Goal: Contribute content: Contribute content

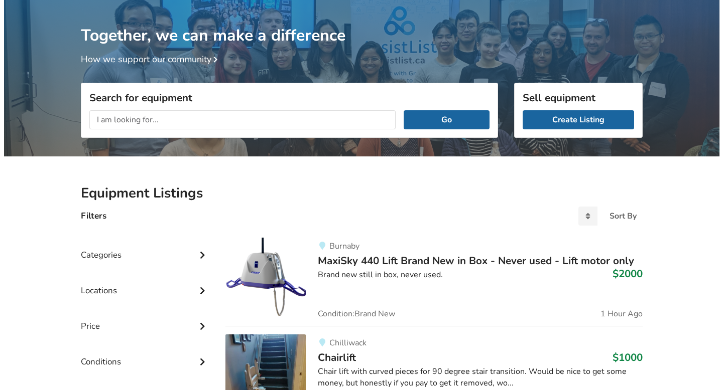
scroll to position [43, 0]
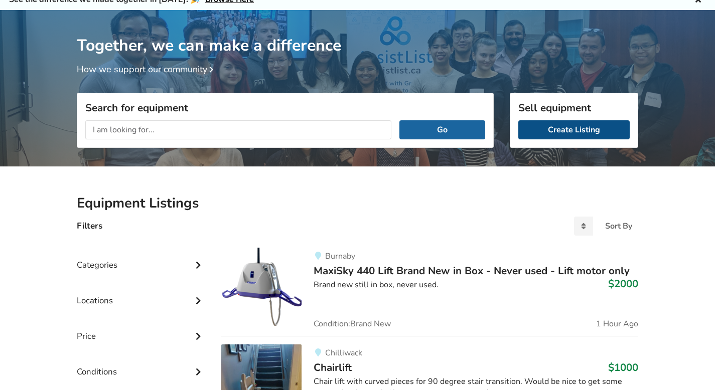
click at [555, 132] on link "Create Listing" at bounding box center [573, 129] width 111 height 19
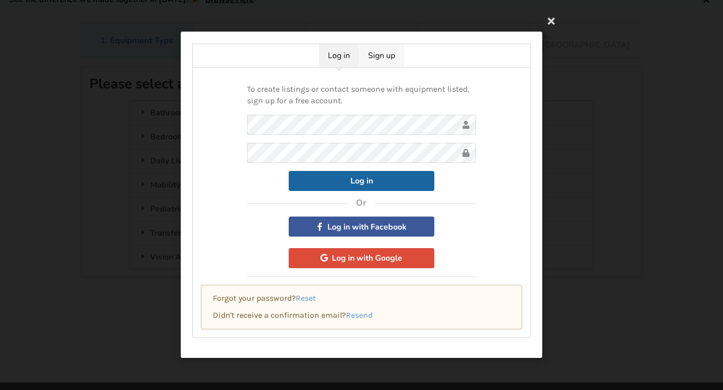
click at [384, 59] on link "Sign up" at bounding box center [381, 55] width 45 height 23
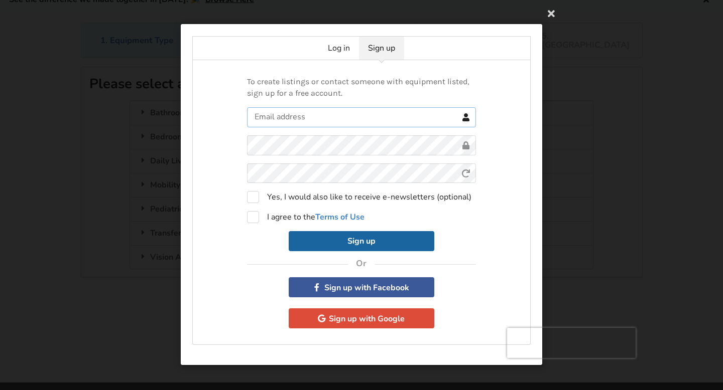
click at [326, 123] on input "text" at bounding box center [361, 117] width 229 height 20
type input "[EMAIL_ADDRESS][DOMAIN_NAME]"
click at [358, 177] on form "[EMAIL_ADDRESS][DOMAIN_NAME] 0cAFcWeA7pcESxd-ushXsQ3dEPTkpx7bOaSLsC1vRQ7n3JSksX…" at bounding box center [361, 179] width 229 height 145
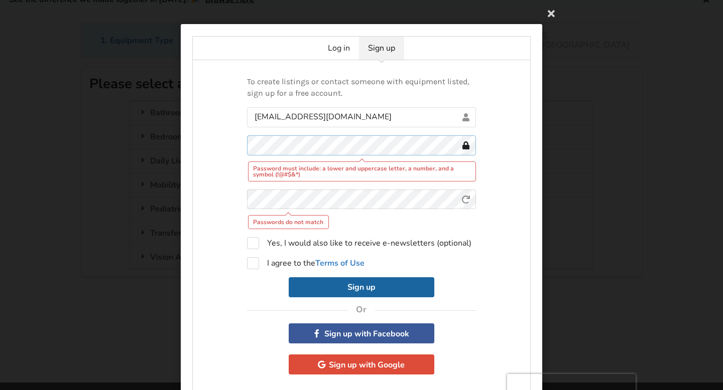
click at [230, 143] on div "To create listings or contact someone with equipment listed, sign up for a free…" at bounding box center [361, 225] width 338 height 331
click at [219, 143] on div "To create listings or contact someone with equipment listed, sign up for a free…" at bounding box center [361, 225] width 338 height 331
click at [448, 148] on keeper-lock "Open Keeper Popup" at bounding box center [450, 145] width 12 height 12
click at [447, 145] on keeper-lock "Open Keeper Popup" at bounding box center [450, 145] width 12 height 12
click at [223, 140] on div "To create listings or contact someone with equipment listed, sign up for a free…" at bounding box center [361, 225] width 338 height 331
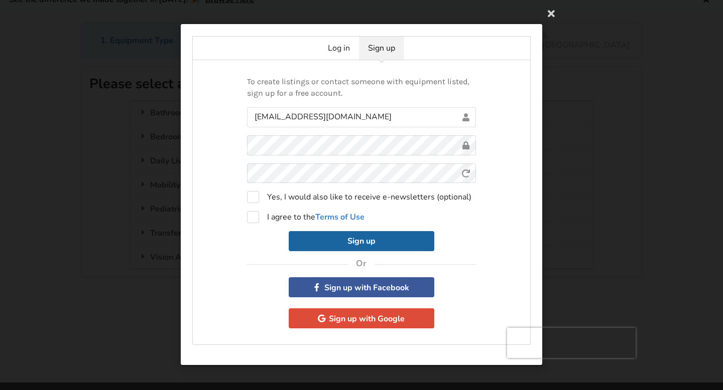
click at [450, 145] on keeper-lock "Open Keeper Popup" at bounding box center [450, 145] width 12 height 12
click at [258, 218] on label "I agree to the Terms of Use" at bounding box center [305, 217] width 117 height 12
checkbox input "true"
click at [349, 247] on button "Sign up" at bounding box center [362, 241] width 146 height 20
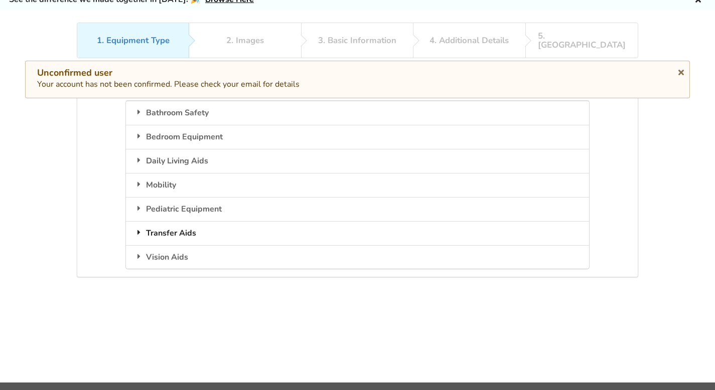
click at [153, 223] on div "Transfer Aids" at bounding box center [357, 233] width 463 height 24
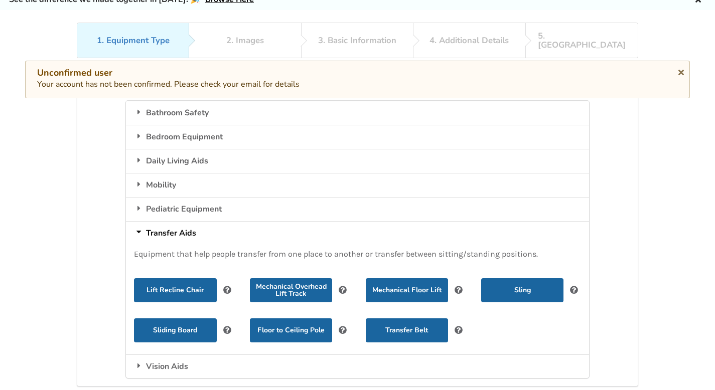
click at [171, 221] on div "Transfer Aids" at bounding box center [357, 233] width 463 height 24
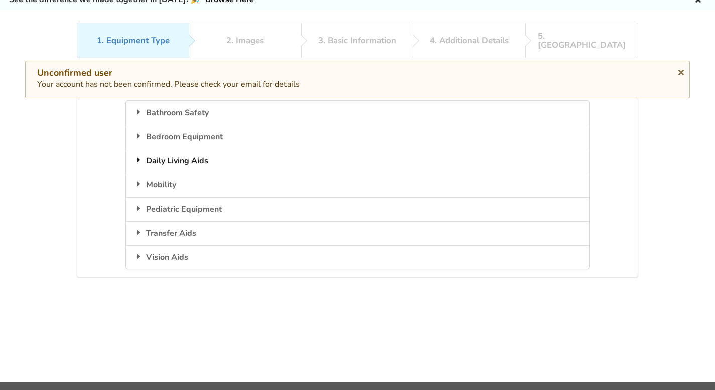
click at [164, 157] on div "Daily Living Aids" at bounding box center [357, 161] width 463 height 24
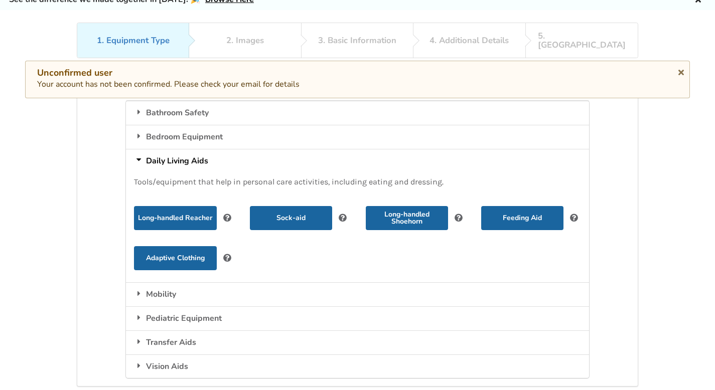
click at [164, 157] on div "Daily Living Aids" at bounding box center [357, 161] width 463 height 24
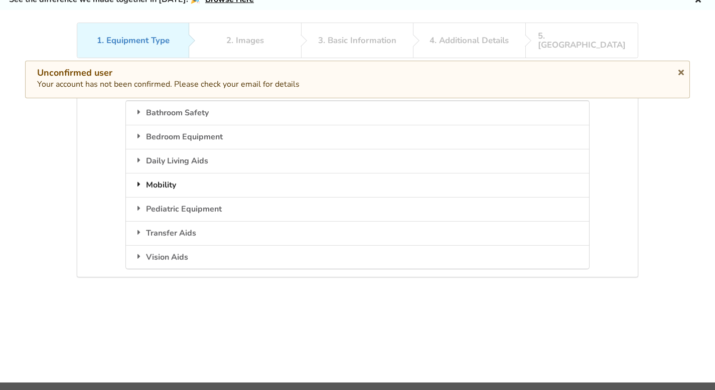
click at [160, 180] on div "Mobility" at bounding box center [357, 185] width 463 height 24
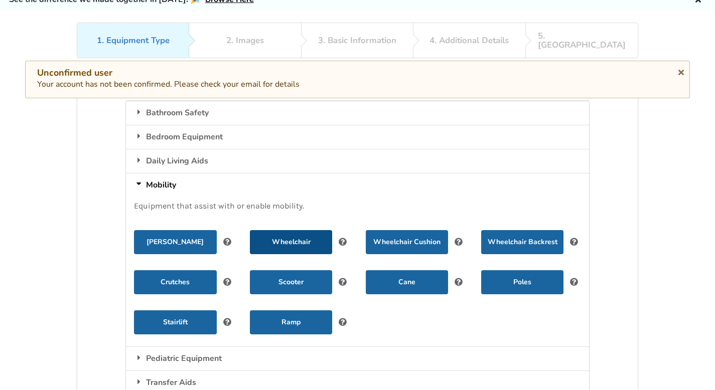
click at [287, 234] on button "Wheelchair" at bounding box center [291, 242] width 82 height 24
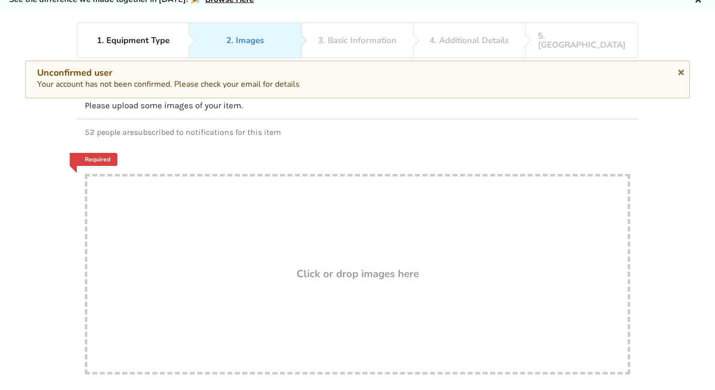
click at [99, 153] on link "Required" at bounding box center [94, 159] width 48 height 13
click at [680, 72] on icon at bounding box center [681, 71] width 10 height 8
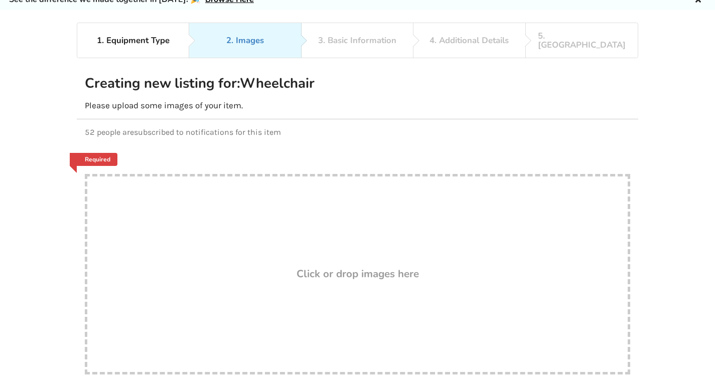
click at [98, 154] on link "Required" at bounding box center [94, 159] width 48 height 13
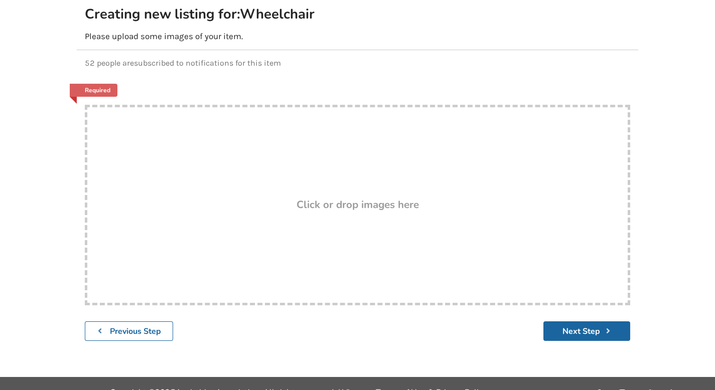
scroll to position [120, 0]
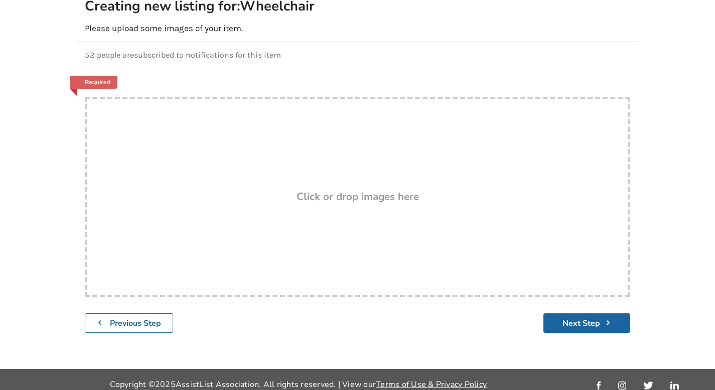
click at [375, 193] on h3 "Click or drop images here" at bounding box center [358, 196] width 122 height 13
click at [373, 163] on div "Drop here! Click or drop images here" at bounding box center [357, 197] width 545 height 201
click at [160, 156] on div "Drop here! Click or drop images here" at bounding box center [357, 197] width 545 height 201
click at [291, 174] on div "Drop here! Click or drop images here" at bounding box center [357, 197] width 545 height 201
click at [105, 76] on link "Required" at bounding box center [94, 82] width 48 height 13
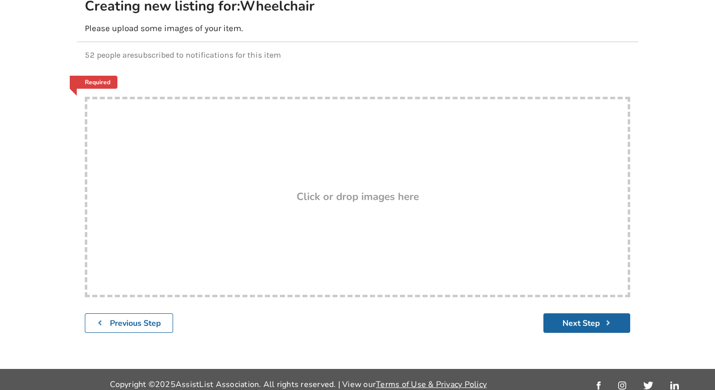
click at [106, 76] on link "Required" at bounding box center [94, 82] width 48 height 13
click at [153, 135] on div "Drop here! Click or drop images here" at bounding box center [357, 197] width 545 height 201
click at [101, 76] on link "Required" at bounding box center [94, 82] width 48 height 13
click at [198, 145] on div "Drop here! Click or drop images here" at bounding box center [357, 197] width 545 height 201
type input "C:\fakepath\W1.jpeg"
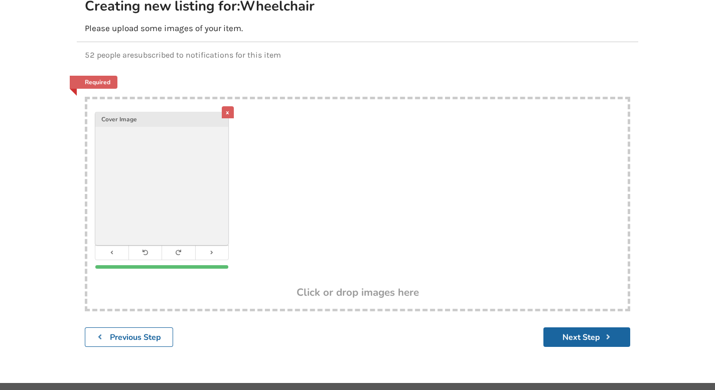
click at [288, 120] on div "x Cover Image" at bounding box center [357, 193] width 540 height 188
type input "C:\fakepath\IMG_6471.jpeg"
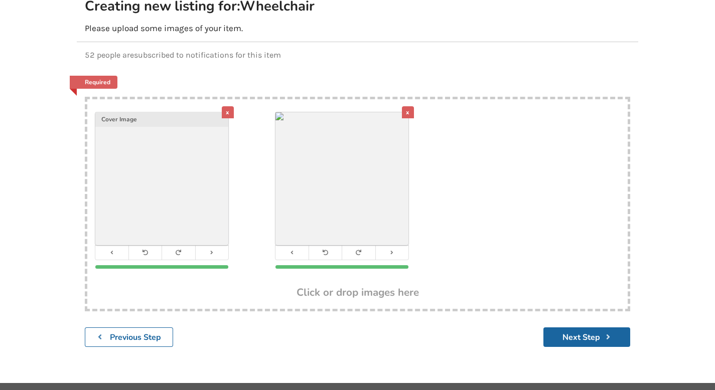
click at [444, 121] on div "x" at bounding box center [357, 193] width 180 height 188
type input "C:\fakepath\IMG_6469.jpeg"
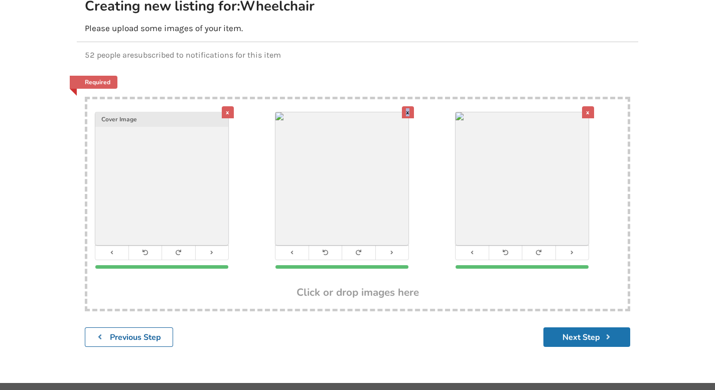
click at [574, 328] on button "Next Step" at bounding box center [586, 338] width 87 height 20
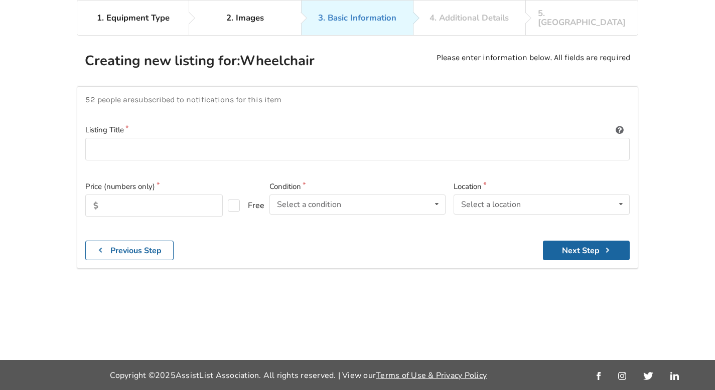
scroll to position [65, 0]
click at [200, 140] on input at bounding box center [357, 149] width 544 height 23
type input "Stellar GL tilt wheelchair 18X16"
click at [188, 195] on input "text" at bounding box center [153, 206] width 137 height 22
type input "2100"
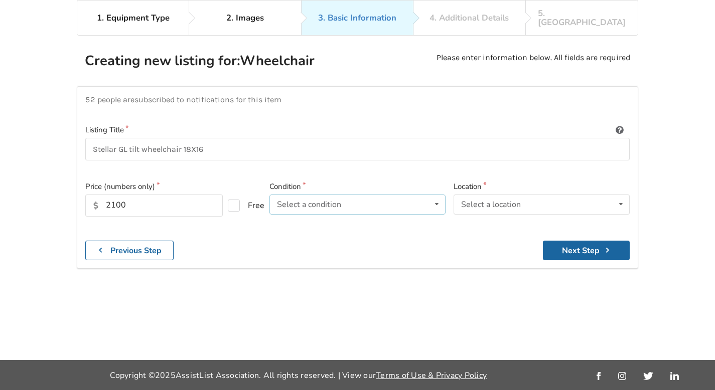
click at [364, 199] on div "Select a condition Brand New Less Than 1 Year 1 To 2 Years 3 To 5 Years Over 5 …" at bounding box center [357, 205] width 176 height 20
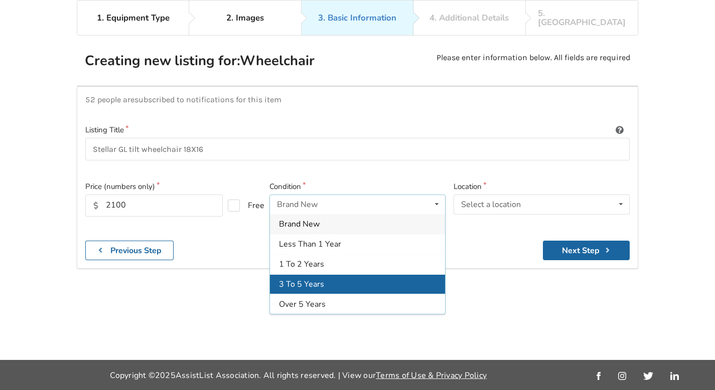
click at [331, 274] on div "3 To 5 Years" at bounding box center [357, 284] width 175 height 20
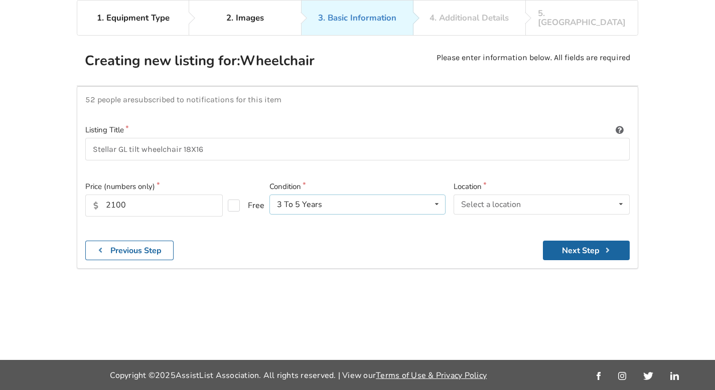
click at [374, 195] on div "3 To 5 Years Brand New Less Than 1 Year 1 To 2 Years 3 To 5 Years Over 5 Years" at bounding box center [357, 205] width 176 height 20
click at [508, 201] on div "Select a location" at bounding box center [491, 205] width 60 height 8
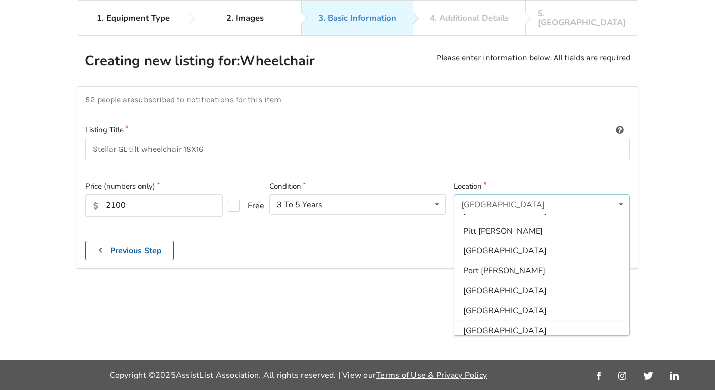
scroll to position [266, 0]
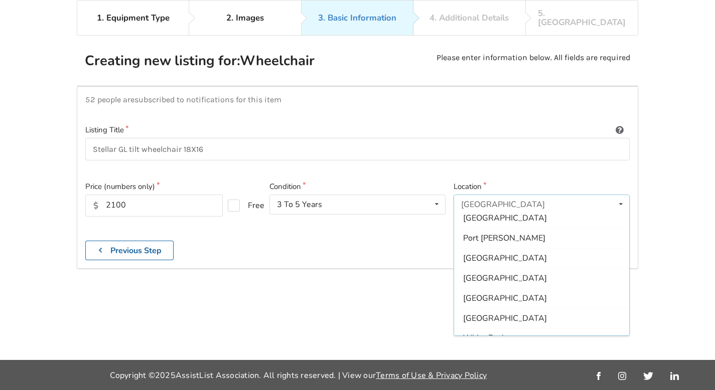
click at [488, 271] on div "[GEOGRAPHIC_DATA]" at bounding box center [541, 278] width 175 height 20
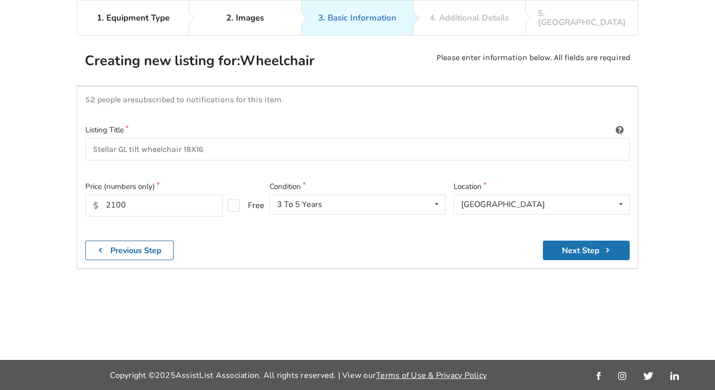
click at [575, 241] on button "Next Step" at bounding box center [586, 251] width 87 height 20
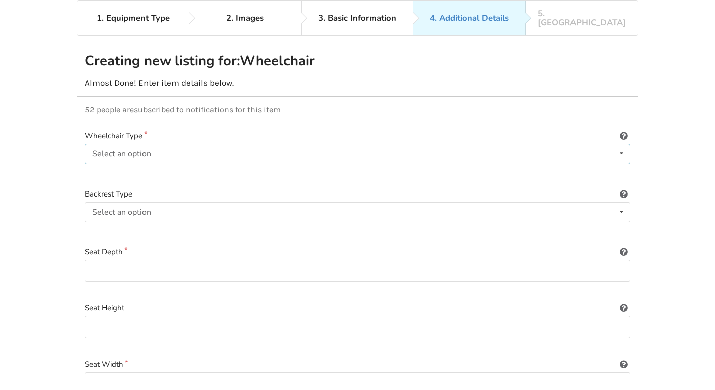
click at [221, 145] on div "Select an option Power/electric Manual Transport Tilt" at bounding box center [357, 154] width 545 height 20
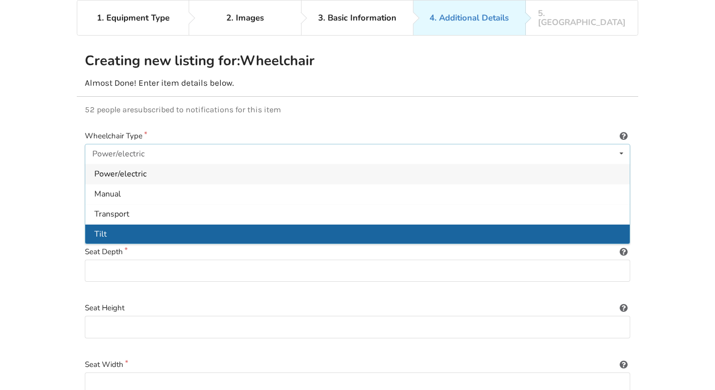
click at [177, 224] on div "Tilt" at bounding box center [357, 234] width 544 height 20
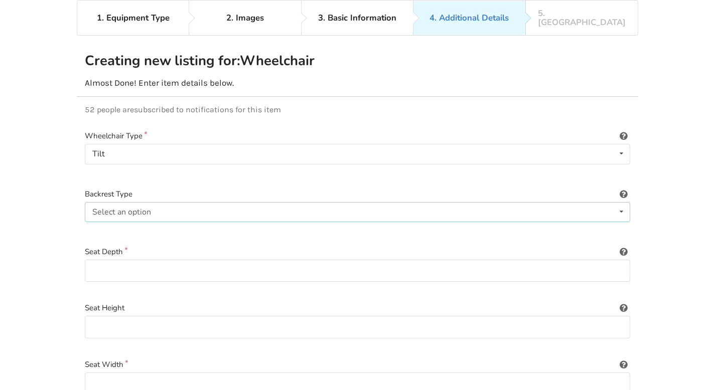
click at [171, 203] on div "Select an option Sling (standard upholstery) Hardshell (rigid) Tension-adjustab…" at bounding box center [357, 212] width 545 height 20
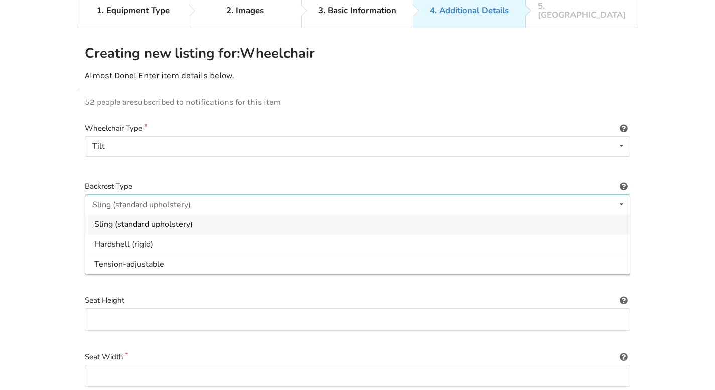
click at [624, 181] on icon at bounding box center [624, 185] width 10 height 8
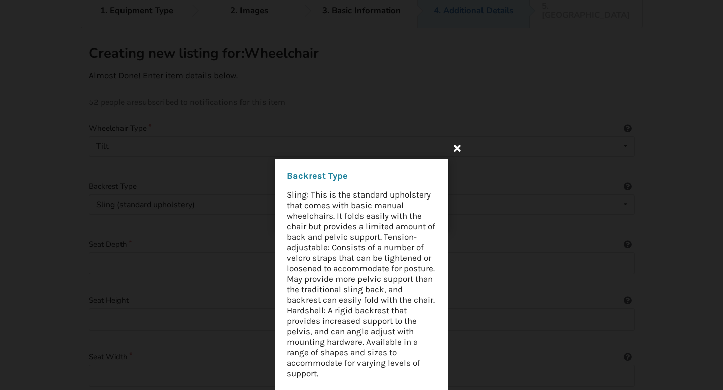
click at [456, 149] on icon at bounding box center [457, 148] width 18 height 18
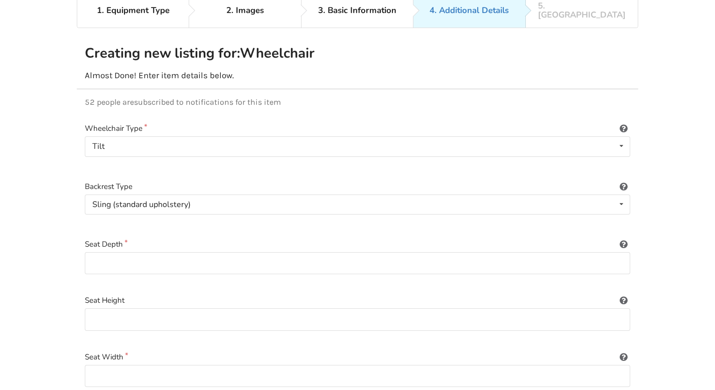
click at [622, 181] on icon at bounding box center [624, 185] width 10 height 8
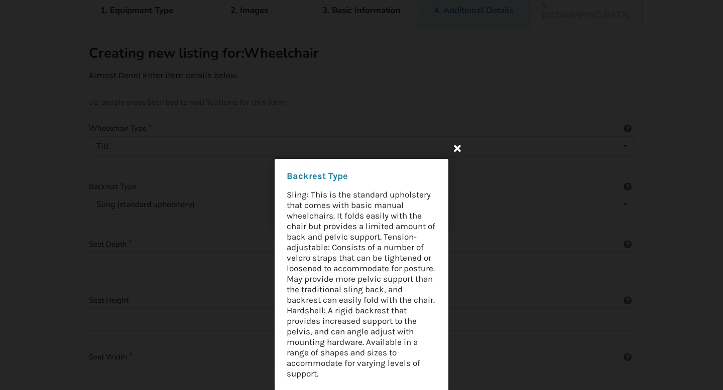
click at [459, 150] on icon at bounding box center [457, 148] width 18 height 18
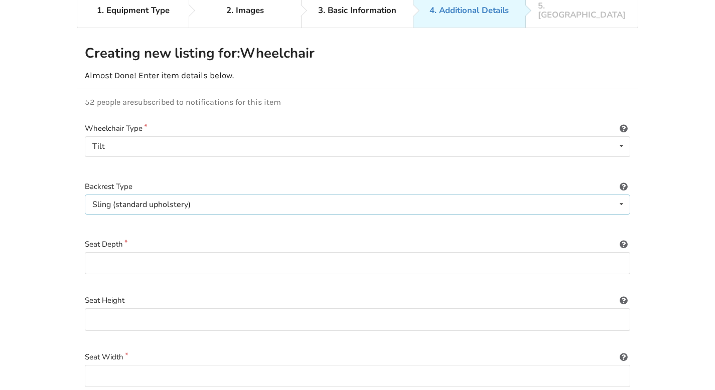
click at [622, 195] on icon at bounding box center [621, 204] width 15 height 19
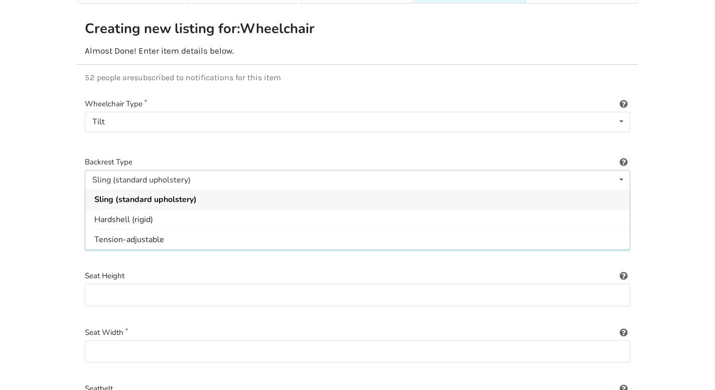
scroll to position [117, 0]
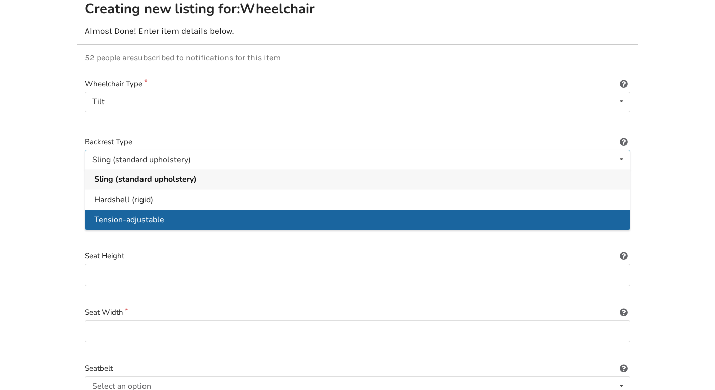
click at [327, 210] on div "Tension-adjustable" at bounding box center [357, 220] width 544 height 20
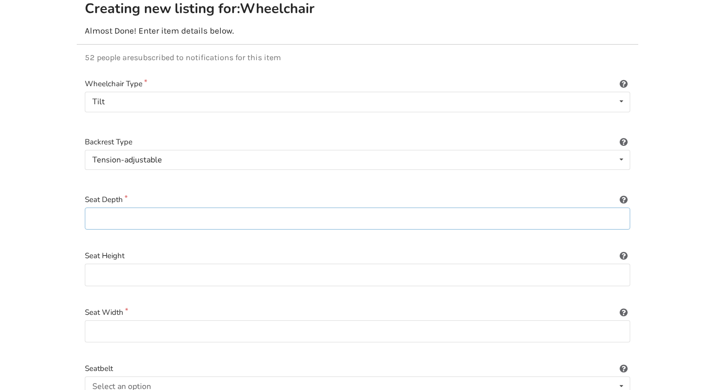
click at [271, 208] on input at bounding box center [357, 219] width 545 height 23
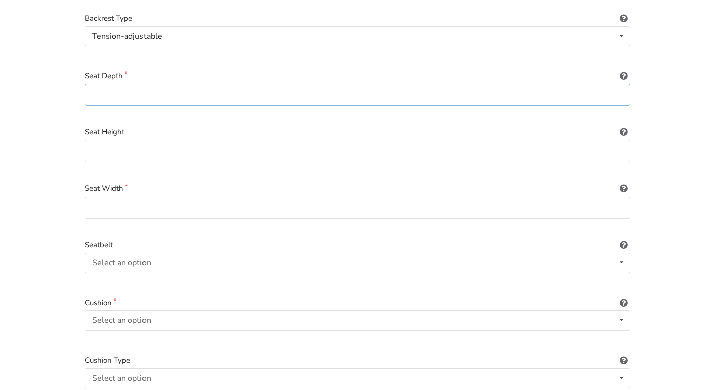
scroll to position [245, 0]
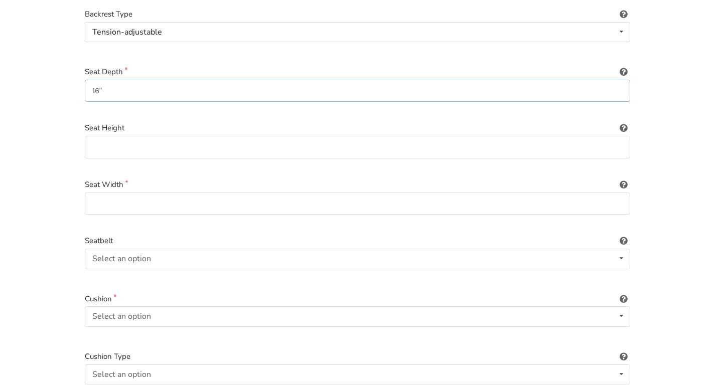
type input "16""
click at [156, 195] on input at bounding box center [357, 204] width 545 height 23
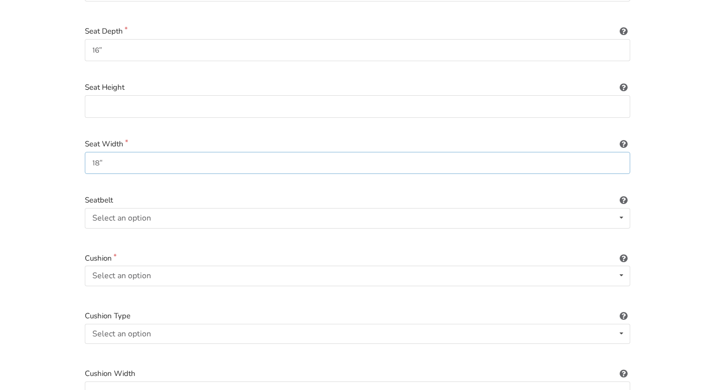
scroll to position [287, 0]
type input "18""
click at [147, 213] on div "Select an option" at bounding box center [121, 217] width 59 height 8
click at [169, 94] on input at bounding box center [357, 105] width 545 height 23
click at [100, 94] on input "14"~20"" at bounding box center [357, 105] width 545 height 23
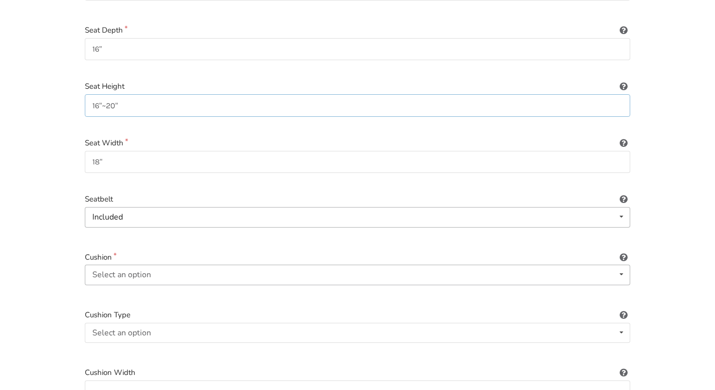
type input "16"~20""
click at [142, 271] on div "Select an option" at bounding box center [121, 275] width 59 height 8
click at [130, 285] on div "Included" at bounding box center [357, 295] width 544 height 20
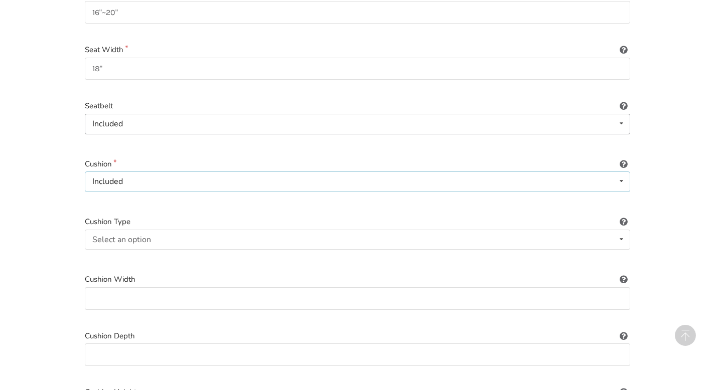
scroll to position [405, 0]
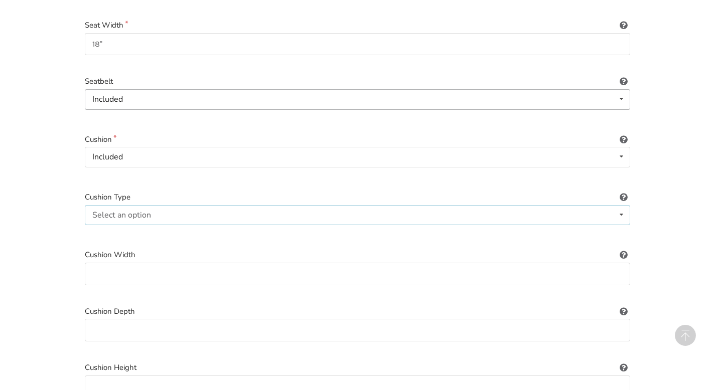
click at [148, 211] on div "Select an option" at bounding box center [121, 215] width 59 height 8
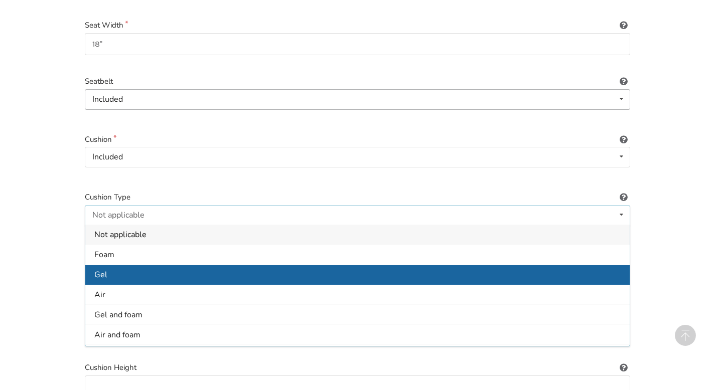
click at [120, 265] on div "Gel" at bounding box center [357, 275] width 544 height 20
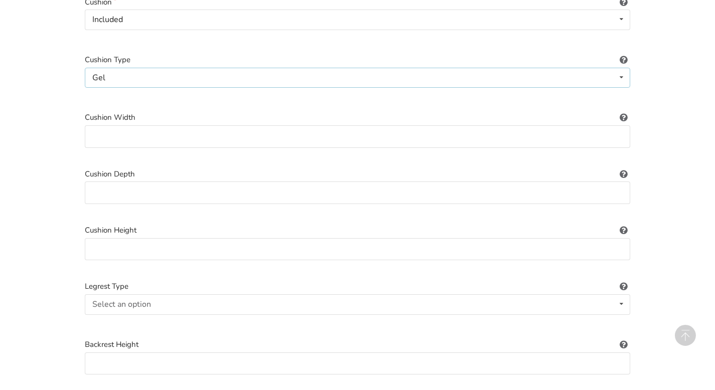
scroll to position [514, 0]
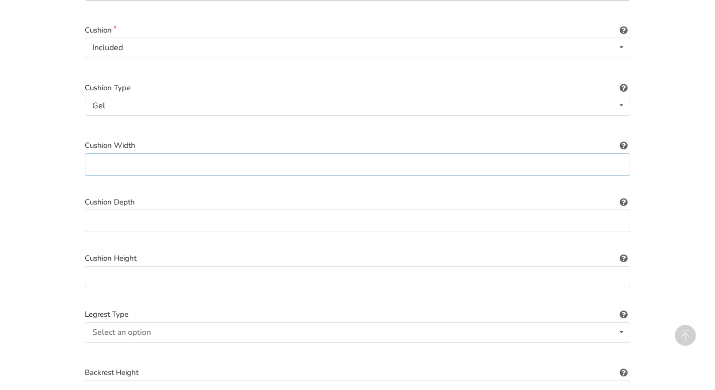
click at [138, 154] on input at bounding box center [357, 165] width 545 height 23
type input "18""
click at [132, 210] on input at bounding box center [357, 221] width 545 height 23
type input "16""
click at [124, 266] on input at bounding box center [357, 277] width 545 height 23
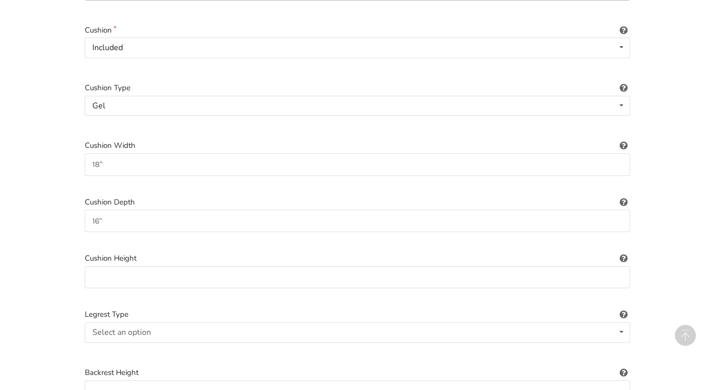
click at [626, 253] on icon at bounding box center [624, 257] width 10 height 8
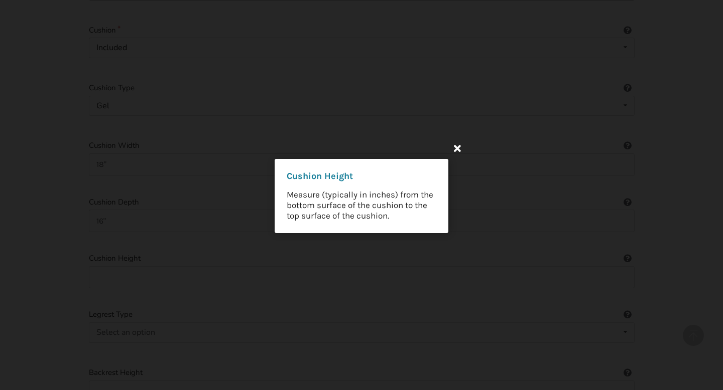
click at [459, 146] on icon at bounding box center [457, 148] width 18 height 18
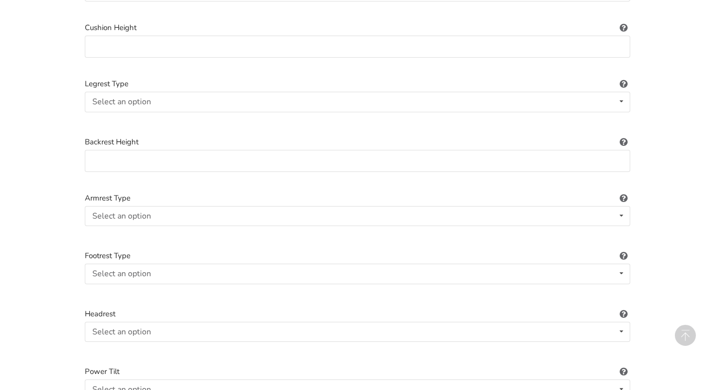
scroll to position [746, 0]
click at [222, 157] on input at bounding box center [357, 160] width 545 height 23
click at [232, 45] on input at bounding box center [357, 46] width 545 height 23
type input "4""
click at [215, 94] on div "Select an option Standard Height-adjustable Elevating" at bounding box center [357, 101] width 545 height 20
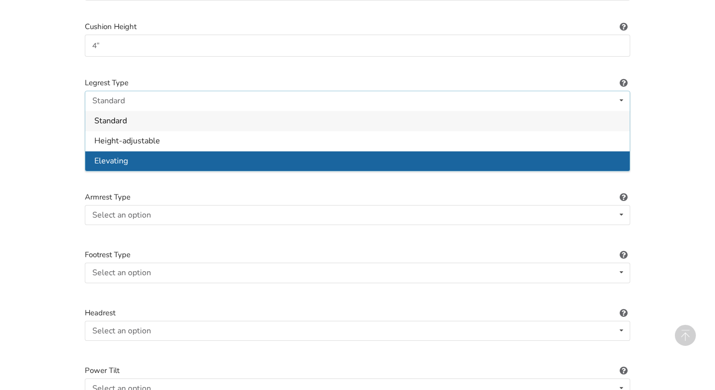
click at [193, 153] on div "Elevating" at bounding box center [357, 161] width 544 height 20
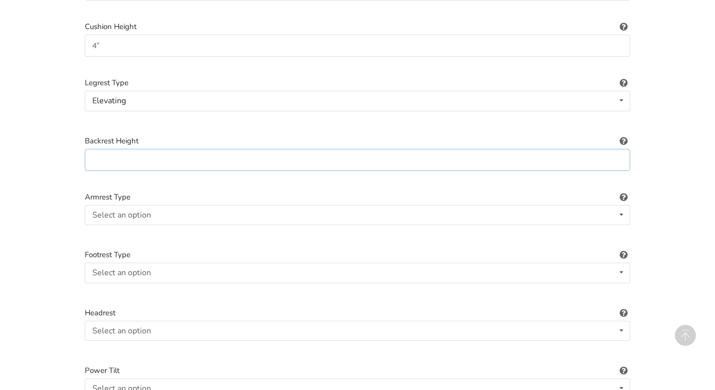
click at [182, 155] on input at bounding box center [357, 160] width 545 height 23
type input "18"~20""
click at [163, 205] on div "Select an option Fixed Removeable Flip back" at bounding box center [357, 215] width 545 height 20
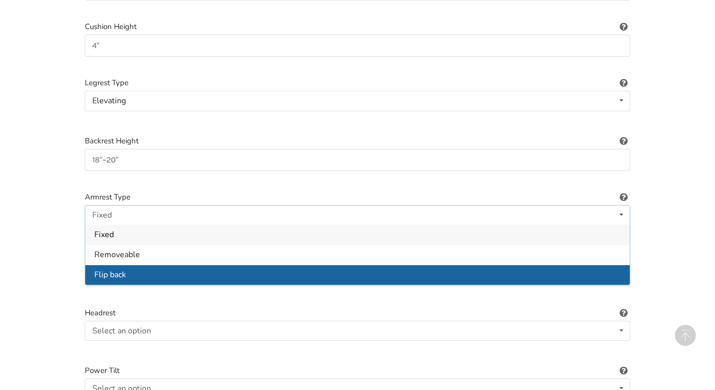
click at [129, 265] on div "Flip back" at bounding box center [357, 275] width 544 height 20
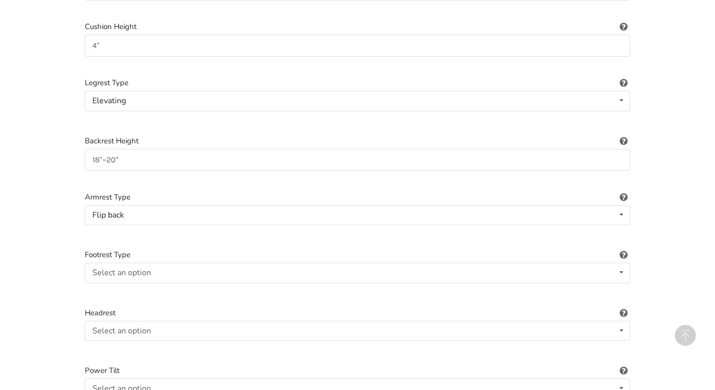
click at [622, 192] on icon at bounding box center [624, 196] width 10 height 8
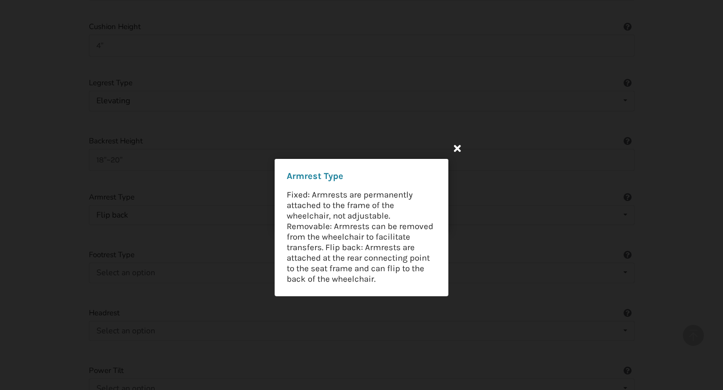
click at [459, 150] on icon at bounding box center [457, 148] width 18 height 18
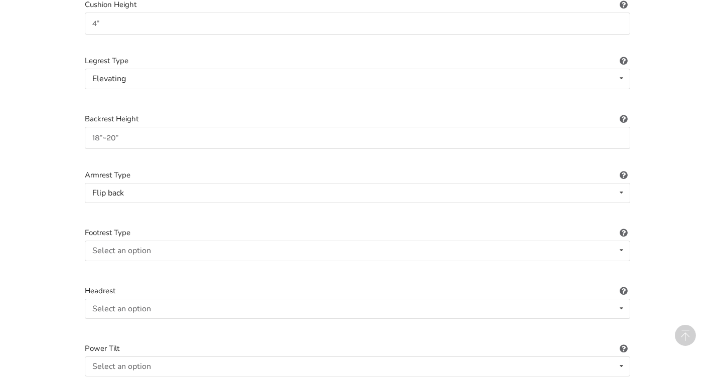
scroll to position [769, 0]
click at [302, 240] on div "Select an option Standard Angle-adjustable" at bounding box center [357, 250] width 545 height 20
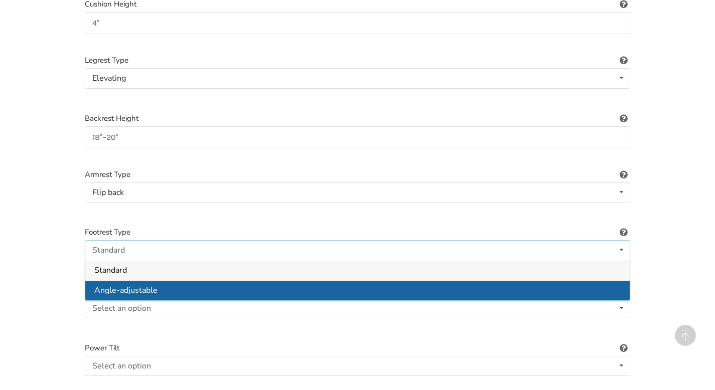
click at [273, 280] on div "Angle-adjustable" at bounding box center [357, 290] width 544 height 20
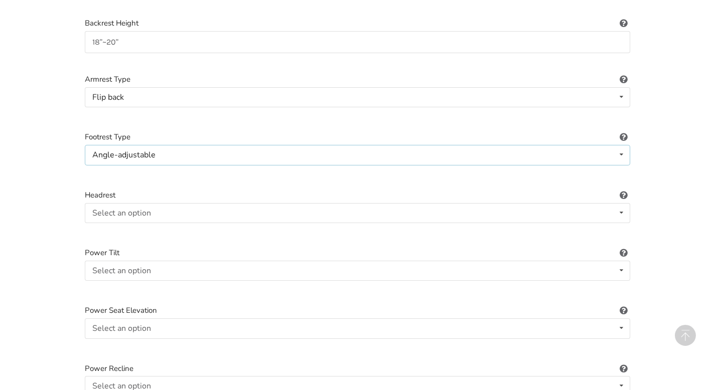
scroll to position [950, 0]
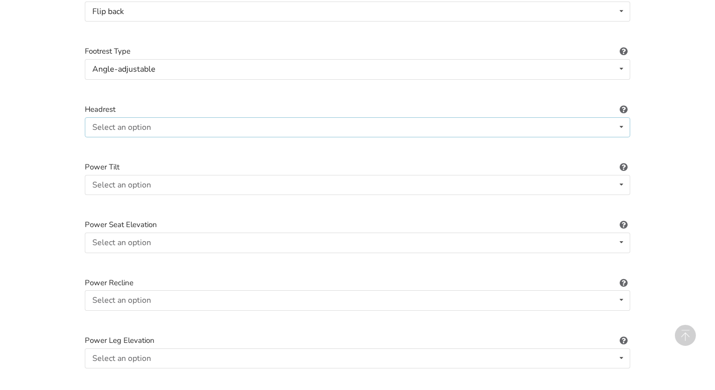
click at [209, 121] on div "Select an option Included Not included" at bounding box center [357, 127] width 545 height 20
click at [192, 143] on div "Included" at bounding box center [357, 147] width 544 height 20
click at [133, 181] on div "Select an option" at bounding box center [121, 185] width 59 height 8
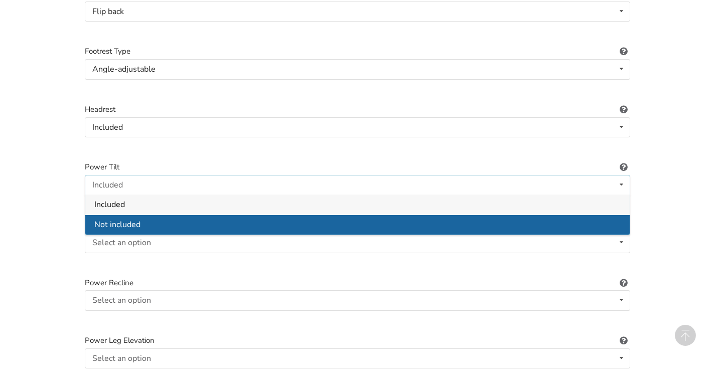
click at [130, 220] on span "Not included" at bounding box center [117, 225] width 46 height 11
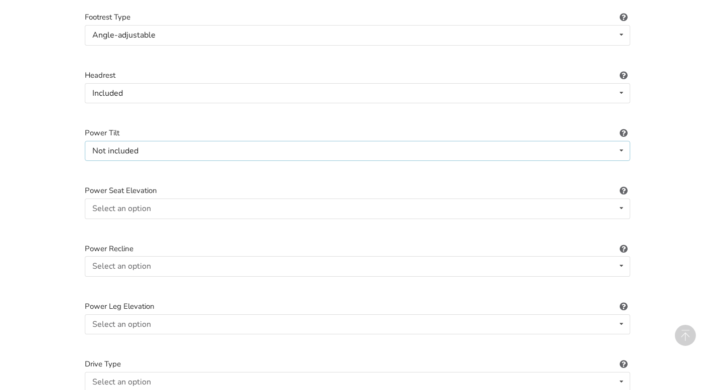
scroll to position [987, 0]
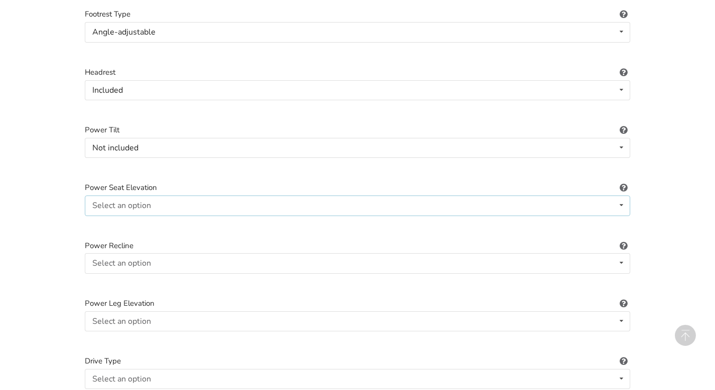
click at [147, 202] on div "Select an option" at bounding box center [121, 206] width 59 height 8
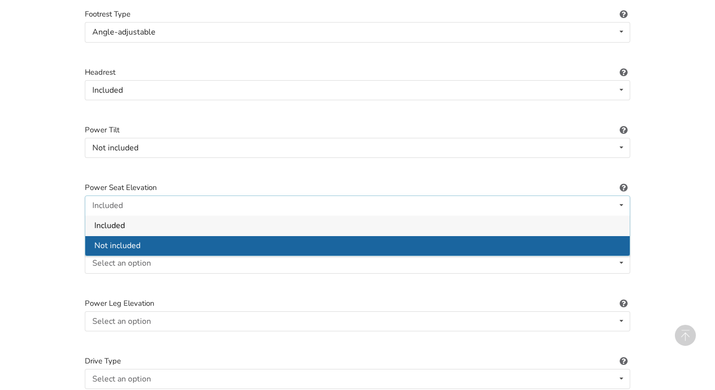
click at [125, 240] on span "Not included" at bounding box center [117, 245] width 46 height 11
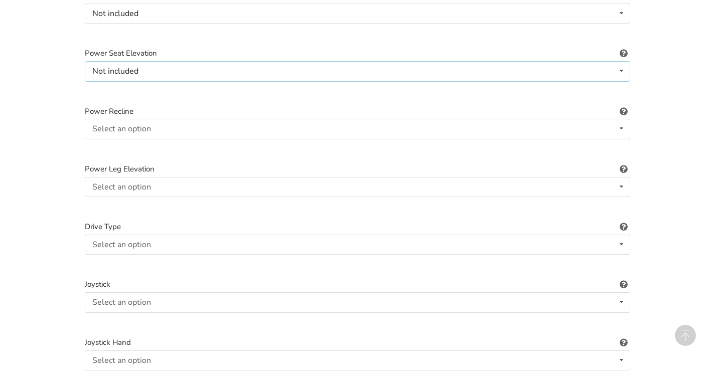
scroll to position [1185, 0]
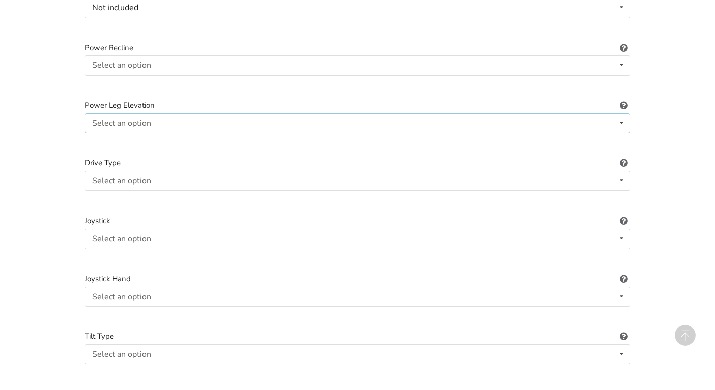
click at [125, 119] on div "Select an option" at bounding box center [121, 123] width 59 height 8
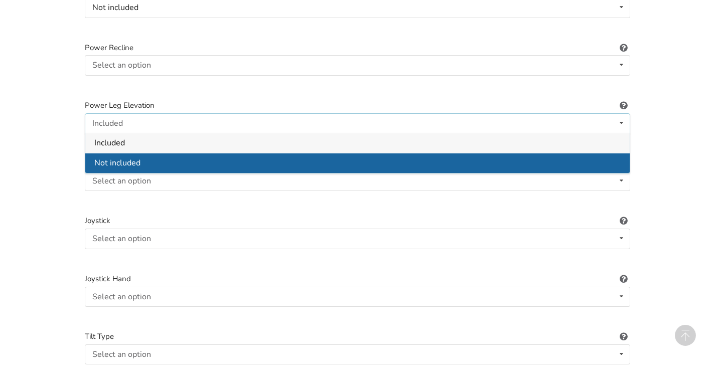
click at [112, 158] on span "Not included" at bounding box center [117, 163] width 46 height 11
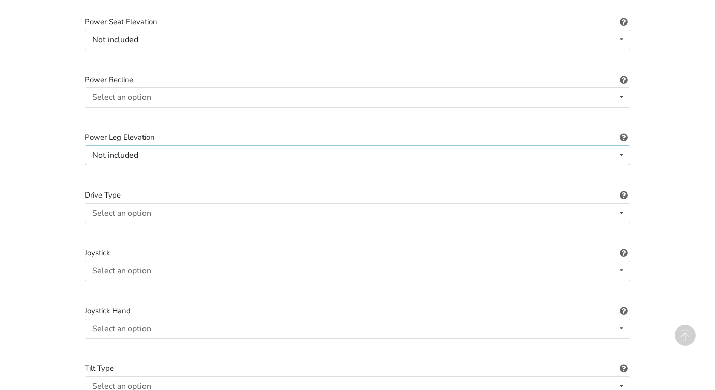
scroll to position [1151, 0]
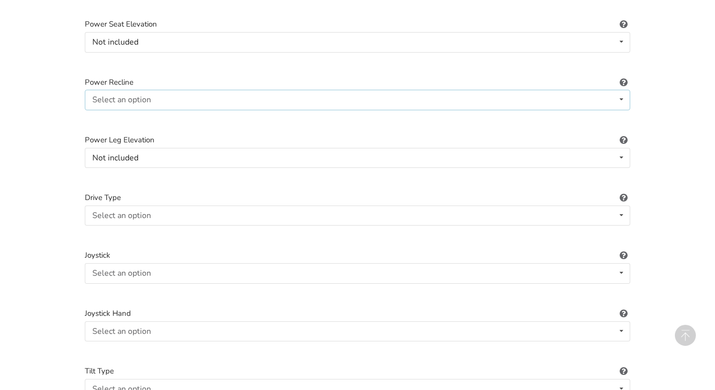
click at [134, 96] on div "Select an option" at bounding box center [121, 100] width 59 height 8
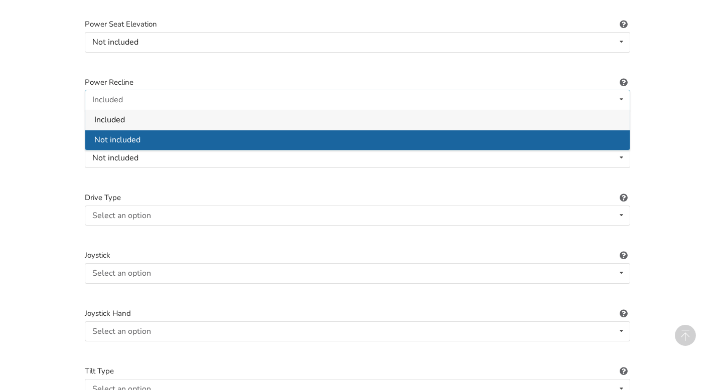
click at [124, 137] on div "Not included" at bounding box center [357, 140] width 544 height 20
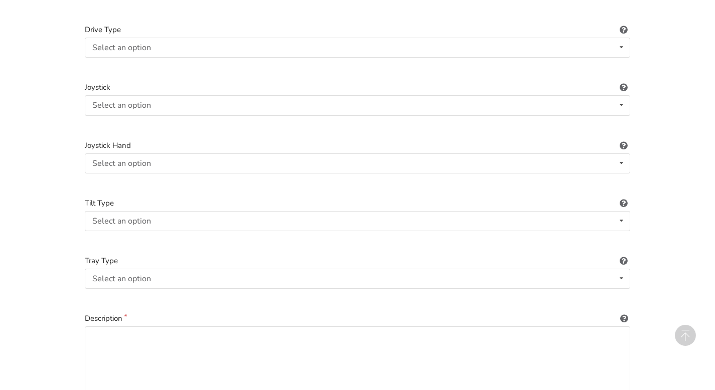
scroll to position [1286, 0]
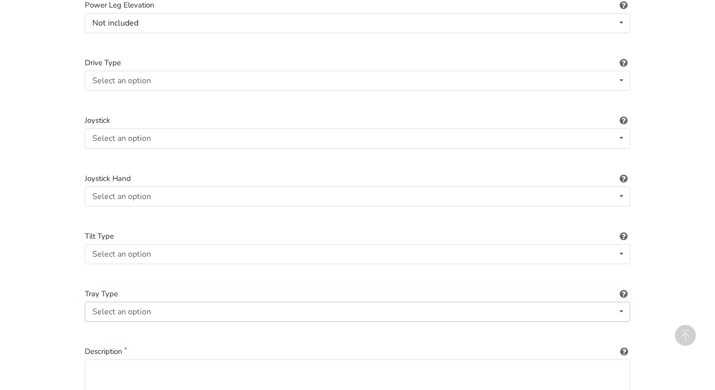
click at [115, 308] on div "Select an option" at bounding box center [121, 312] width 59 height 8
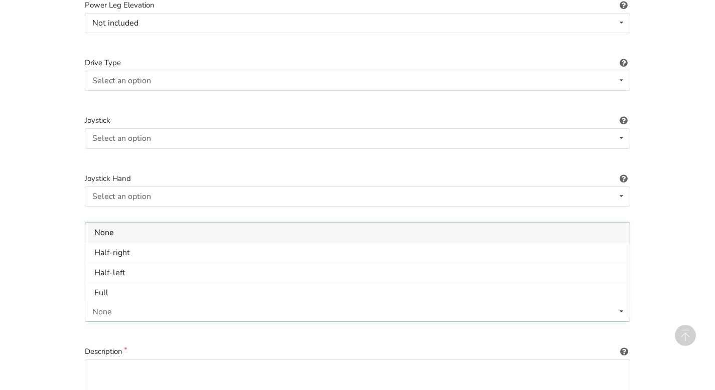
click at [187, 173] on label "Joystick Hand" at bounding box center [357, 179] width 545 height 12
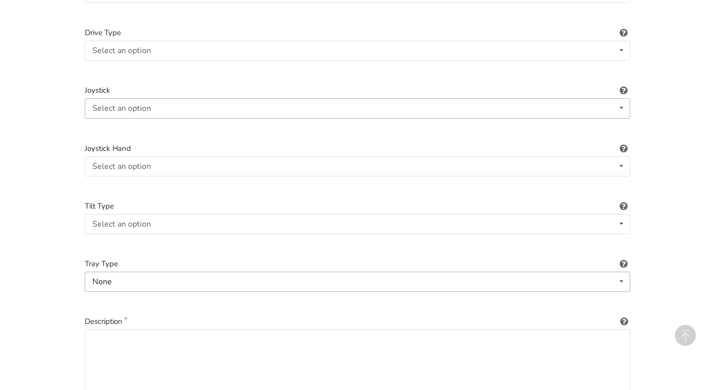
scroll to position [1329, 0]
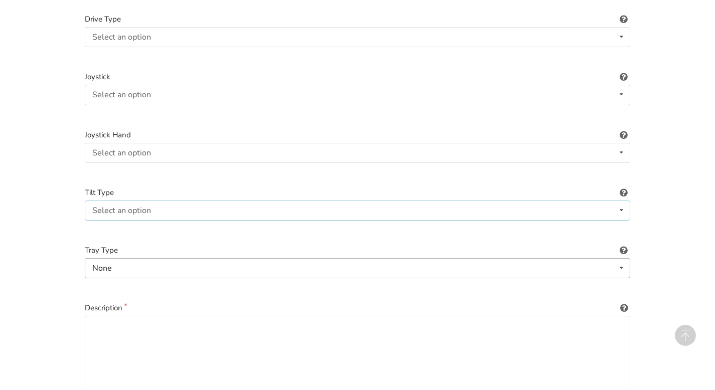
click at [138, 207] on div "Select an option" at bounding box center [121, 211] width 59 height 8
click at [177, 171] on div at bounding box center [357, 175] width 545 height 9
click at [108, 264] on div "None" at bounding box center [102, 268] width 20 height 8
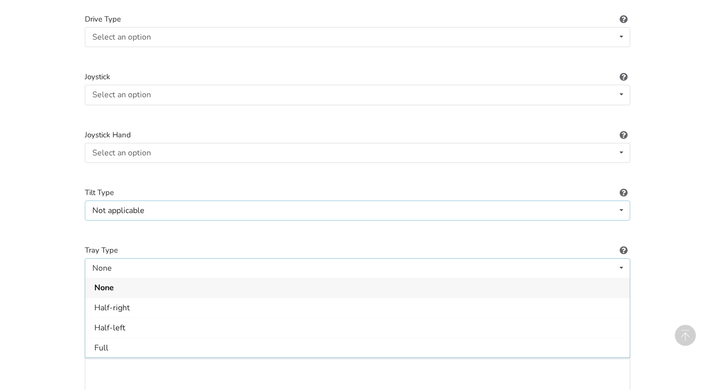
click at [150, 211] on div "Not applicable Not applicable Foot tilt Hand tilt" at bounding box center [357, 211] width 545 height 20
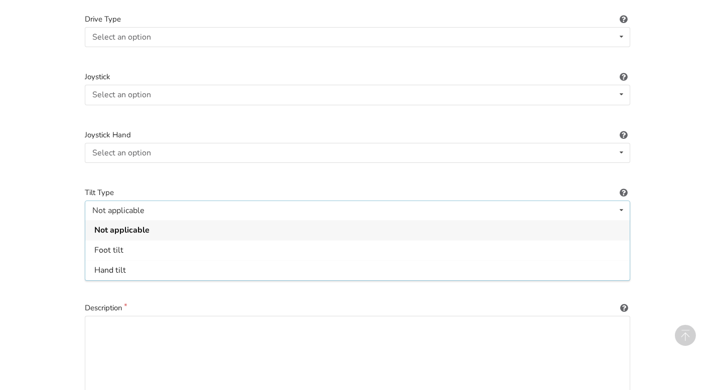
click at [192, 160] on div "Joystick Hand Select an option Not applicable Right Left" at bounding box center [357, 154] width 545 height 50
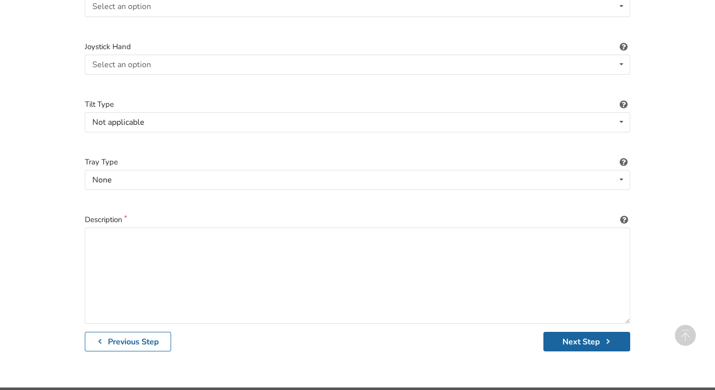
scroll to position [1436, 0]
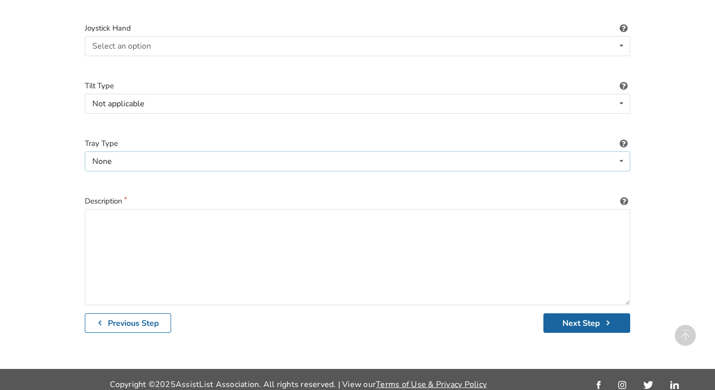
click at [574, 153] on div "None None Half-right Half-left Full" at bounding box center [357, 162] width 545 height 20
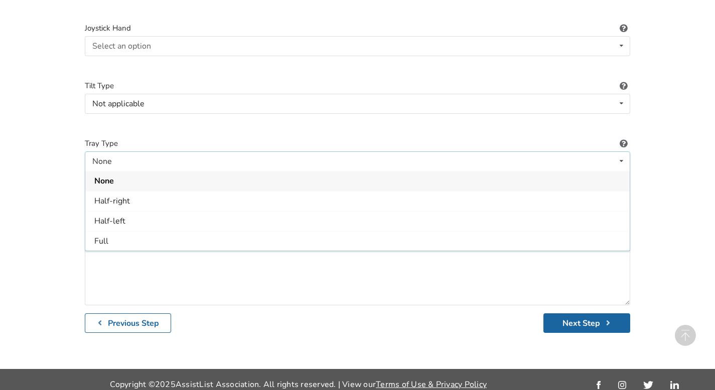
click at [518, 110] on div "Tilt Type Not applicable Not applicable Foot tilt Hand tilt" at bounding box center [357, 105] width 545 height 50
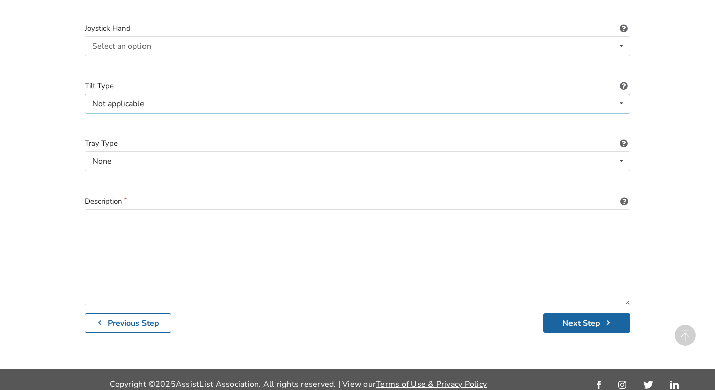
click at [498, 97] on div "Not applicable Not applicable Foot tilt Hand tilt" at bounding box center [357, 104] width 545 height 20
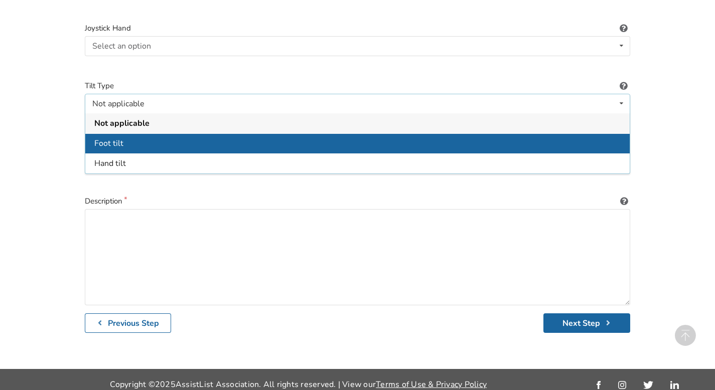
click at [456, 136] on div "Foot tilt" at bounding box center [357, 143] width 544 height 20
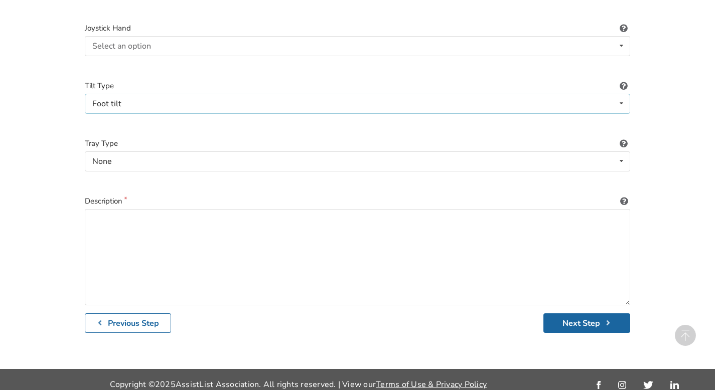
click at [438, 95] on div "Foot tilt Not applicable Foot tilt Hand tilt" at bounding box center [357, 104] width 545 height 20
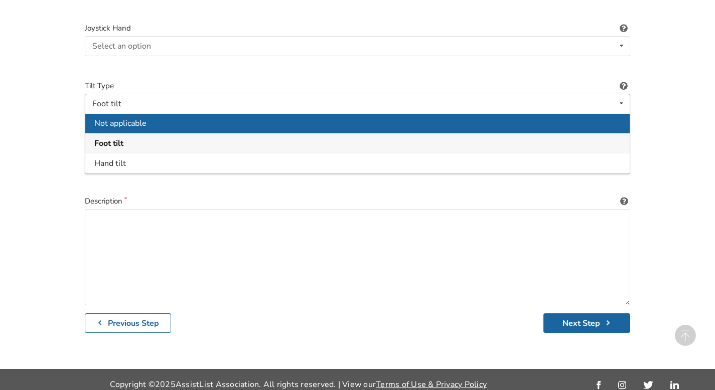
click at [409, 113] on div "Not applicable" at bounding box center [357, 123] width 544 height 20
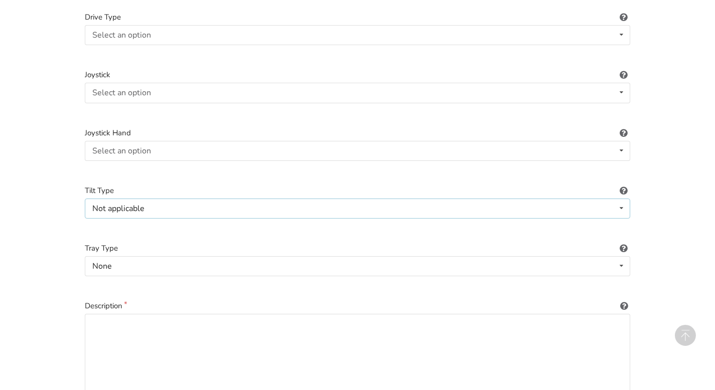
scroll to position [1312, 0]
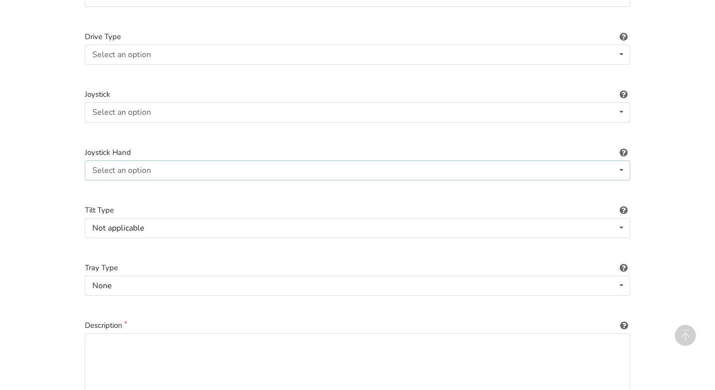
click at [295, 163] on div "Select an option Not applicable Right Left" at bounding box center [357, 171] width 545 height 20
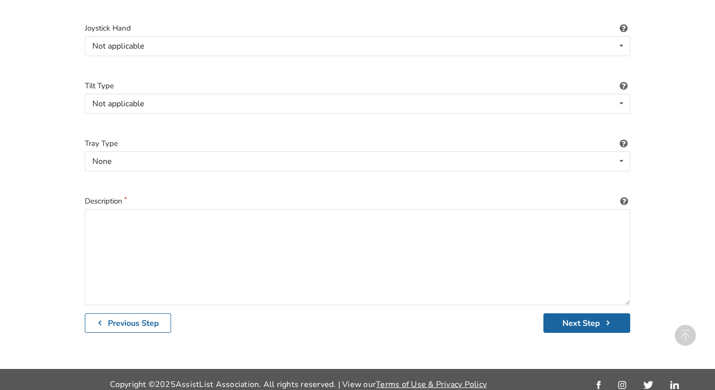
scroll to position [1433, 0]
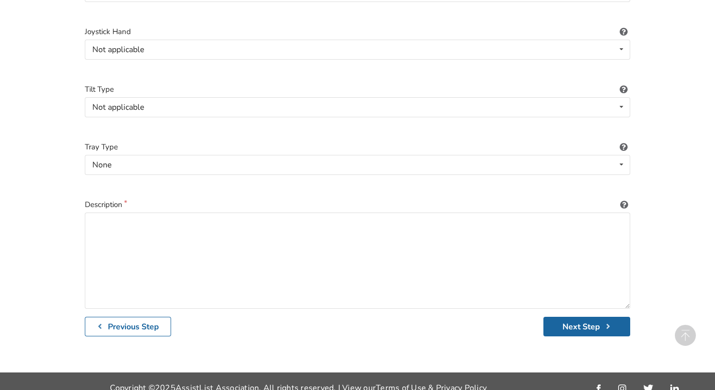
click at [275, 145] on div "Tray Type None None Half-right Half-left Full" at bounding box center [357, 167] width 545 height 50
click at [271, 161] on div "None None Half-right Half-left Full" at bounding box center [357, 165] width 545 height 20
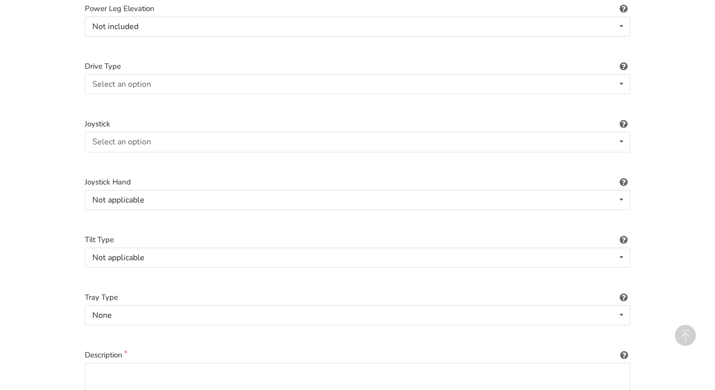
scroll to position [1285, 0]
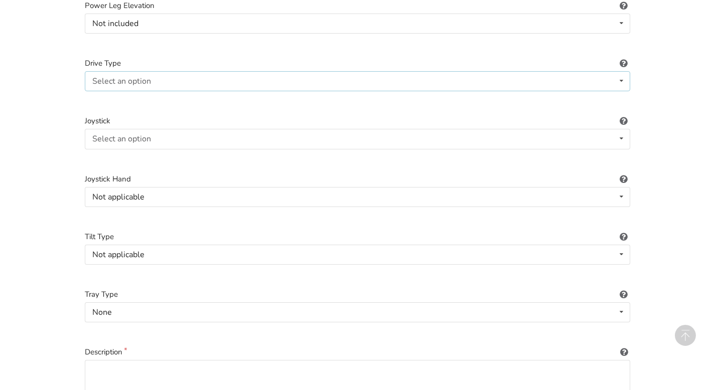
click at [191, 76] on div "Select an option Not applicable Rear Front Midwheel" at bounding box center [357, 81] width 545 height 20
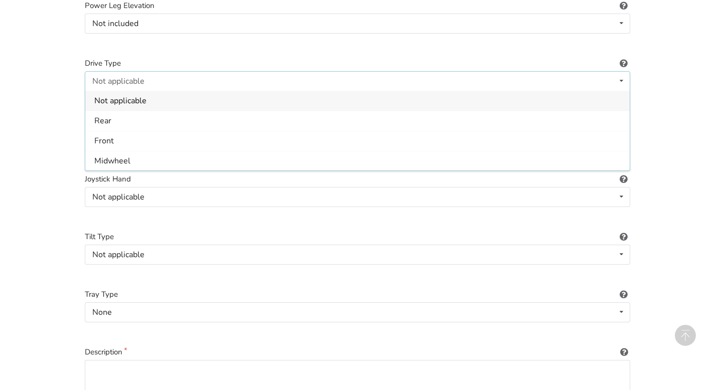
click at [190, 58] on label "Drive Type" at bounding box center [357, 64] width 545 height 12
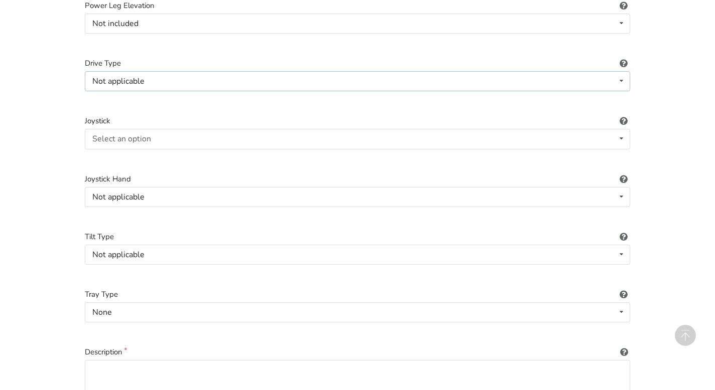
click at [160, 77] on div "Not applicable Not applicable Rear Front Midwheel" at bounding box center [357, 81] width 545 height 20
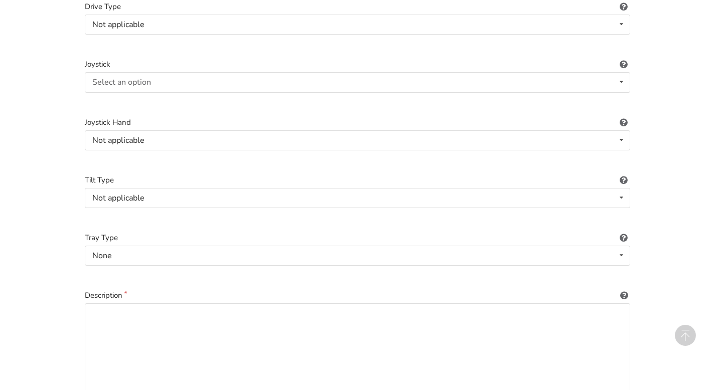
scroll to position [1374, 0]
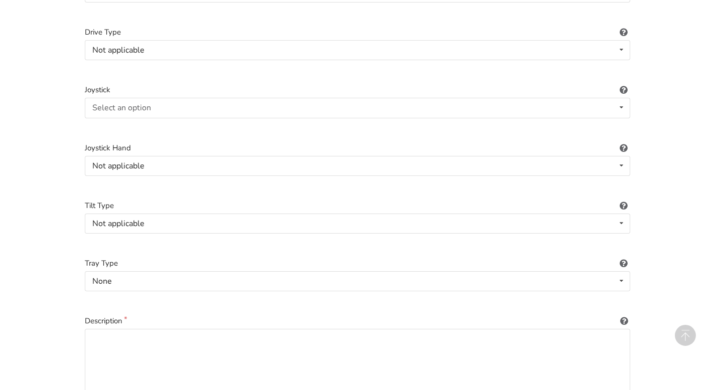
scroll to position [1308, 0]
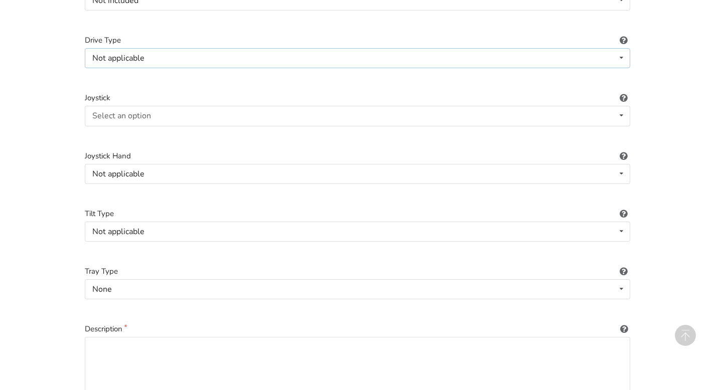
click at [111, 54] on div "Not applicable" at bounding box center [118, 58] width 52 height 8
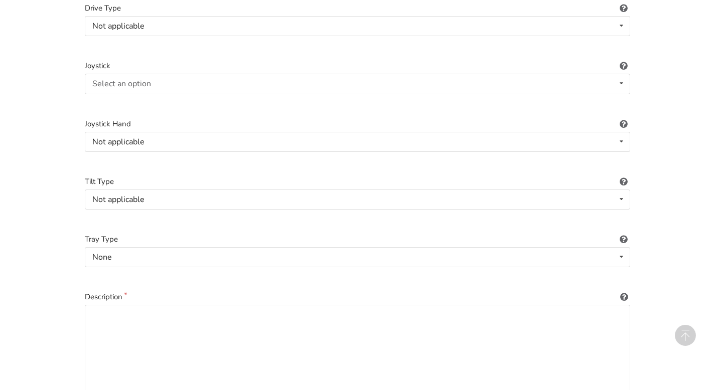
scroll to position [1329, 0]
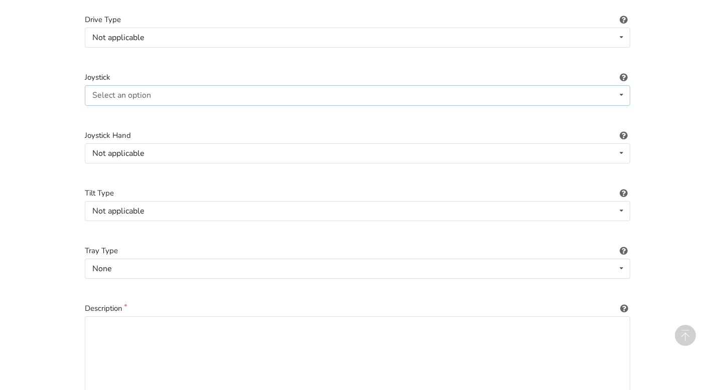
click at [117, 91] on div "Select an option" at bounding box center [121, 95] width 59 height 8
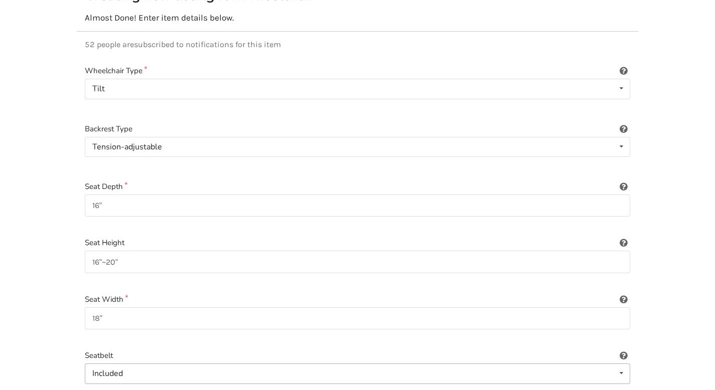
scroll to position [97, 0]
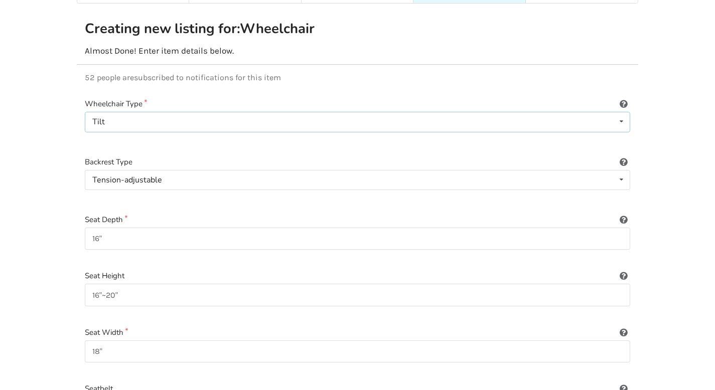
click at [162, 112] on div "Tilt Power/electric Manual Transport Tilt" at bounding box center [357, 122] width 545 height 20
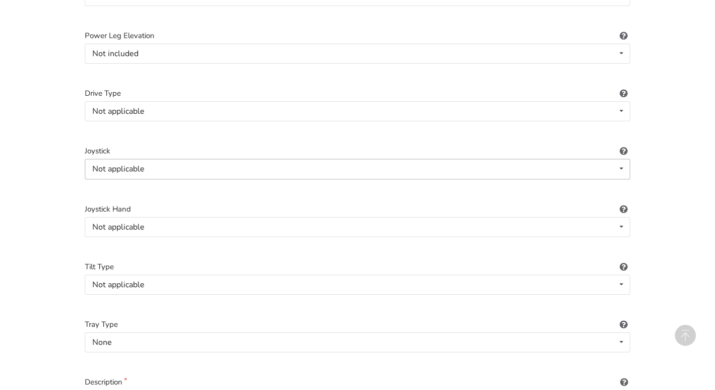
scroll to position [1265, 0]
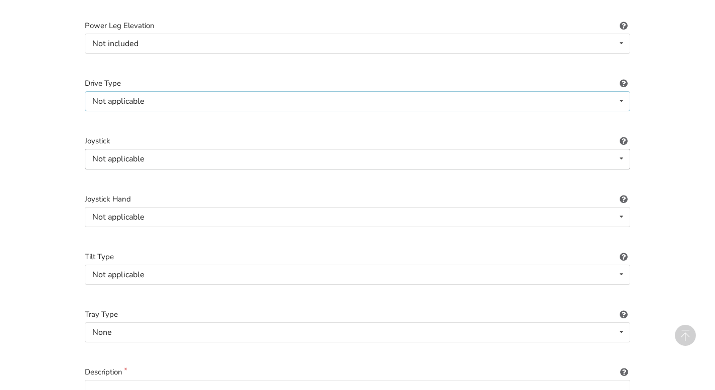
click at [124, 91] on div "Not applicable Not applicable Rear Front Midwheel" at bounding box center [357, 101] width 545 height 20
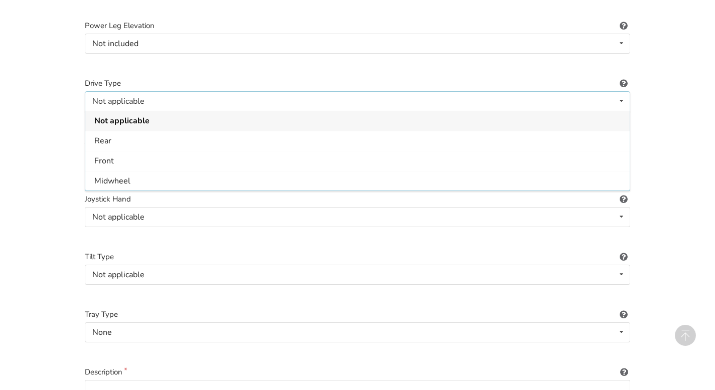
click at [176, 78] on label "Drive Type" at bounding box center [357, 84] width 545 height 12
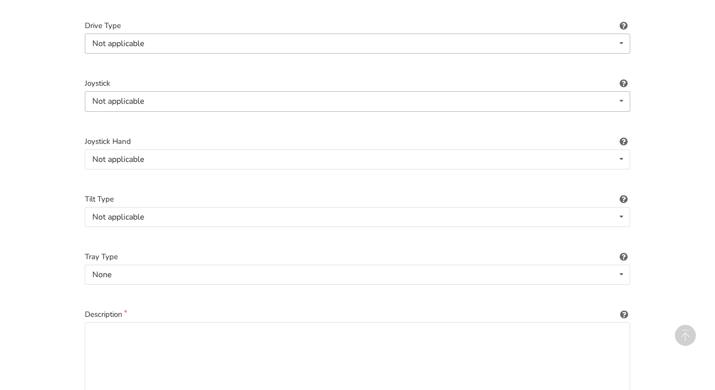
scroll to position [1328, 0]
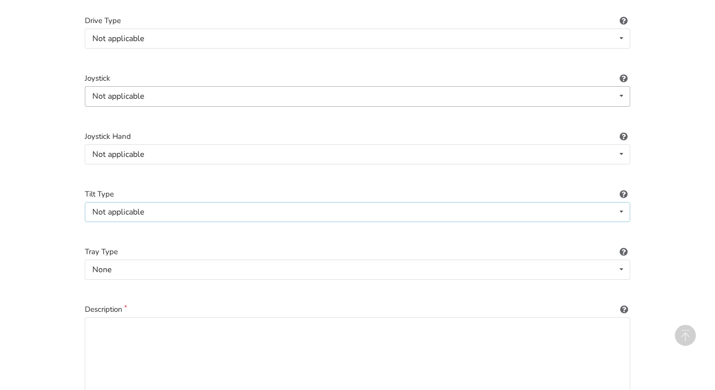
click at [113, 208] on div "Not applicable" at bounding box center [118, 212] width 52 height 8
click at [121, 189] on label "Tilt Type" at bounding box center [357, 195] width 545 height 12
click at [117, 208] on div "Not applicable" at bounding box center [118, 212] width 52 height 8
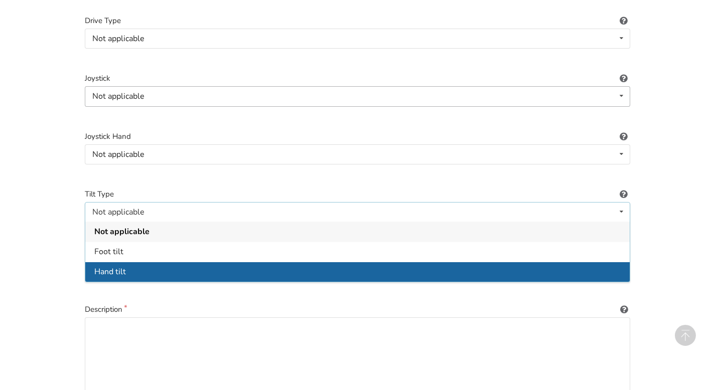
click at [107, 266] on span "Hand tilt" at bounding box center [110, 271] width 32 height 11
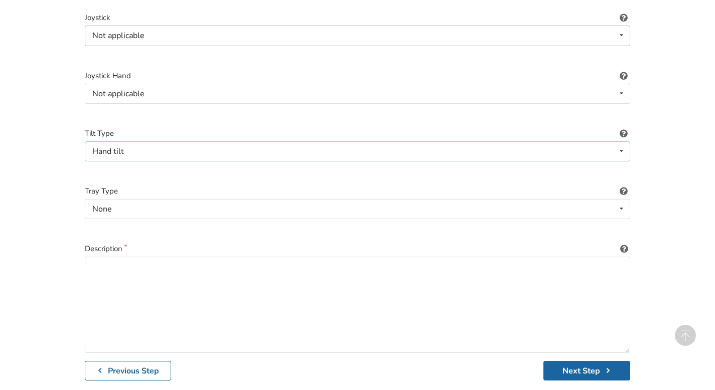
scroll to position [1436, 0]
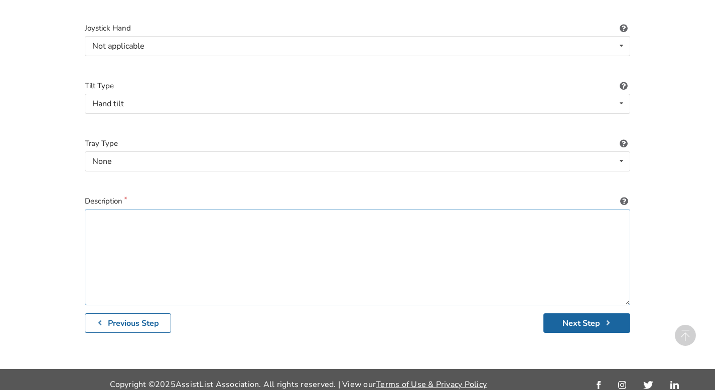
click at [159, 218] on textarea at bounding box center [357, 257] width 545 height 96
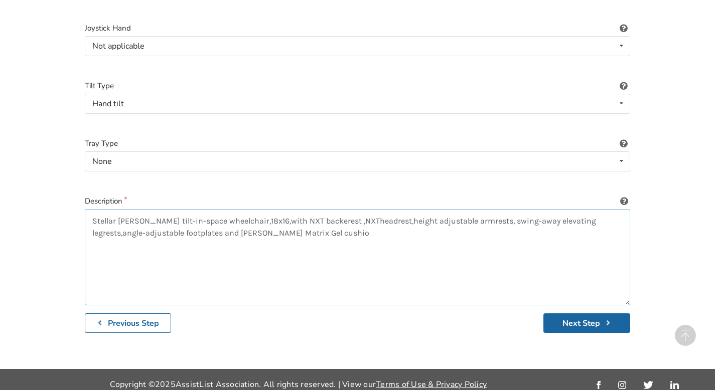
type textarea "Stellar [PERSON_NAME] tilt-in-space wheelchair,18x16,with NXT backerest ,NXThea…"
click at [571, 314] on button "Next Step" at bounding box center [586, 324] width 87 height 20
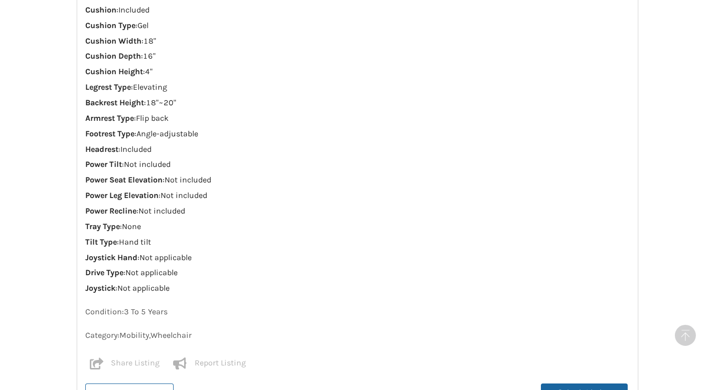
scroll to position [575, 0]
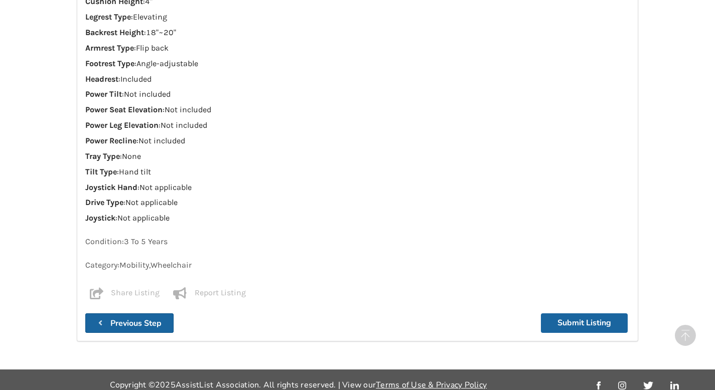
click at [157, 314] on button "Previous Step" at bounding box center [129, 324] width 88 height 20
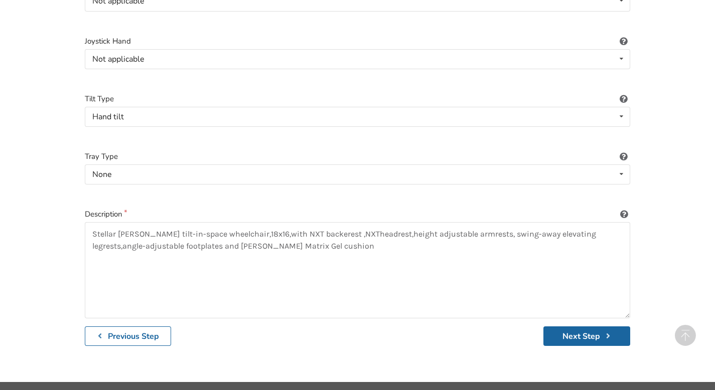
scroll to position [1436, 0]
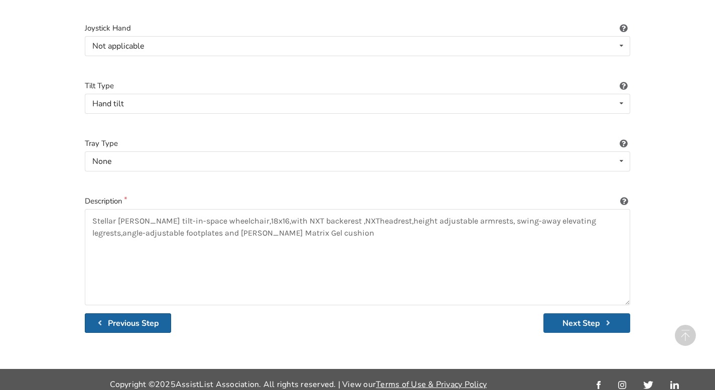
click at [133, 318] on b "Previous Step" at bounding box center [133, 323] width 51 height 11
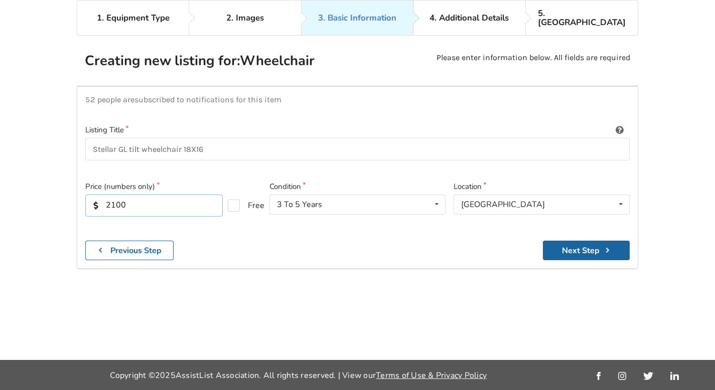
click at [174, 196] on input "2100" at bounding box center [153, 206] width 137 height 22
type input "2360"
click at [565, 244] on button "Next Step" at bounding box center [586, 251] width 87 height 20
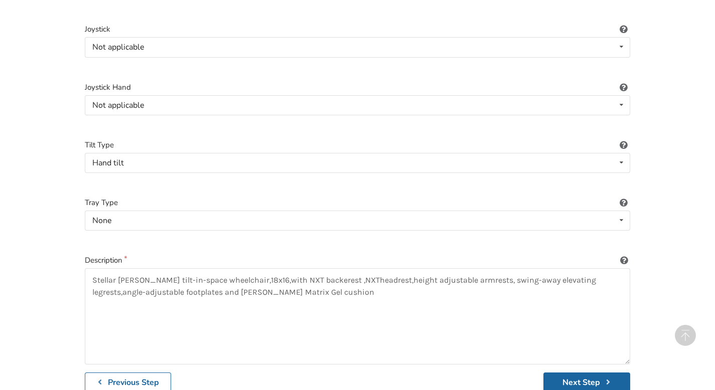
scroll to position [1436, 0]
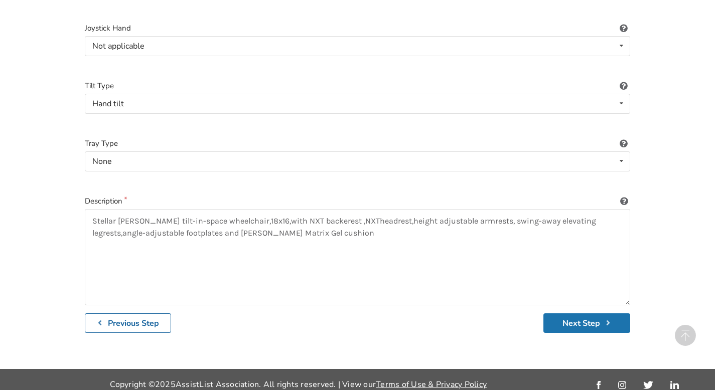
click at [586, 318] on button "Next Step" at bounding box center [586, 324] width 87 height 20
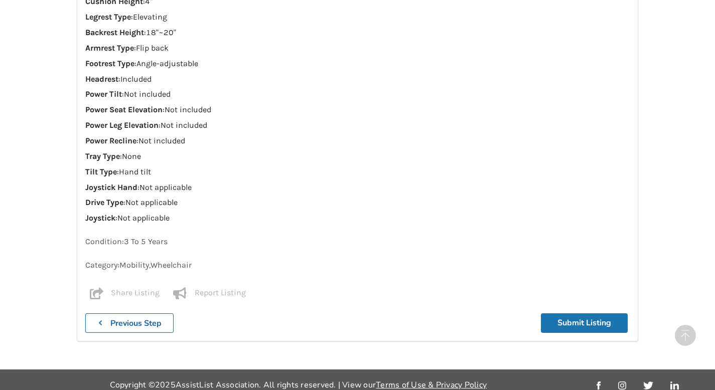
click at [576, 315] on button "Submit Listing" at bounding box center [584, 324] width 87 height 20
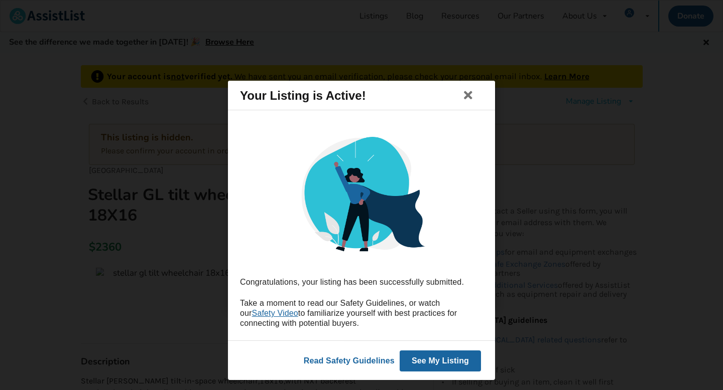
click at [439, 364] on button "See My Listing" at bounding box center [439, 361] width 81 height 21
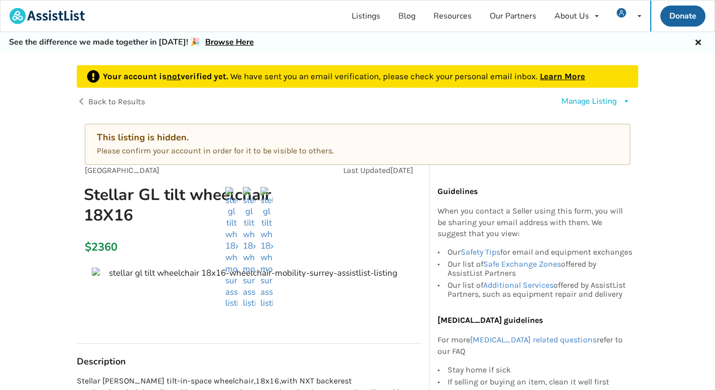
click at [564, 71] on link "Learn More" at bounding box center [562, 76] width 45 height 10
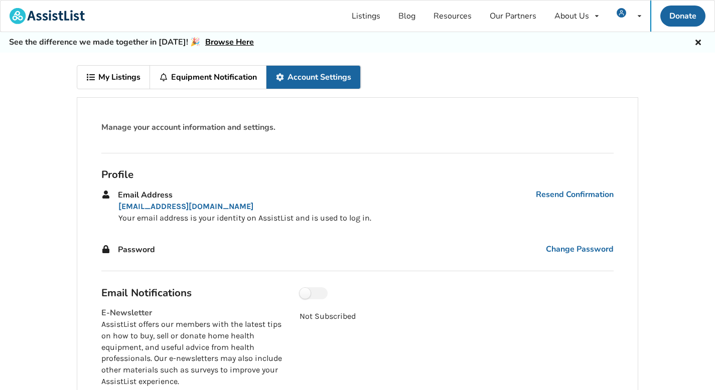
click at [119, 81] on link "My Listings" at bounding box center [113, 77] width 73 height 23
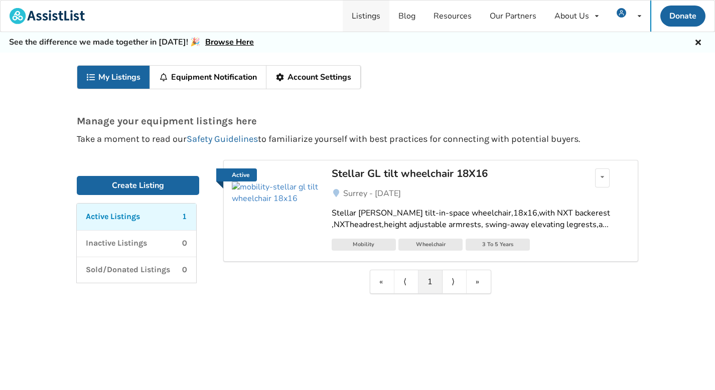
click at [375, 16] on link "Listings" at bounding box center [366, 16] width 47 height 31
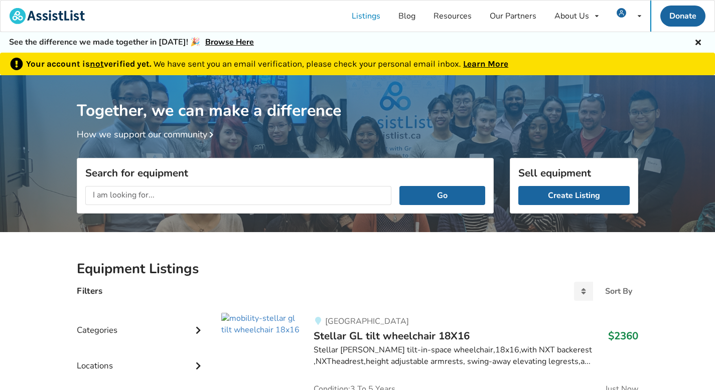
scroll to position [53, 0]
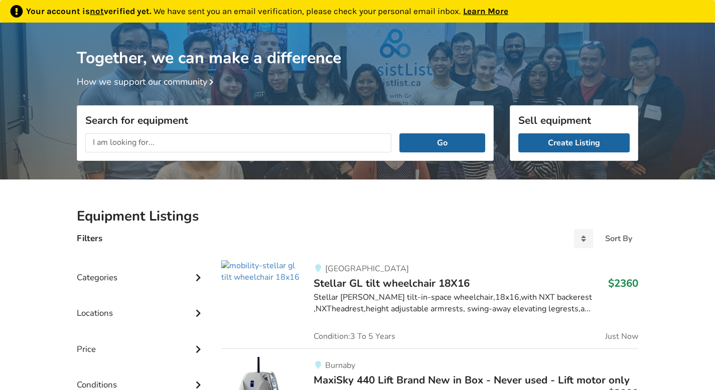
click at [501, 6] on link "Learn More" at bounding box center [485, 11] width 45 height 10
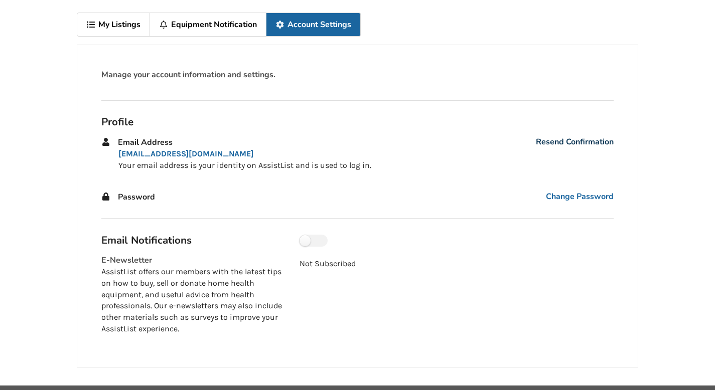
click at [559, 141] on link "Resend Confirmation" at bounding box center [575, 142] width 78 height 12
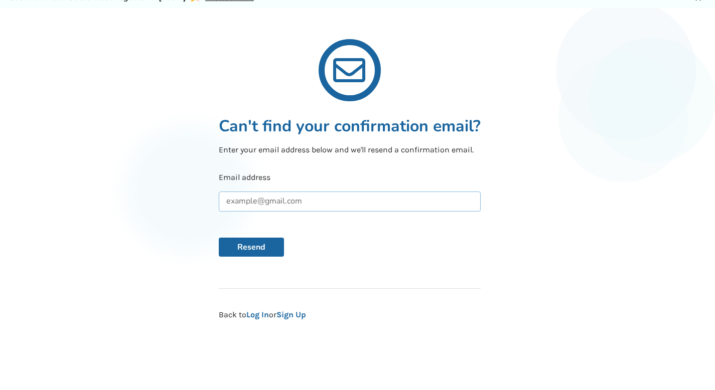
click at [291, 204] on input "text" at bounding box center [350, 202] width 262 height 20
type input "lin@v-mark.com"
click at [260, 247] on button "Resend" at bounding box center [251, 247] width 65 height 19
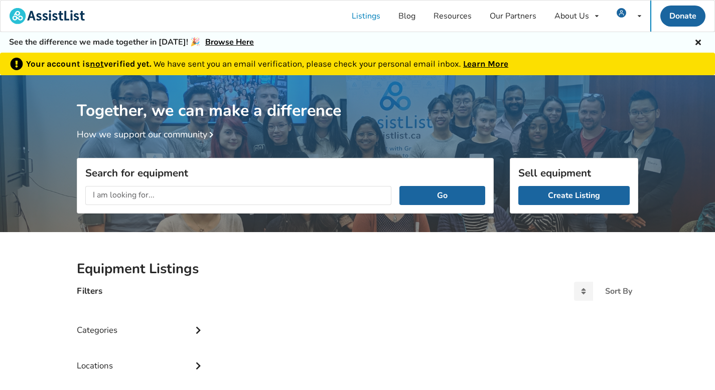
scroll to position [32, 0]
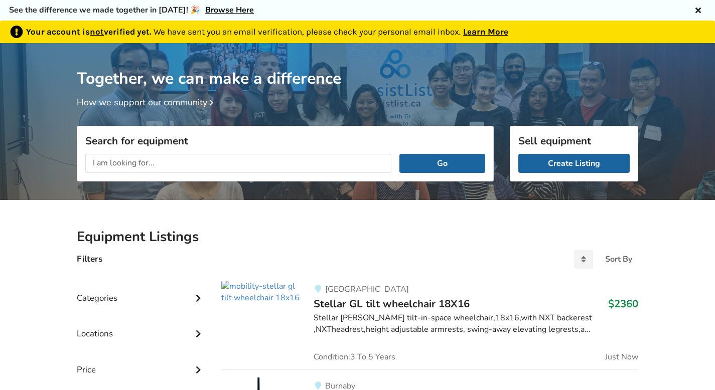
click at [701, 10] on icon at bounding box center [698, 9] width 10 height 8
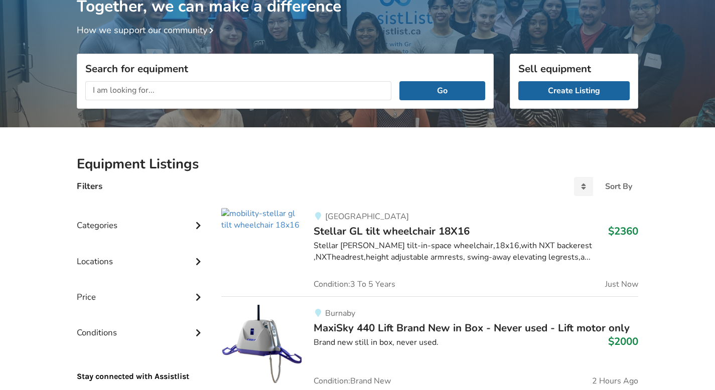
scroll to position [0, 0]
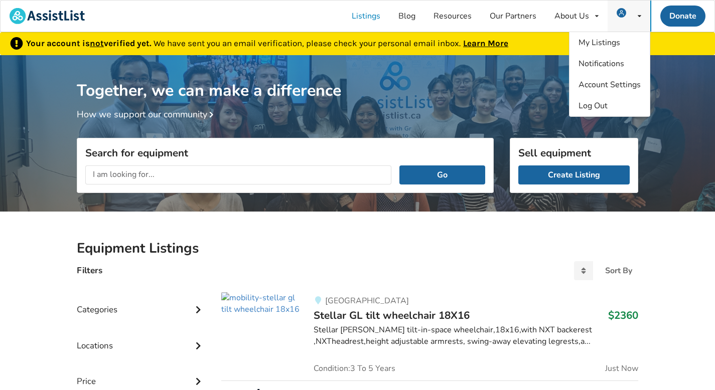
click at [629, 19] on span at bounding box center [624, 16] width 15 height 8
click at [597, 48] on link "My Listings" at bounding box center [610, 42] width 80 height 21
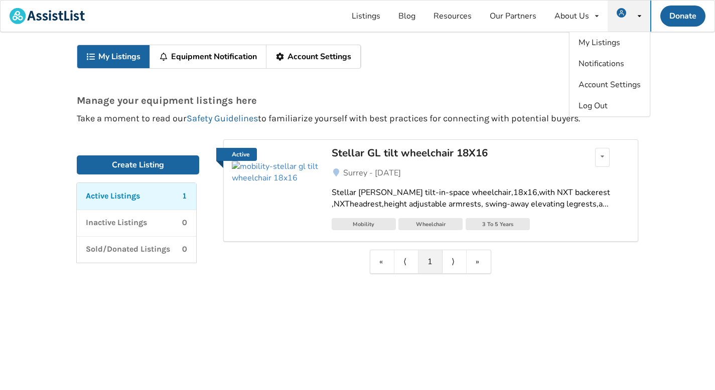
click at [241, 111] on div "Manage your equipment listings here Take a moment to read our Safety Guidelines…" at bounding box center [358, 100] width 586 height 47
click at [316, 54] on link "Account Settings" at bounding box center [313, 56] width 94 height 23
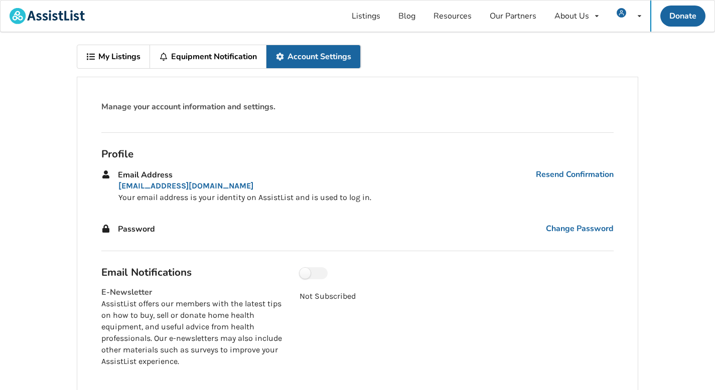
click at [107, 67] on link "My Listings" at bounding box center [113, 56] width 73 height 23
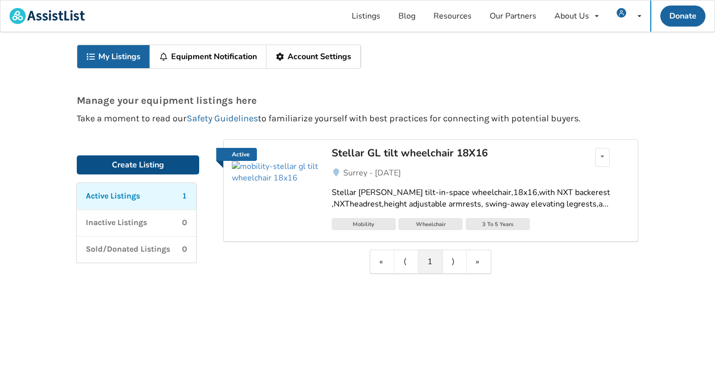
click at [119, 165] on link "Create Listing" at bounding box center [138, 165] width 122 height 19
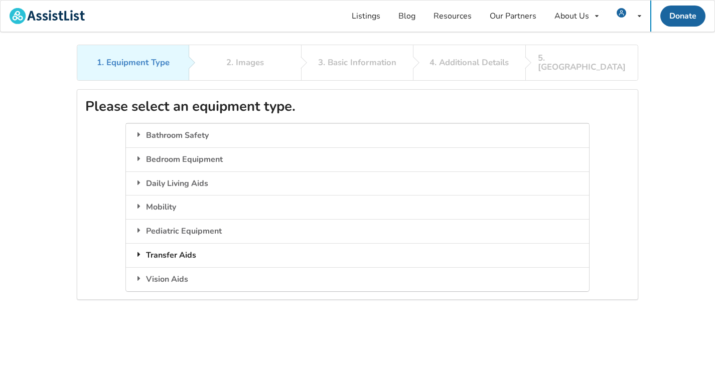
click at [169, 252] on div "Transfer Aids" at bounding box center [357, 255] width 463 height 24
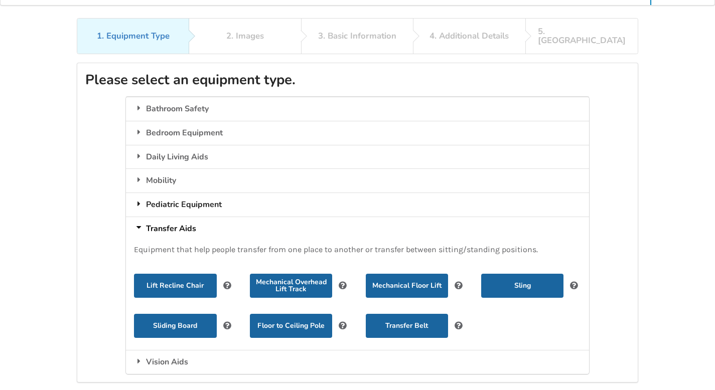
scroll to position [28, 0]
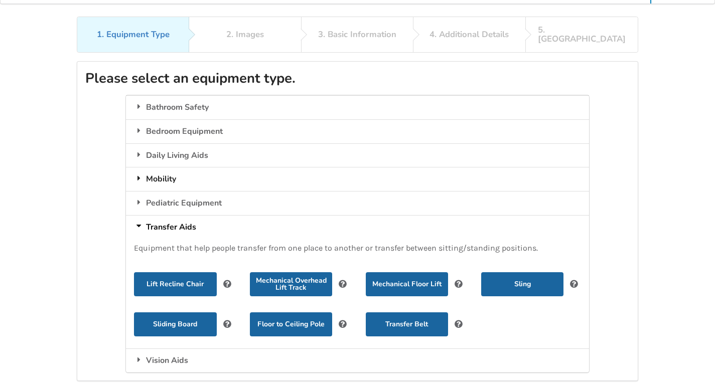
click at [163, 167] on div "Mobility" at bounding box center [357, 179] width 463 height 24
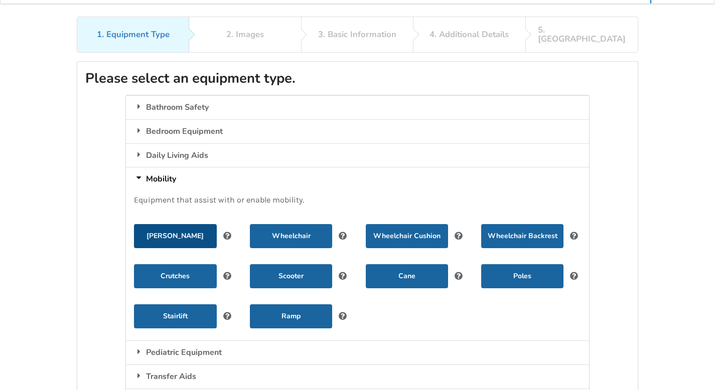
click at [188, 233] on button "[PERSON_NAME]" at bounding box center [175, 236] width 82 height 24
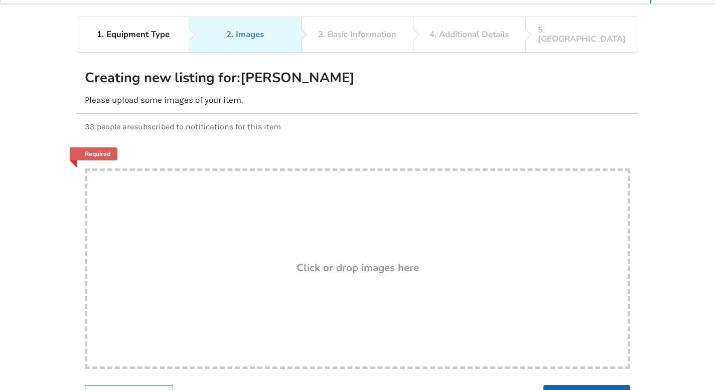
click at [295, 238] on div "Drop here! Click or drop images here" at bounding box center [357, 269] width 545 height 201
type input "C:\fakepath\IMG_6463.jpeg"
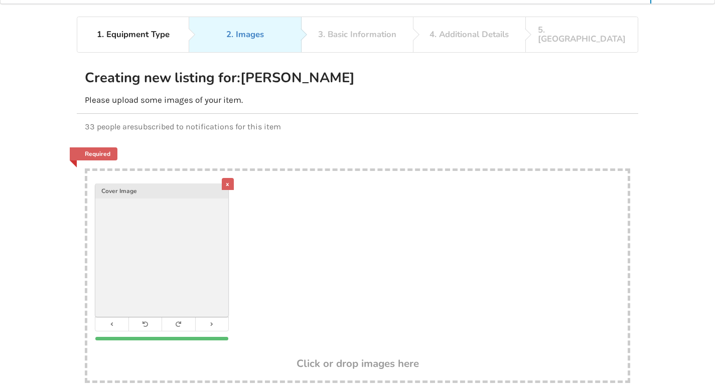
click at [292, 244] on div "x Cover Image" at bounding box center [357, 265] width 540 height 188
type input "C:\fakepath\IMG_6464.jpeg"
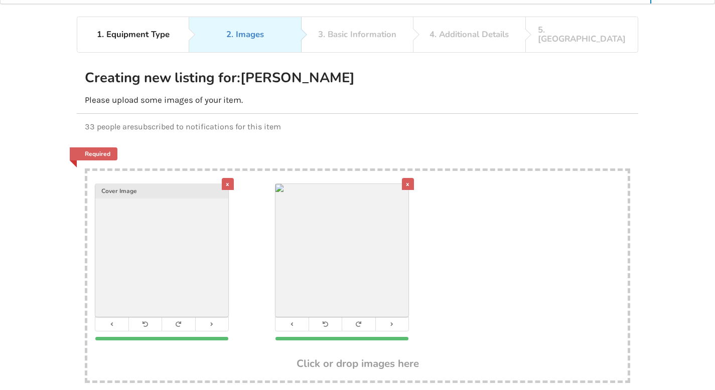
click at [306, 207] on img at bounding box center [341, 250] width 133 height 133
click at [172, 192] on img at bounding box center [161, 250] width 133 height 133
click at [179, 296] on img at bounding box center [161, 250] width 133 height 133
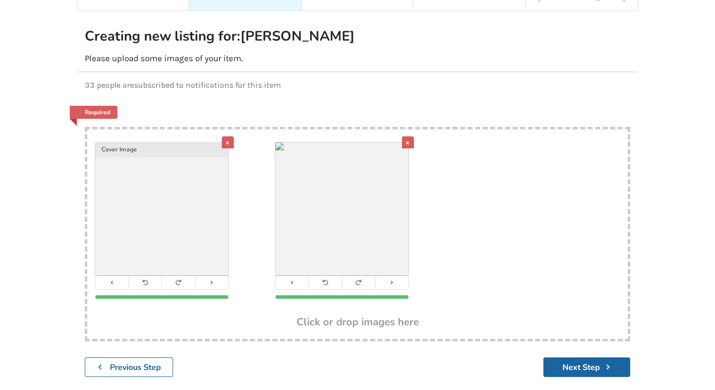
scroll to position [114, 0]
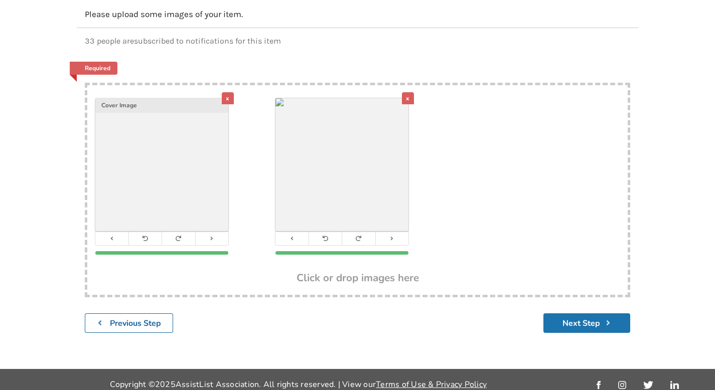
click at [608, 319] on icon "submit" at bounding box center [608, 323] width 10 height 8
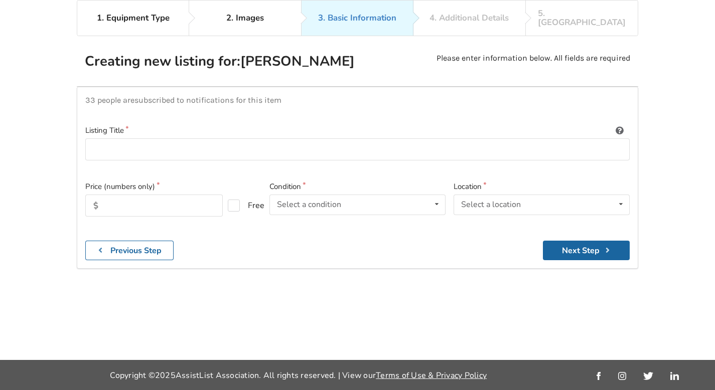
scroll to position [45, 0]
click at [178, 198] on input "text" at bounding box center [153, 206] width 137 height 22
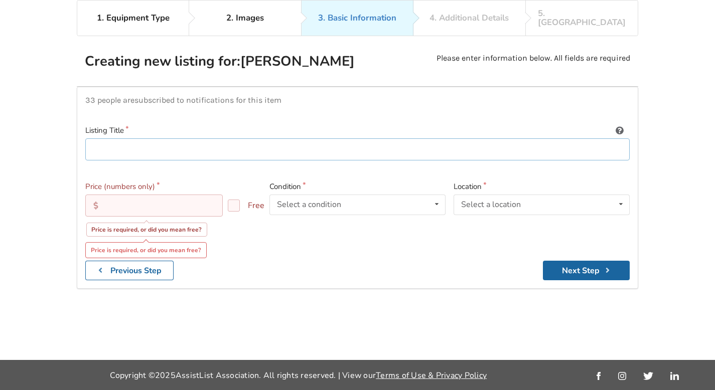
click at [162, 138] on input at bounding box center [357, 149] width 544 height 23
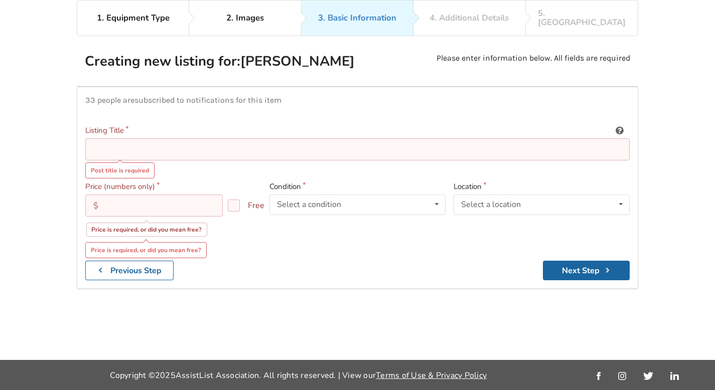
click at [149, 138] on input at bounding box center [357, 149] width 544 height 23
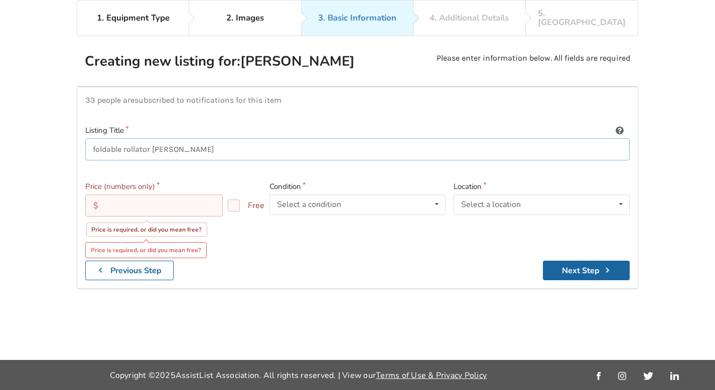
type input "foldable rollator walker"
click at [134, 201] on input "text" at bounding box center [153, 206] width 137 height 22
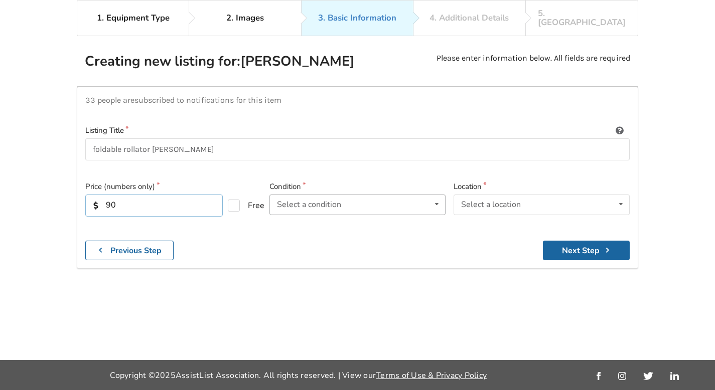
type input "90"
click at [309, 201] on div "Select a condition" at bounding box center [309, 205] width 64 height 8
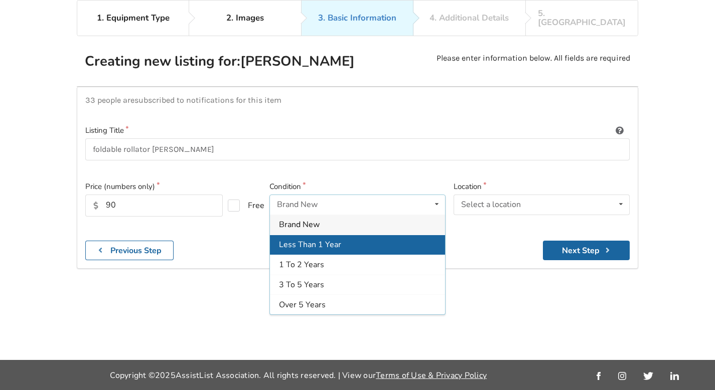
click at [310, 239] on span "Less Than 1 Year" at bounding box center [310, 244] width 62 height 11
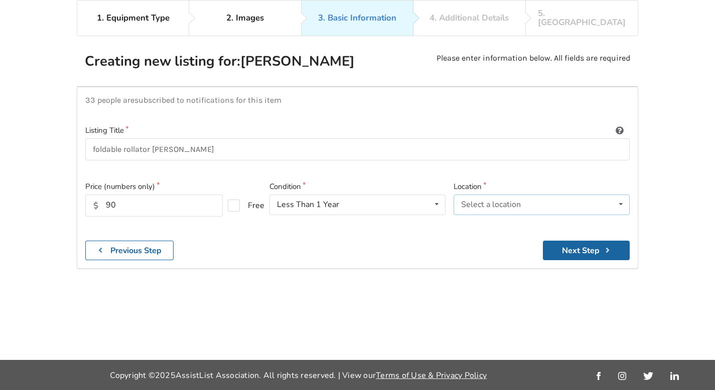
click at [520, 201] on div "Select a location" at bounding box center [491, 205] width 60 height 8
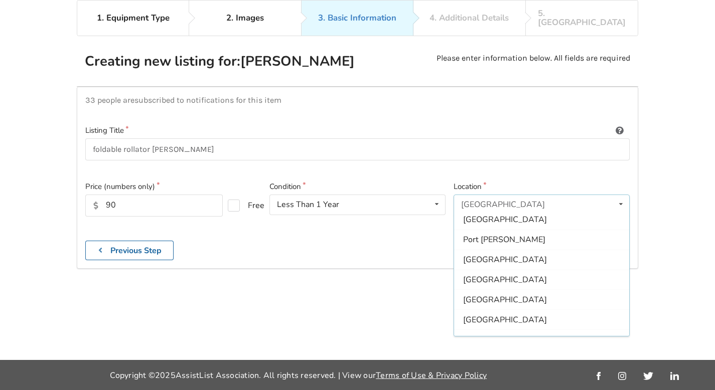
scroll to position [265, 0]
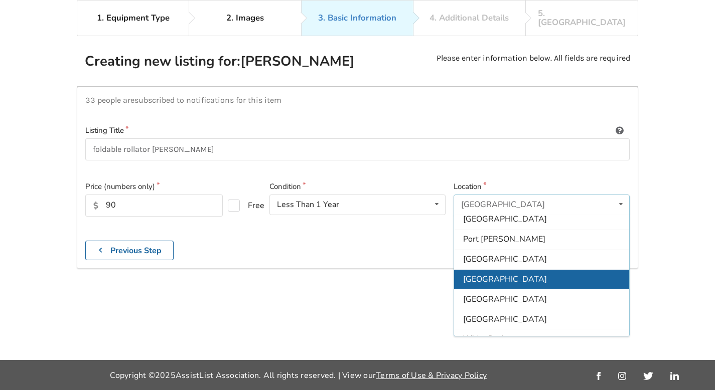
click at [481, 274] on span "[GEOGRAPHIC_DATA]" at bounding box center [505, 279] width 84 height 11
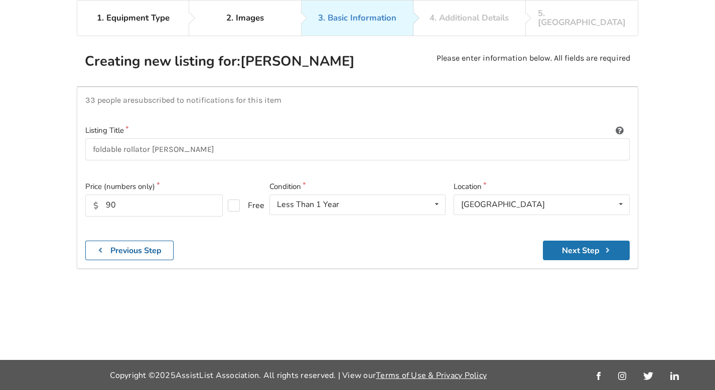
click at [589, 245] on button "Next Step" at bounding box center [586, 251] width 87 height 20
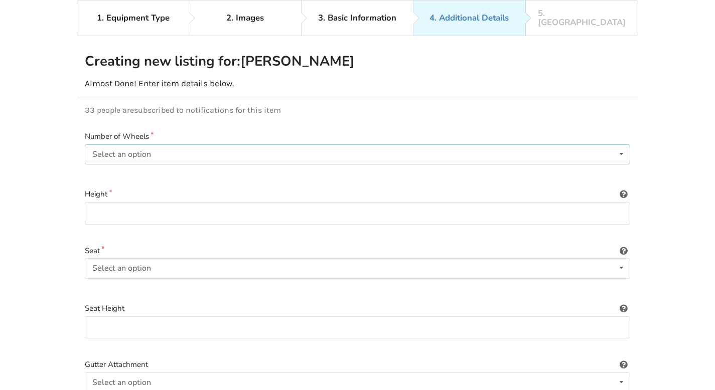
click at [209, 150] on div "Select an option None 2 3 4" at bounding box center [357, 155] width 545 height 20
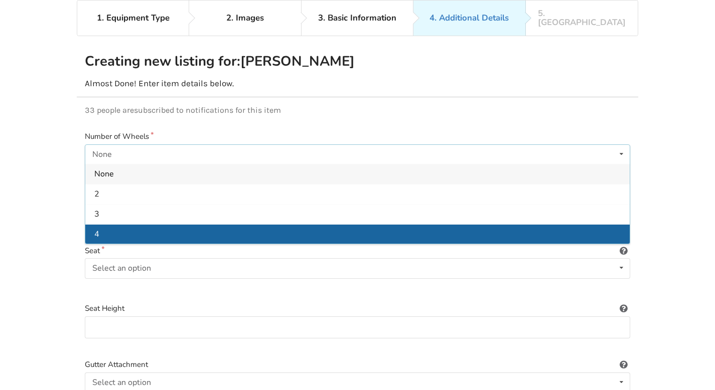
click at [168, 227] on div "4" at bounding box center [357, 234] width 544 height 20
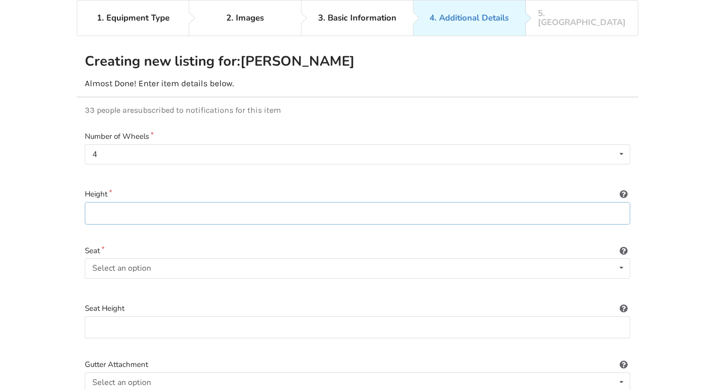
click at [164, 202] on input at bounding box center [357, 213] width 545 height 23
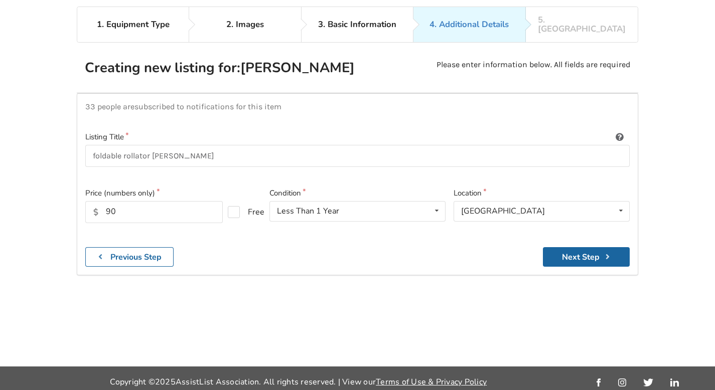
scroll to position [45, 0]
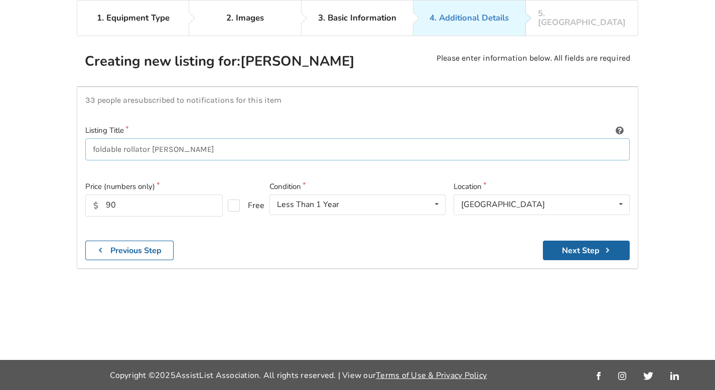
click at [91, 138] on input "foldable rollator walker" at bounding box center [357, 149] width 544 height 23
drag, startPoint x: 236, startPoint y: 139, endPoint x: 321, endPoint y: 139, distance: 85.3
click at [321, 139] on input "Medline ultralight Zebra Rolling walker foldable rollator walker" at bounding box center [357, 149] width 544 height 23
type input "Medline ultralight Zebra Rolling walker"
click at [161, 201] on input "90" at bounding box center [153, 206] width 137 height 22
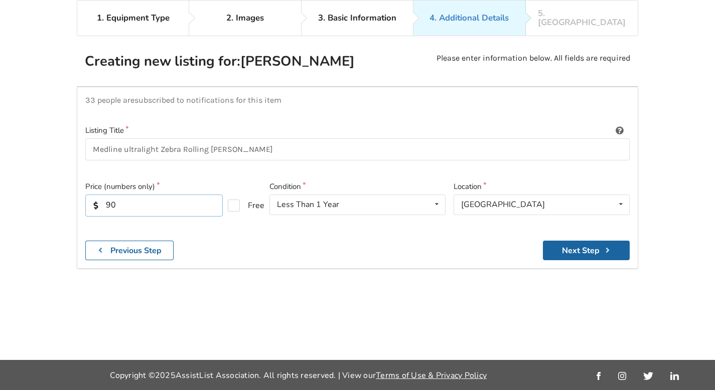
type input "9"
type input "120"
click at [569, 241] on button "Next Step" at bounding box center [586, 251] width 87 height 20
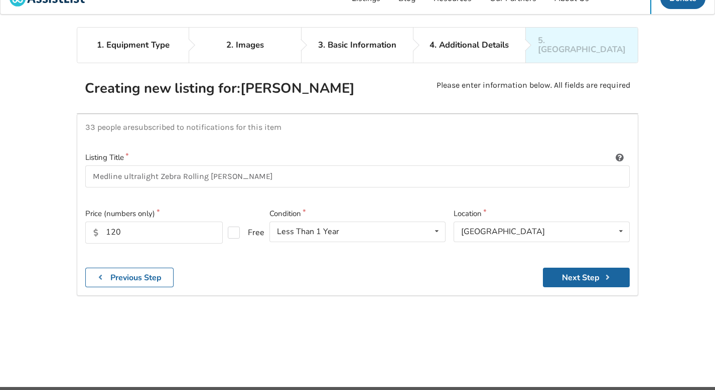
scroll to position [16, 0]
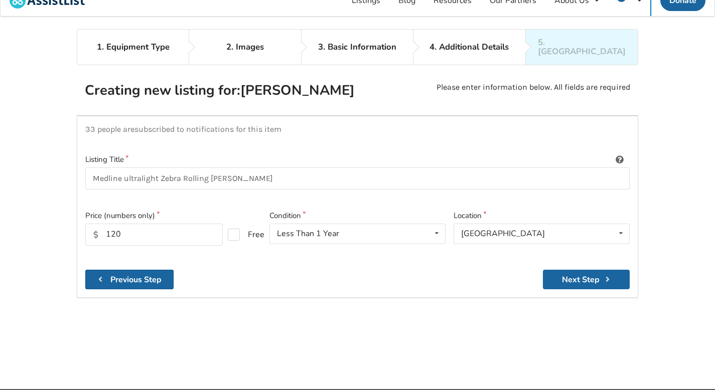
click at [123, 274] on b "Previous Step" at bounding box center [135, 279] width 51 height 11
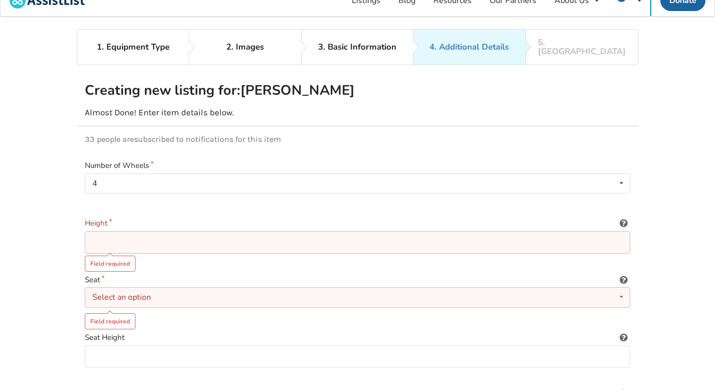
scroll to position [30, 0]
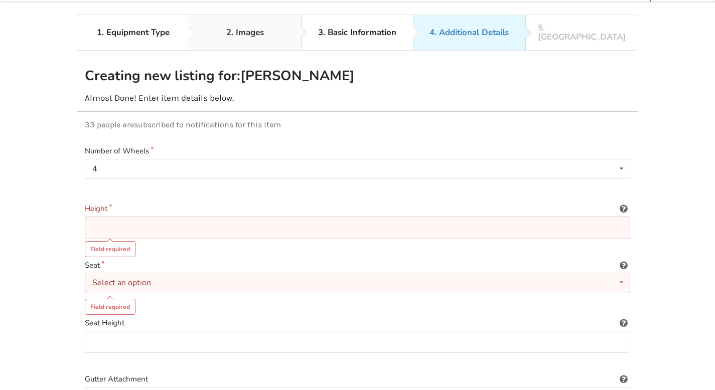
click at [243, 28] on div "2. Images" at bounding box center [245, 32] width 38 height 9
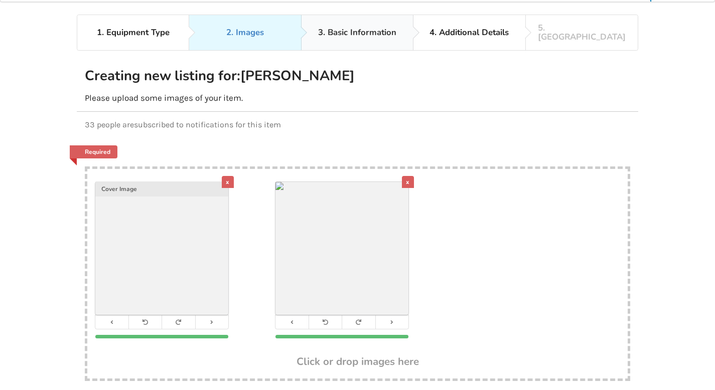
click at [347, 28] on div "3. Basic Information" at bounding box center [357, 32] width 78 height 9
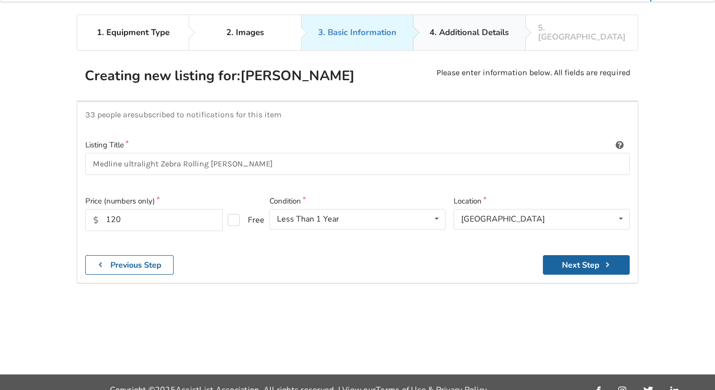
click at [457, 28] on div "4. Additional Details" at bounding box center [469, 32] width 79 height 9
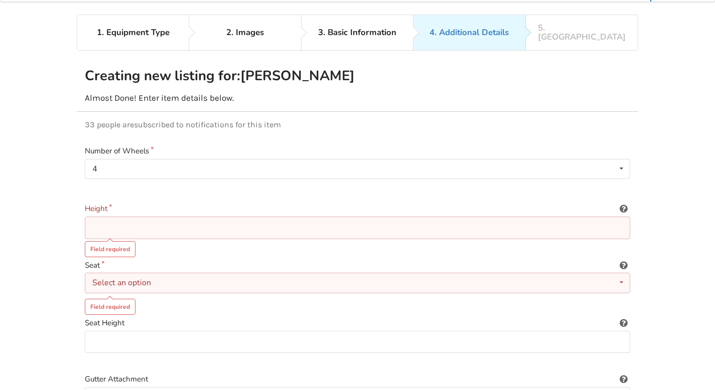
click at [170, 222] on input at bounding box center [357, 228] width 545 height 23
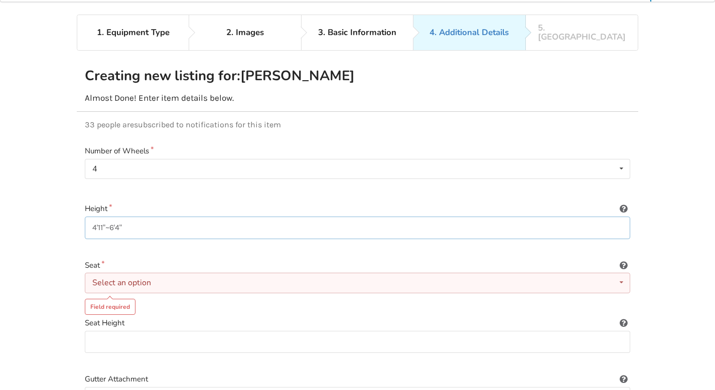
type input "4'11"~6'4""
click at [150, 279] on div "Select an option" at bounding box center [121, 283] width 59 height 8
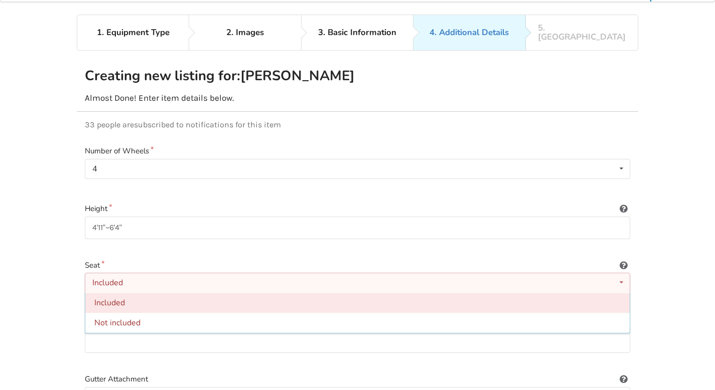
click at [133, 298] on div "Included" at bounding box center [357, 303] width 544 height 20
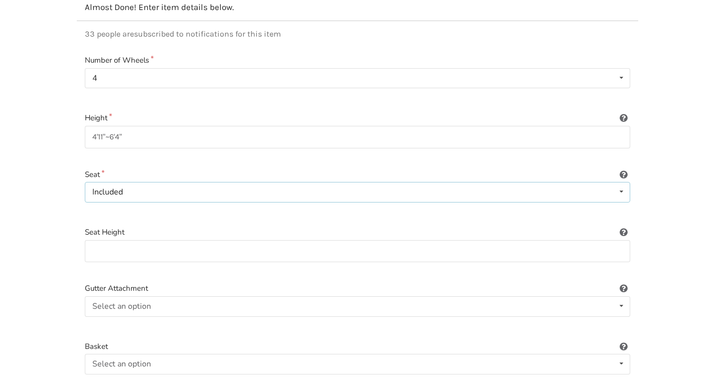
scroll to position [124, 0]
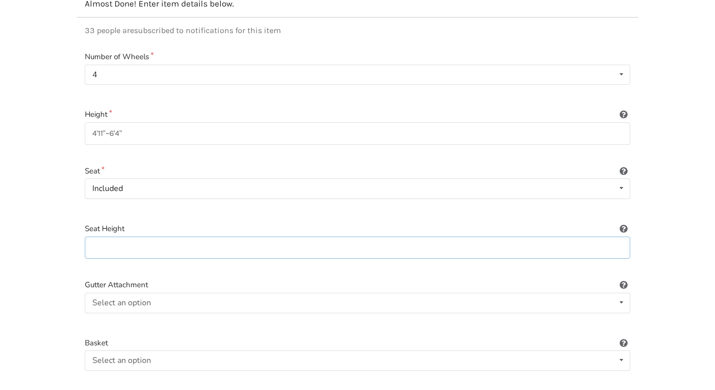
click at [156, 241] on input at bounding box center [357, 248] width 545 height 23
type input "14"X12""
click at [197, 293] on div "Select an option Included Not included" at bounding box center [357, 303] width 545 height 20
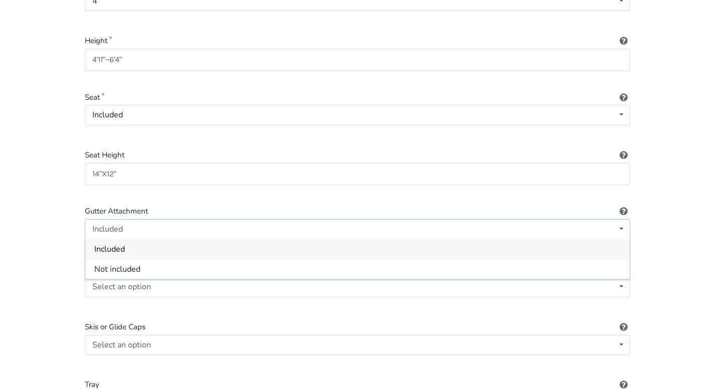
scroll to position [226, 0]
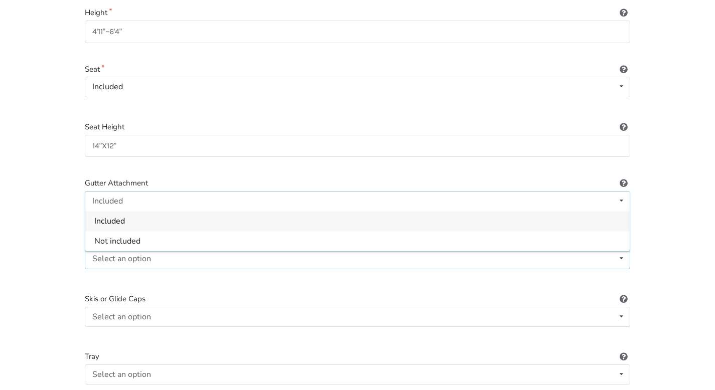
click at [197, 258] on div "Select an option Included Not included" at bounding box center [357, 259] width 545 height 20
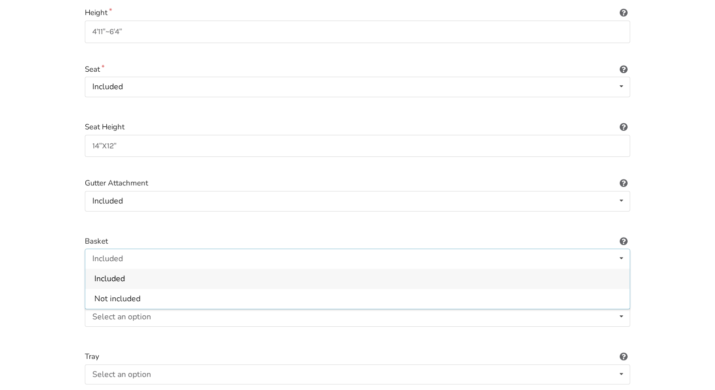
click at [173, 269] on div "Included" at bounding box center [357, 279] width 544 height 20
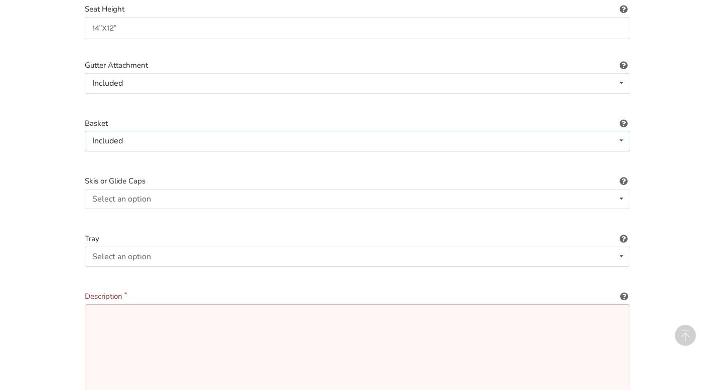
scroll to position [346, 0]
click at [182, 247] on div "Select an option Included Not included" at bounding box center [357, 255] width 545 height 20
click at [171, 268] on div "Included" at bounding box center [357, 275] width 544 height 20
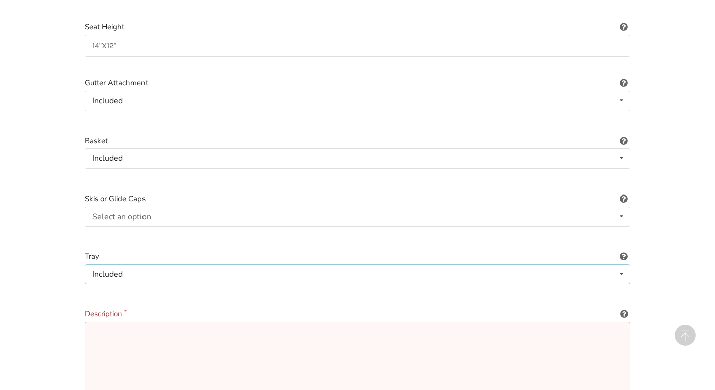
scroll to position [316, 0]
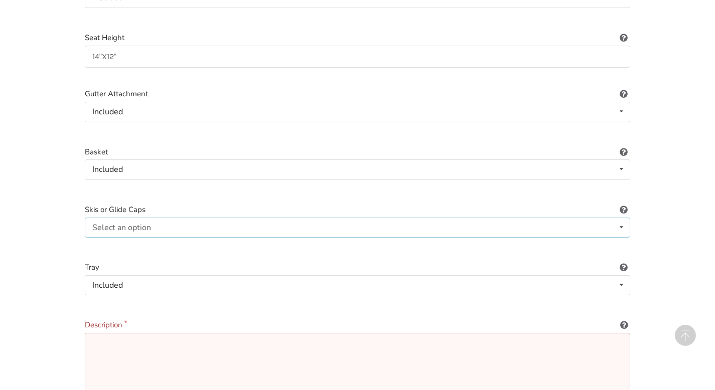
click at [179, 219] on div "Select an option Included Not included" at bounding box center [357, 228] width 545 height 20
click at [171, 237] on div "Included" at bounding box center [357, 247] width 544 height 20
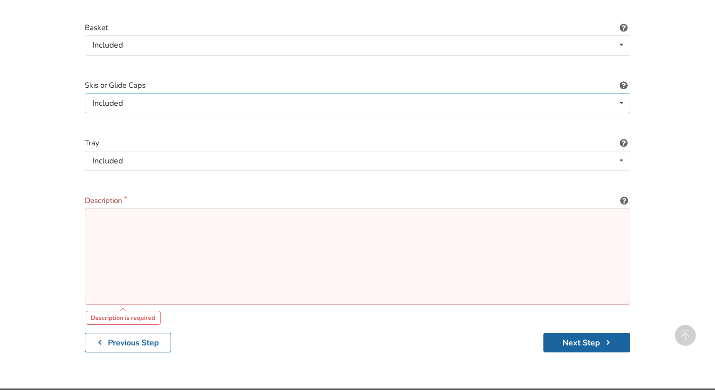
scroll to position [460, 0]
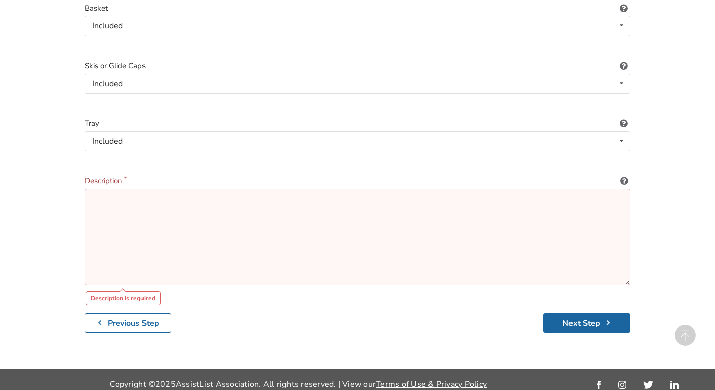
click at [125, 196] on textarea at bounding box center [357, 237] width 545 height 96
paste textarea "Imagine having the freedom of mobility no matter where life takes you! The Ultr…"
type textarea "Imagine having the freedom of mobility no matter where life takes you! The Ultr…"
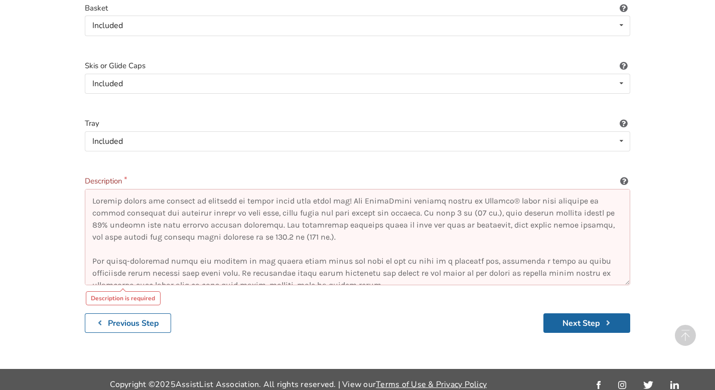
scroll to position [440, 0]
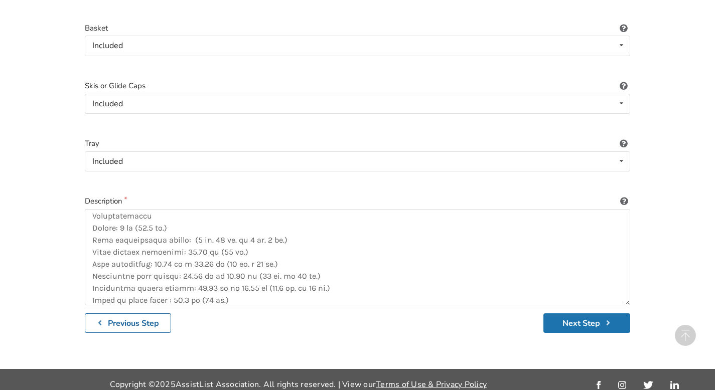
click at [586, 314] on button "Next Step" at bounding box center [586, 324] width 87 height 20
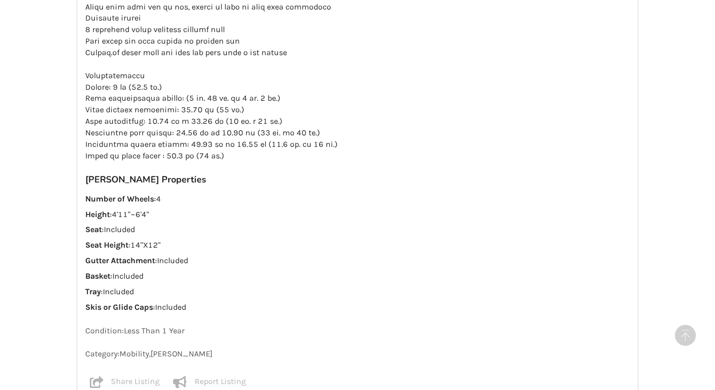
scroll to position [578, 0]
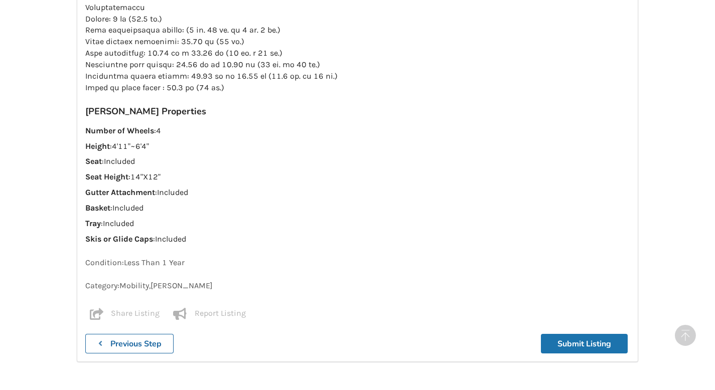
click at [614, 334] on button "Submit Listing" at bounding box center [584, 344] width 87 height 20
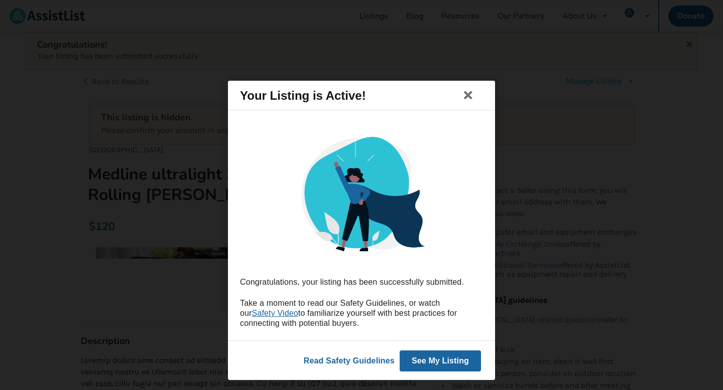
click at [427, 363] on button "See My Listing" at bounding box center [439, 361] width 81 height 21
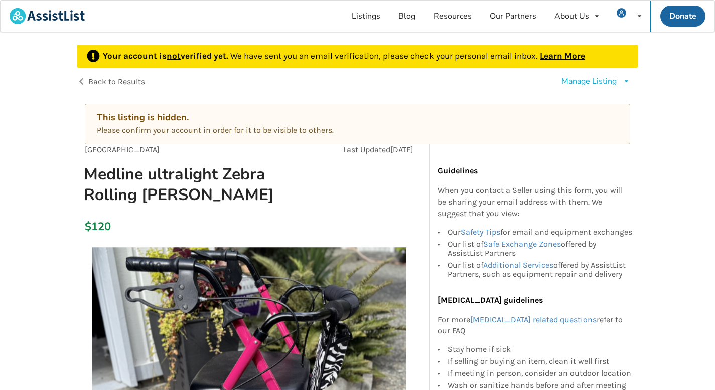
click at [91, 82] on span "Back to Results" at bounding box center [116, 82] width 57 height 10
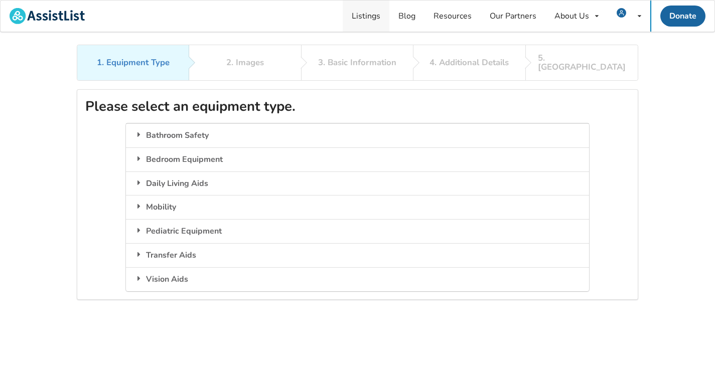
click at [359, 18] on link "Listings" at bounding box center [366, 16] width 47 height 31
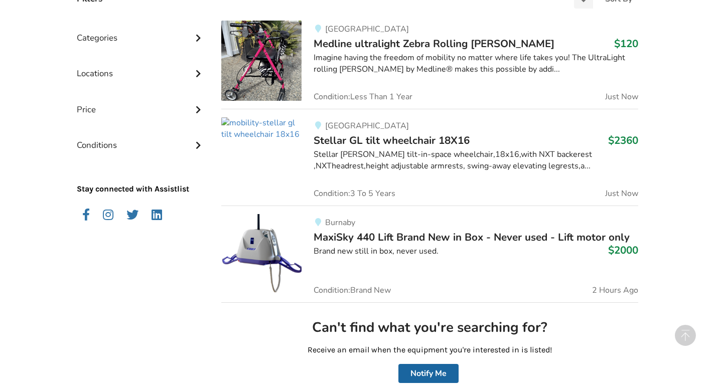
scroll to position [276, 0]
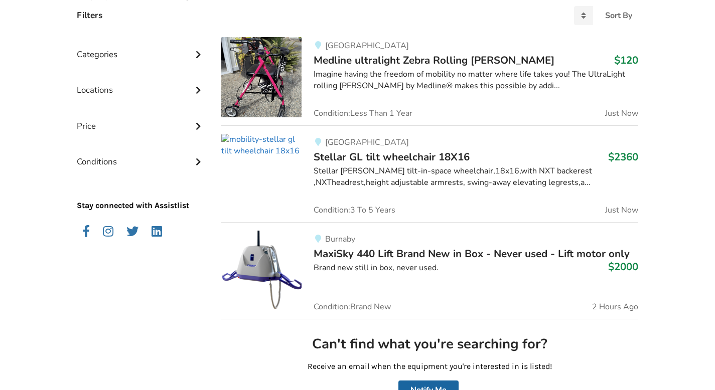
click at [257, 176] on link "Surrey Stellar GL tilt wheelchair 18X16 $2360 Stellar [PERSON_NAME] tilt-in-spa…" at bounding box center [429, 173] width 417 height 97
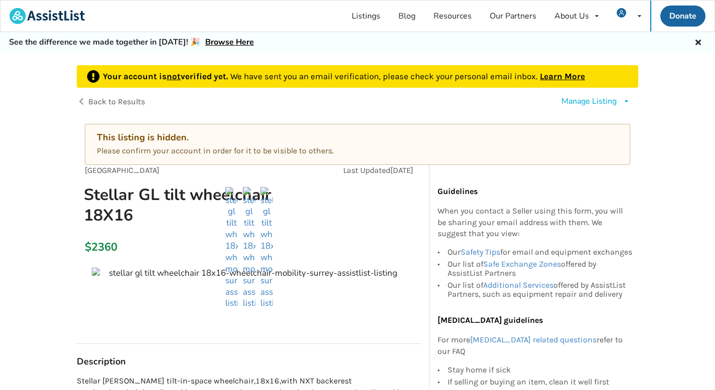
click at [83, 99] on div "Back to Results" at bounding box center [217, 102] width 281 height 28
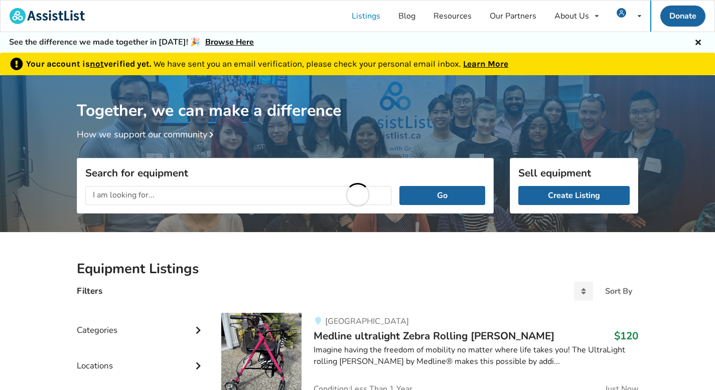
scroll to position [276, 0]
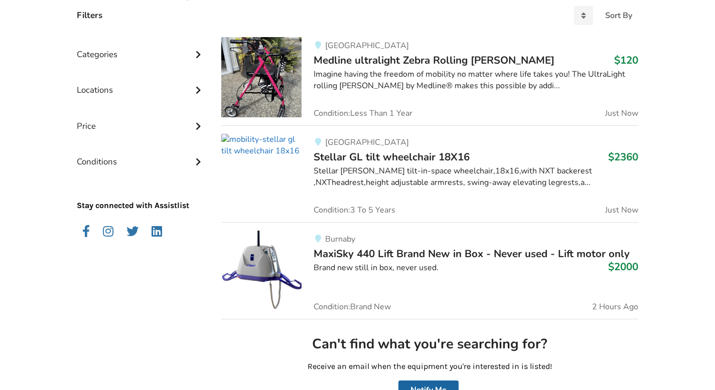
click at [281, 148] on img at bounding box center [261, 145] width 80 height 23
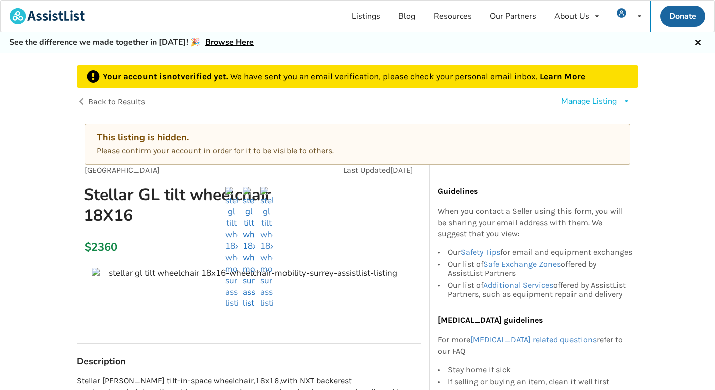
click at [250, 218] on img at bounding box center [249, 248] width 13 height 123
click at [95, 270] on ul at bounding box center [249, 248] width 345 height 123
click at [579, 100] on div "Manage Listing" at bounding box center [588, 102] width 55 height 12
click at [613, 127] on span "Edit listing" at bounding box center [606, 124] width 39 height 11
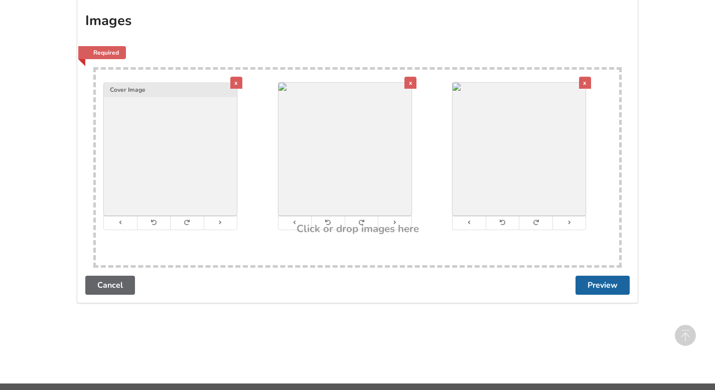
scroll to position [1877, 0]
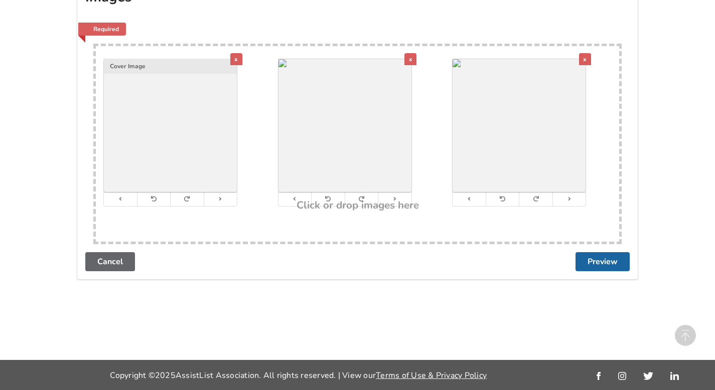
click at [411, 59] on div "x" at bounding box center [410, 59] width 12 height 12
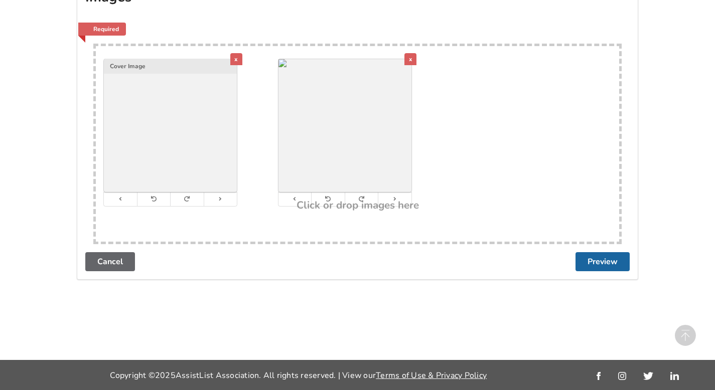
click at [411, 59] on div "x" at bounding box center [410, 59] width 12 height 12
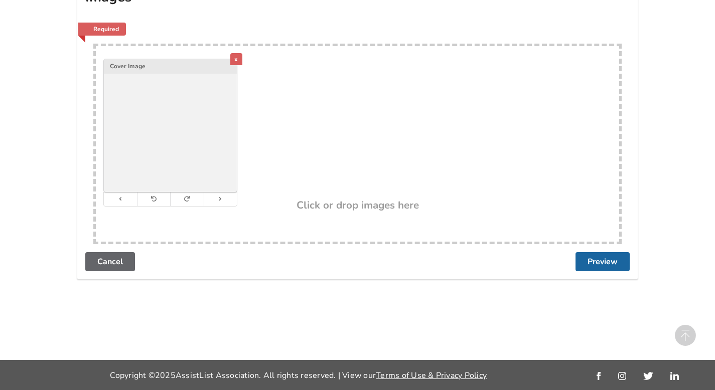
click at [332, 162] on div "x Cover Image" at bounding box center [357, 123] width 523 height 154
type input "C:\fakepath\IMG_6469.jpeg"
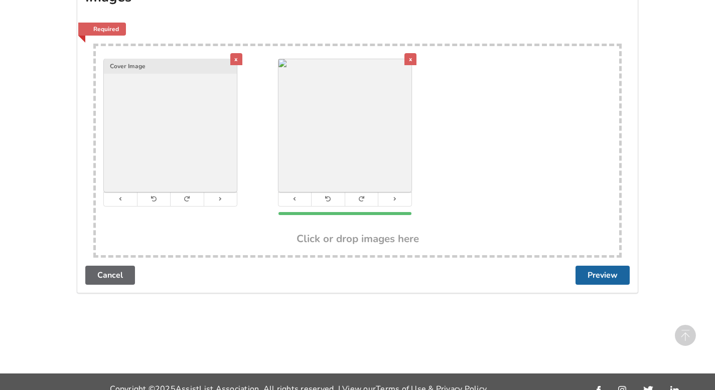
click at [442, 134] on div "x" at bounding box center [357, 140] width 175 height 188
type input "C:\fakepath\IMG_6471.jpeg"
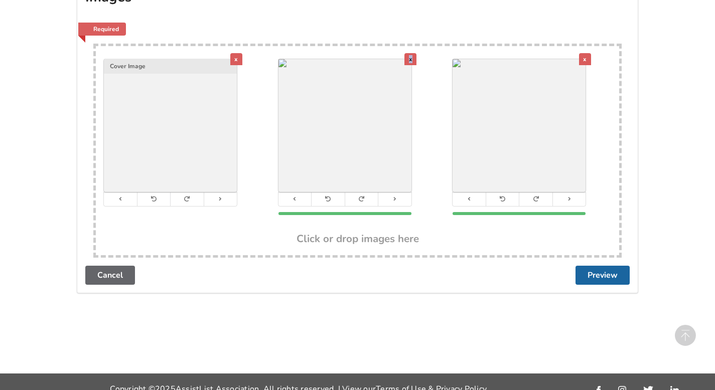
click at [235, 58] on div "x" at bounding box center [236, 59] width 12 height 12
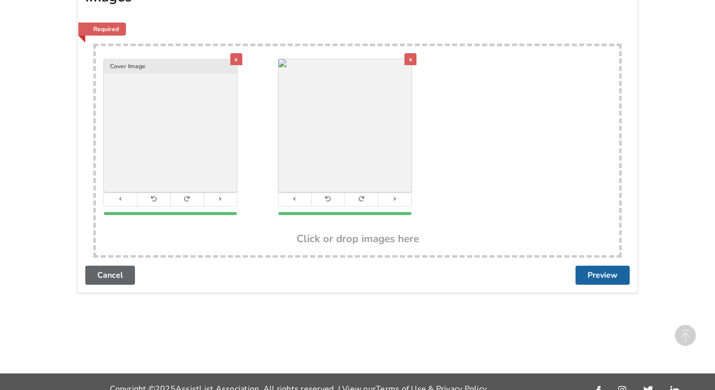
click at [472, 115] on div "x Cover Image x" at bounding box center [357, 140] width 523 height 188
type input "C:\fakepath\W1.jpeg"
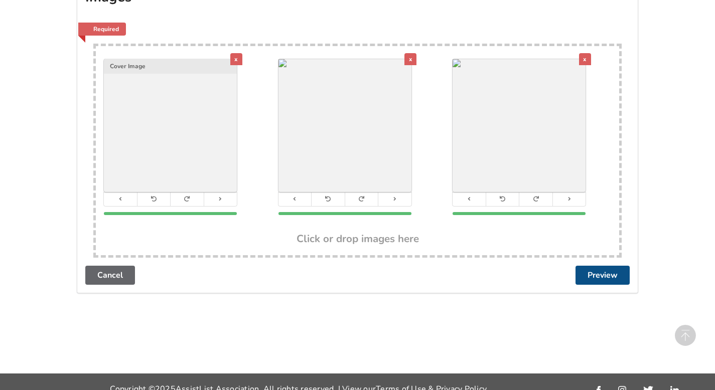
click at [595, 275] on button "Preview" at bounding box center [603, 275] width 54 height 19
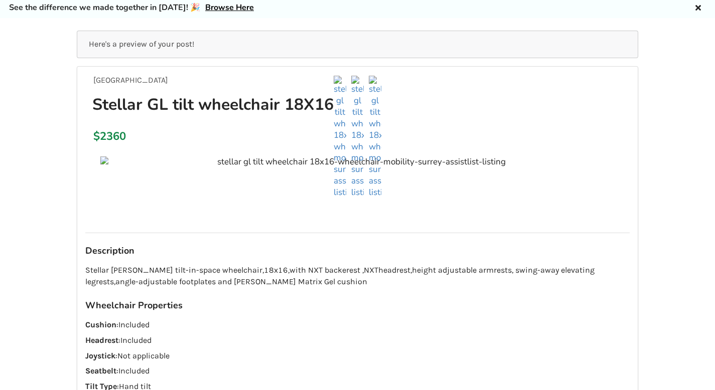
scroll to position [35, 0]
click at [339, 90] on img at bounding box center [340, 136] width 13 height 123
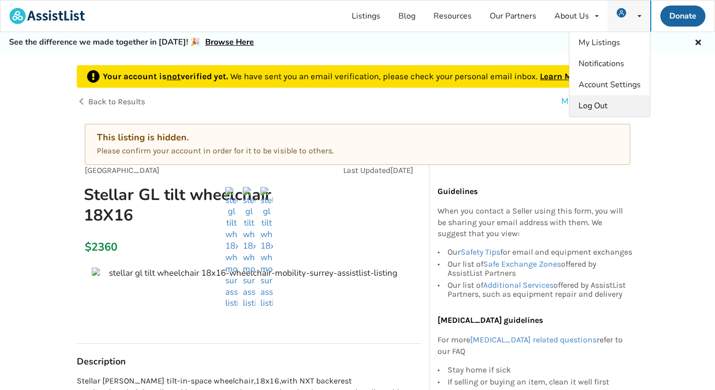
click at [584, 108] on span "Log Out" at bounding box center [593, 105] width 29 height 11
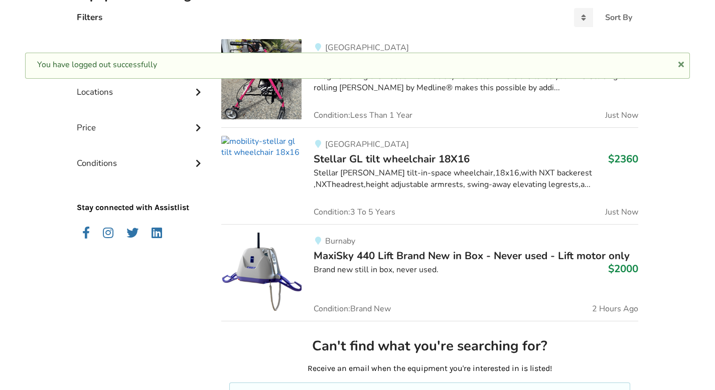
scroll to position [263, 0]
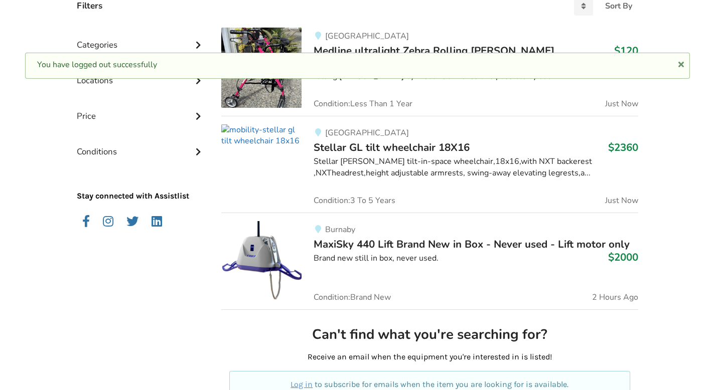
click at [254, 138] on img at bounding box center [261, 135] width 80 height 23
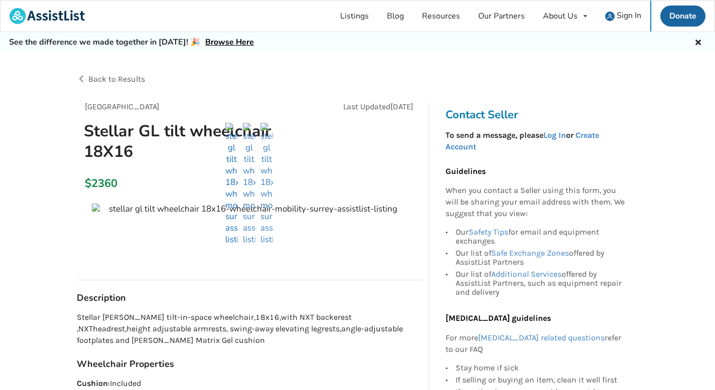
click at [238, 174] on img at bounding box center [231, 184] width 13 height 123
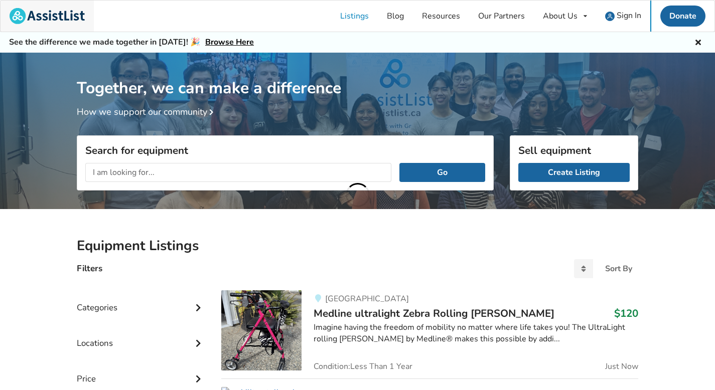
scroll to position [263, 0]
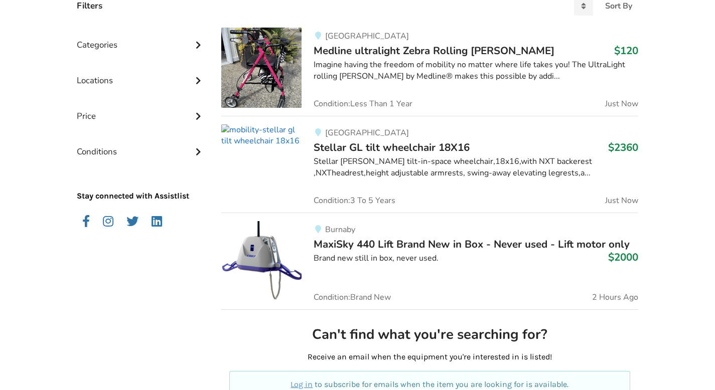
click at [272, 140] on img at bounding box center [261, 135] width 80 height 23
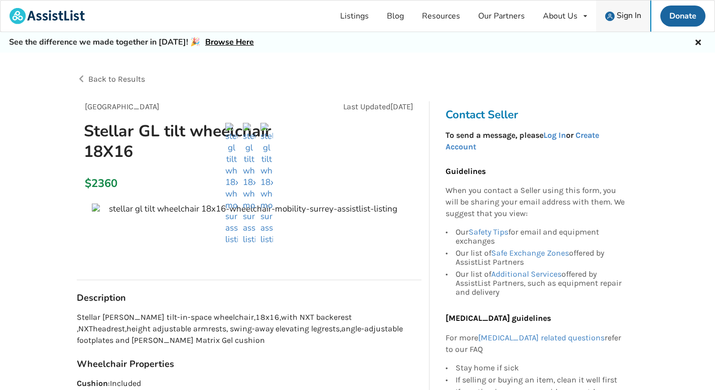
click at [622, 19] on span "Sign In" at bounding box center [629, 15] width 25 height 11
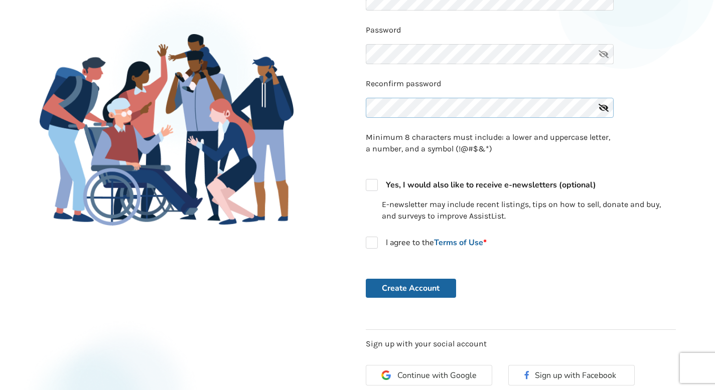
scroll to position [243, 0]
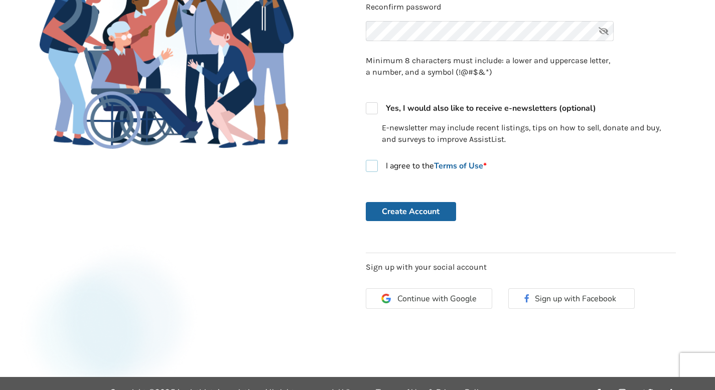
click at [374, 163] on label "I agree to the Terms of Use *" at bounding box center [426, 166] width 121 height 12
checkbox input "true"
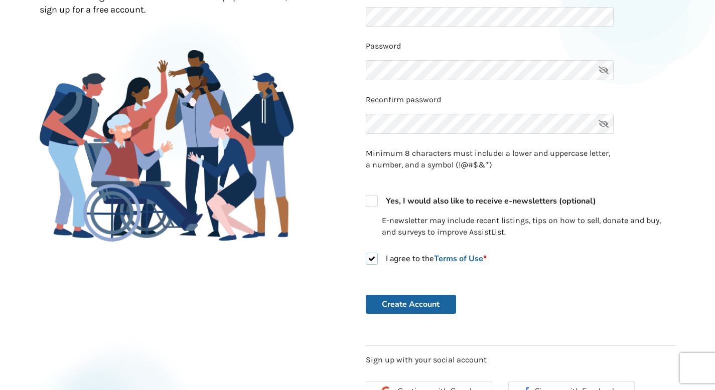
scroll to position [0, 0]
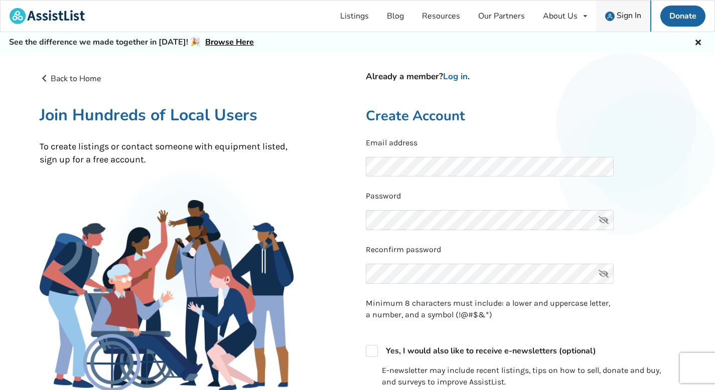
click at [632, 21] on span "Sign In" at bounding box center [629, 15] width 25 height 11
click at [700, 44] on icon at bounding box center [698, 41] width 10 height 8
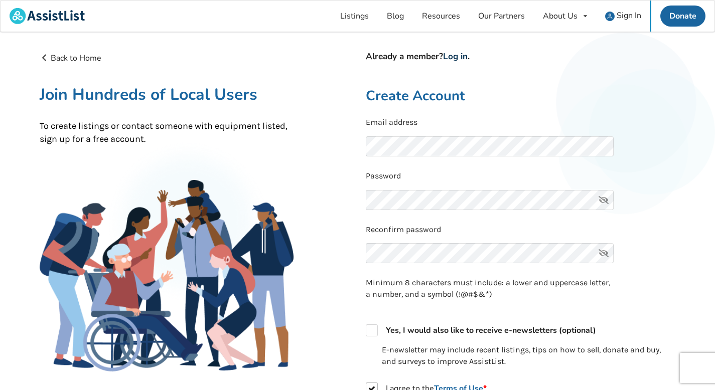
click at [457, 58] on link "Log in" at bounding box center [455, 57] width 25 height 12
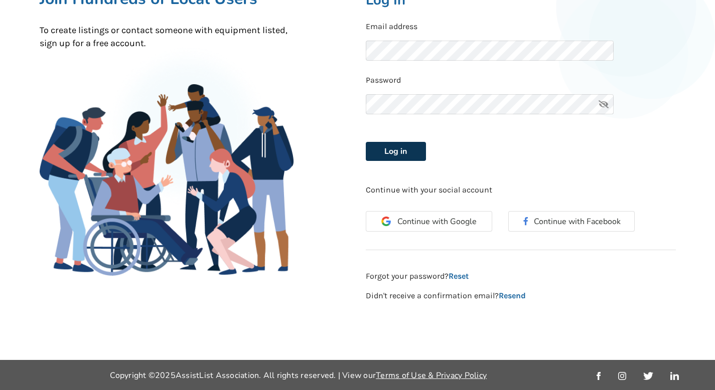
click at [404, 156] on button "Log in" at bounding box center [396, 151] width 60 height 19
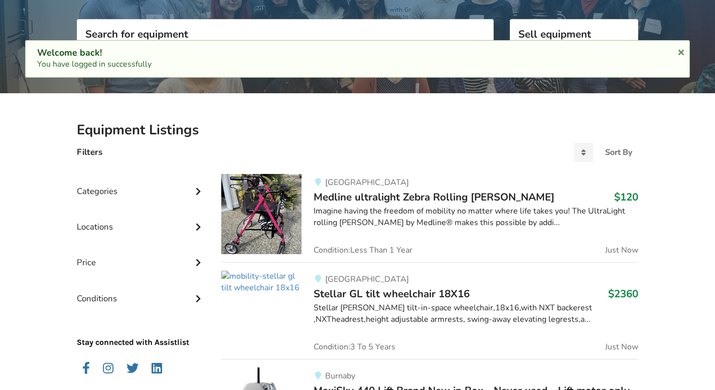
scroll to position [263, 0]
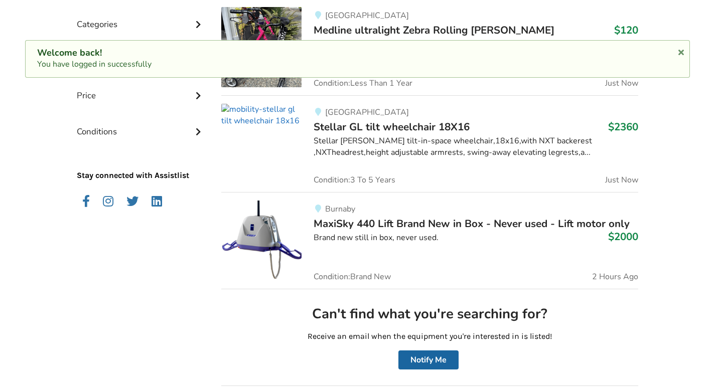
click at [336, 134] on div "Surrey Stellar GL tilt wheelchair 18X16 $2360 Stellar GL manial tilt-in-space w…" at bounding box center [470, 144] width 337 height 80
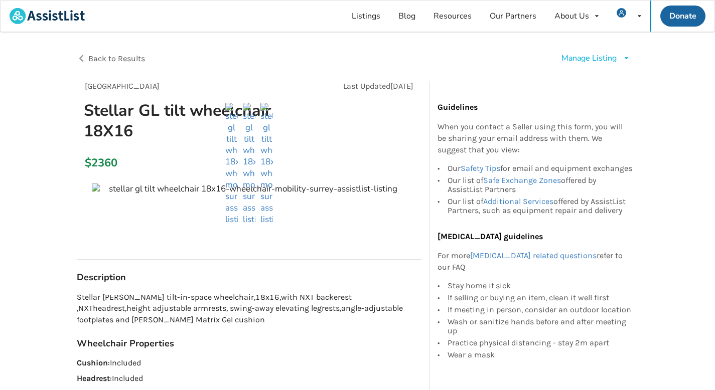
click at [603, 61] on div "Manage Listing" at bounding box center [588, 59] width 55 height 12
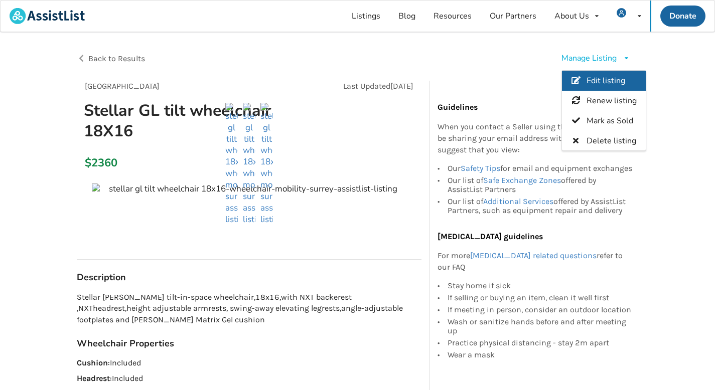
click at [596, 81] on span "Edit listing" at bounding box center [606, 81] width 39 height 11
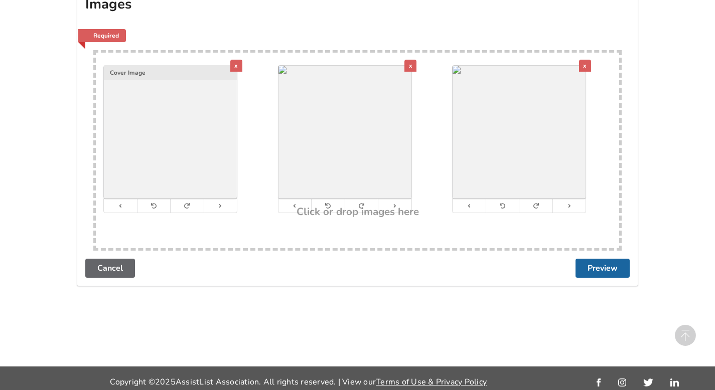
scroll to position [1850, 0]
click at [411, 65] on div "x" at bounding box center [410, 66] width 12 height 12
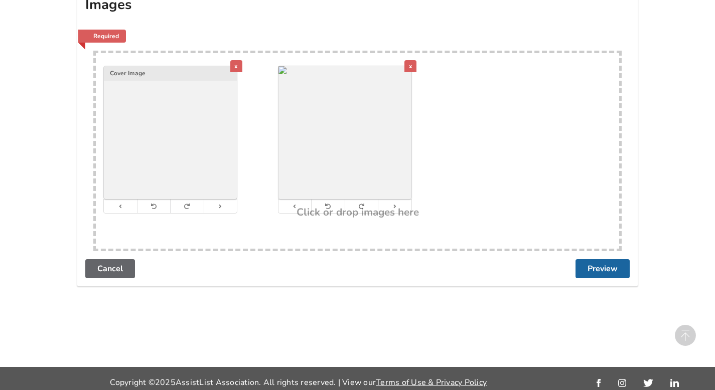
click at [407, 65] on div "x" at bounding box center [410, 66] width 12 height 12
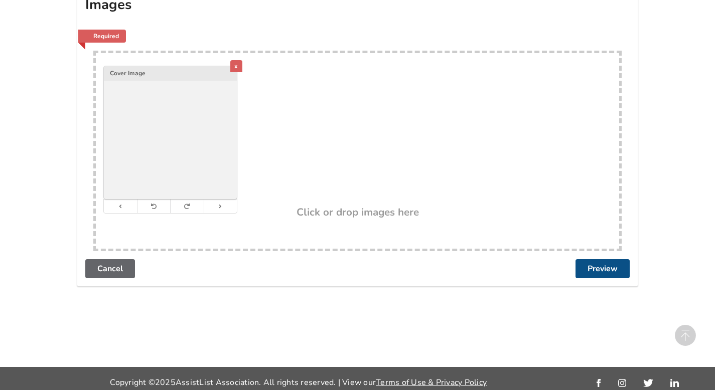
click at [598, 265] on button "Preview" at bounding box center [603, 268] width 54 height 19
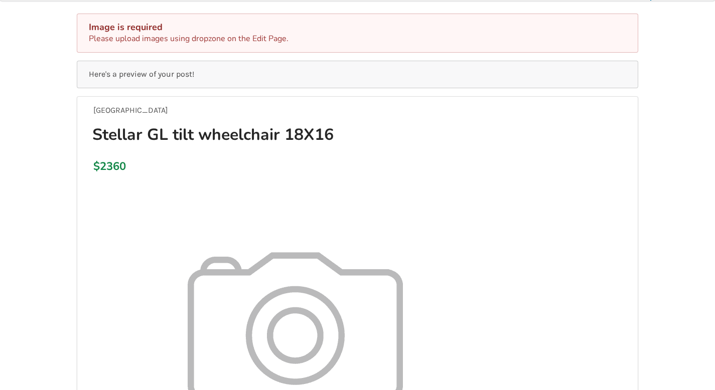
scroll to position [0, 0]
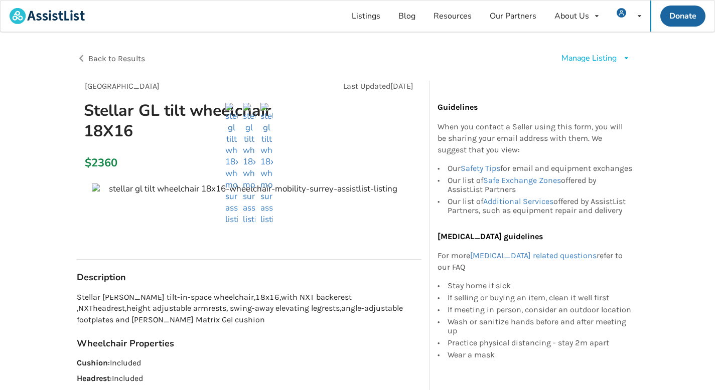
click at [581, 62] on div "Manage Listing" at bounding box center [588, 59] width 55 height 12
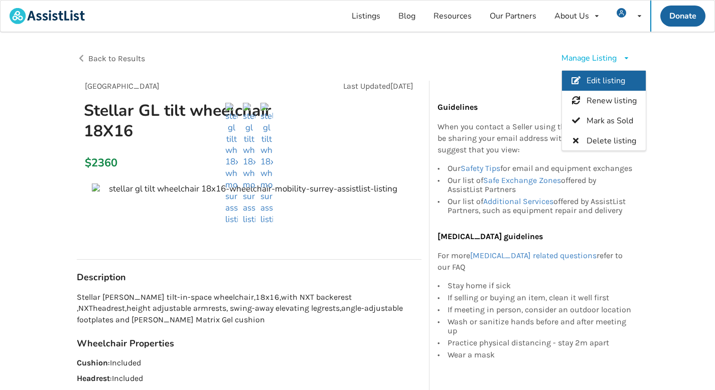
click at [585, 84] on link "Edit listing" at bounding box center [604, 81] width 84 height 20
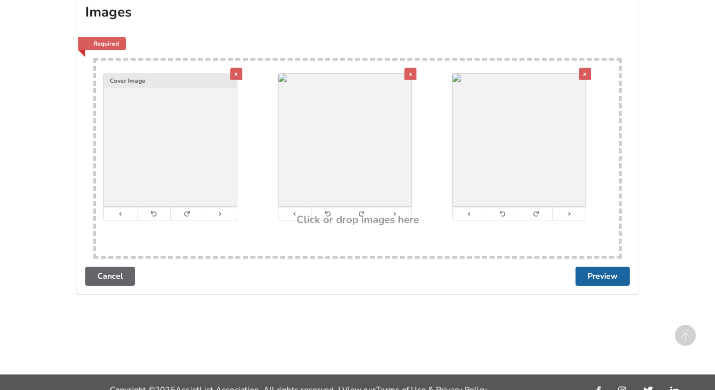
scroll to position [1836, 0]
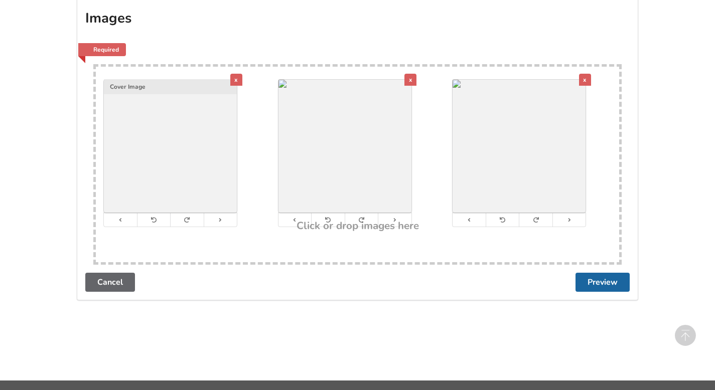
click at [233, 80] on div "x" at bounding box center [236, 80] width 12 height 12
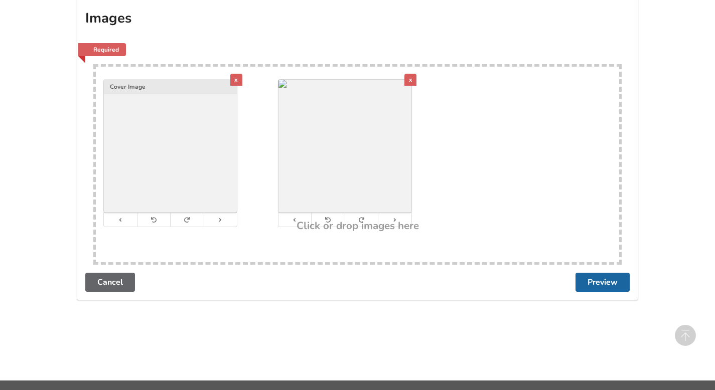
click at [238, 80] on div "x" at bounding box center [236, 80] width 12 height 12
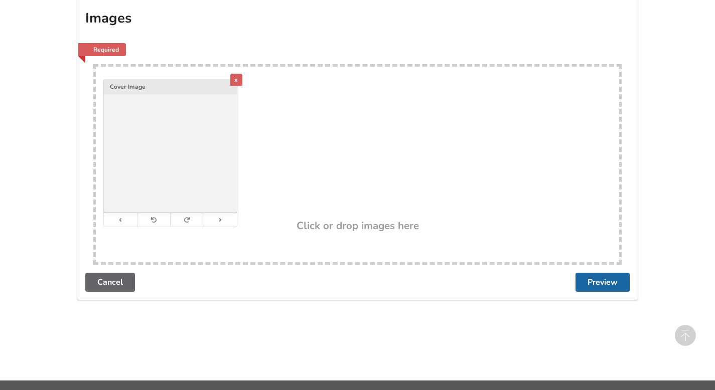
click at [238, 80] on div "x" at bounding box center [236, 80] width 12 height 12
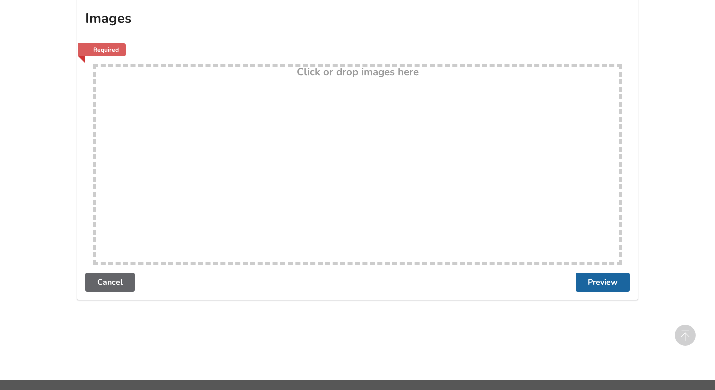
click at [247, 147] on div "Drop here! Click or drop images here" at bounding box center [357, 164] width 528 height 201
type input "C:\fakepath\W1.jpeg"
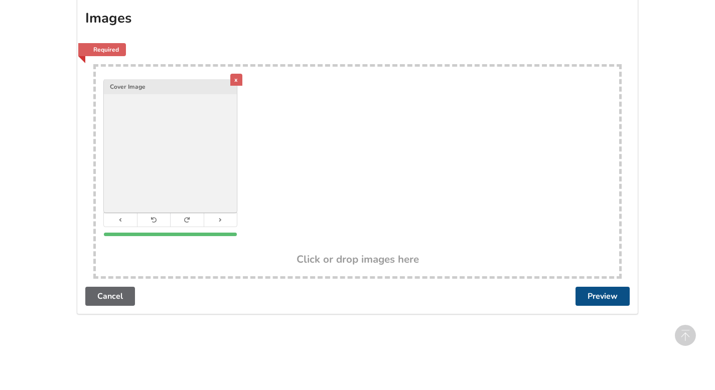
click at [611, 294] on button "Preview" at bounding box center [603, 296] width 54 height 19
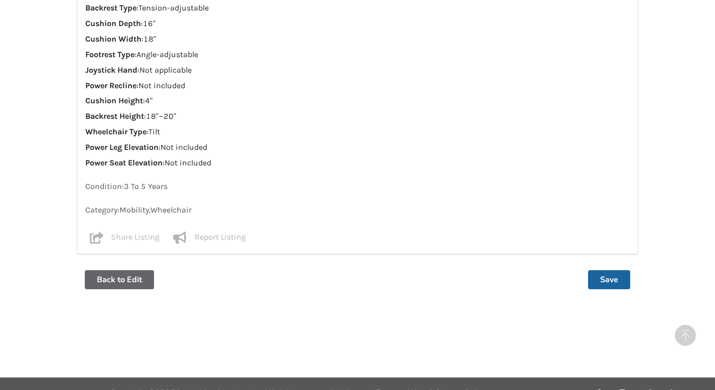
scroll to position [566, 0]
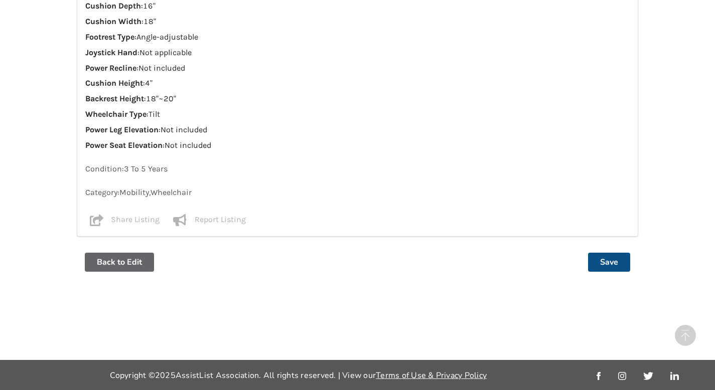
click at [608, 261] on button "Save" at bounding box center [609, 262] width 42 height 19
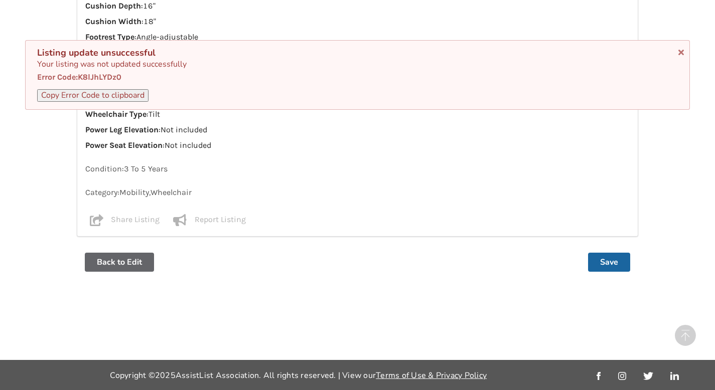
click at [681, 56] on div "Listing update unsuccessful Your listing was not updated successfully Error Cod…" at bounding box center [357, 74] width 665 height 69
click at [679, 50] on icon at bounding box center [681, 51] width 10 height 8
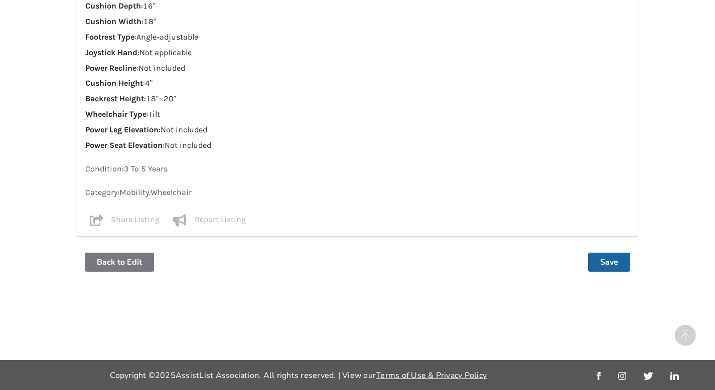
click at [119, 259] on button "Back to Edit" at bounding box center [119, 262] width 69 height 19
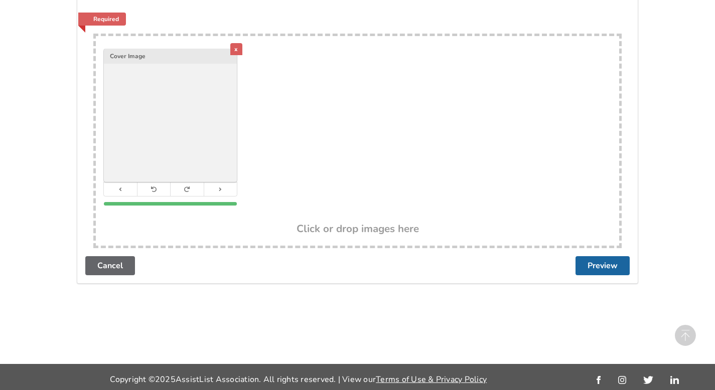
scroll to position [1867, 0]
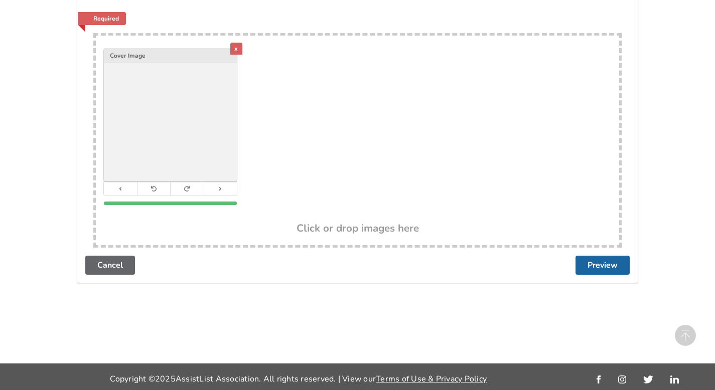
click at [232, 48] on div "x" at bounding box center [236, 49] width 12 height 12
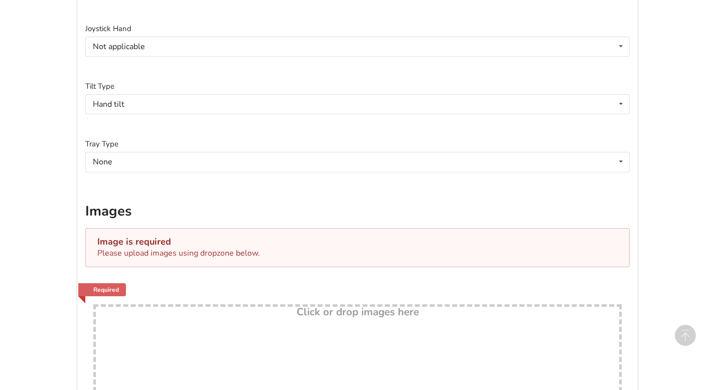
scroll to position [1702, 0]
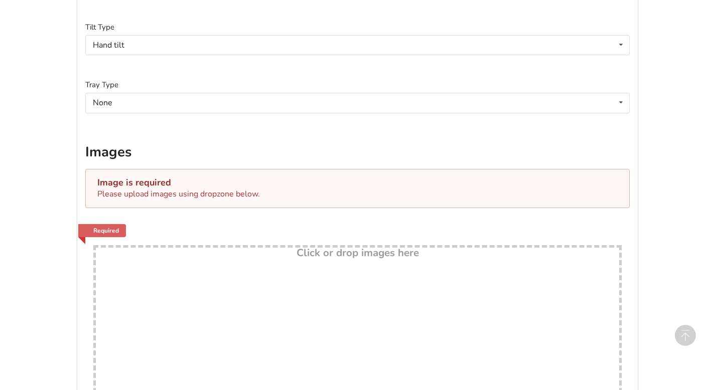
click at [141, 196] on div "Please upload images using dropzone below." at bounding box center [357, 195] width 520 height 12
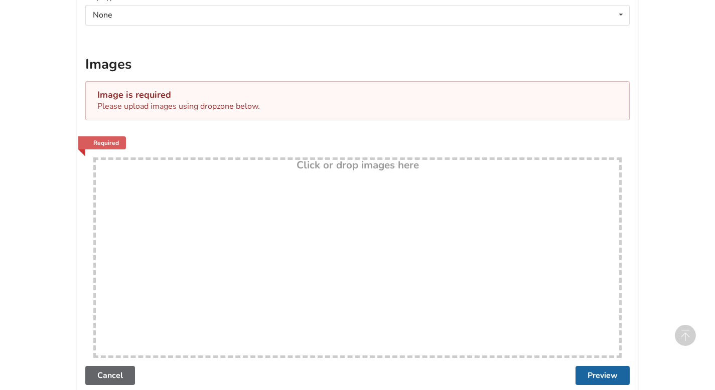
scroll to position [1856, 0]
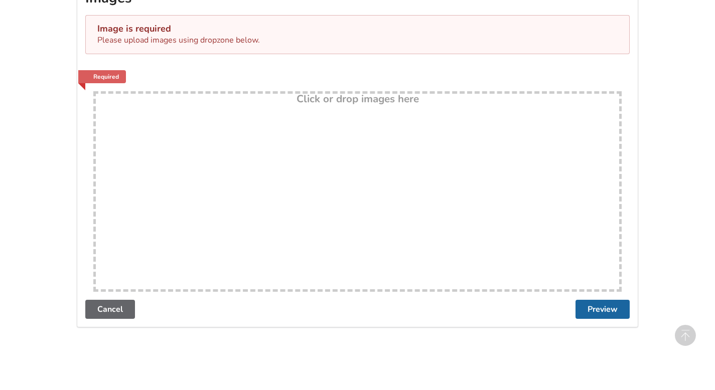
click at [127, 266] on div "Drop here! Click or drop images here" at bounding box center [357, 191] width 528 height 201
type input "C:\fakepath\1.jpeg"
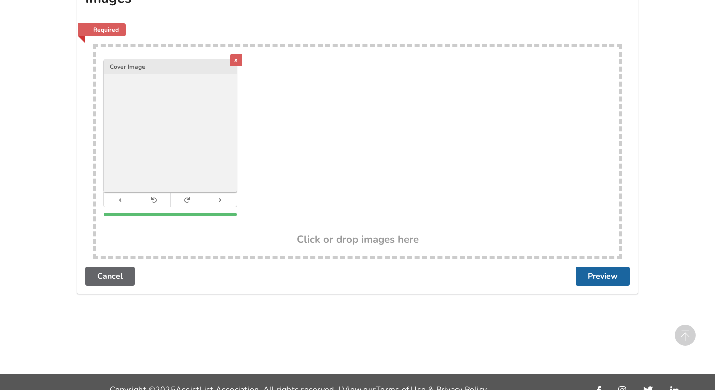
click at [195, 139] on img at bounding box center [170, 126] width 133 height 133
click at [423, 174] on div "x Cover Image" at bounding box center [357, 141] width 523 height 188
type input "C:\fakepath\W1.jpeg"
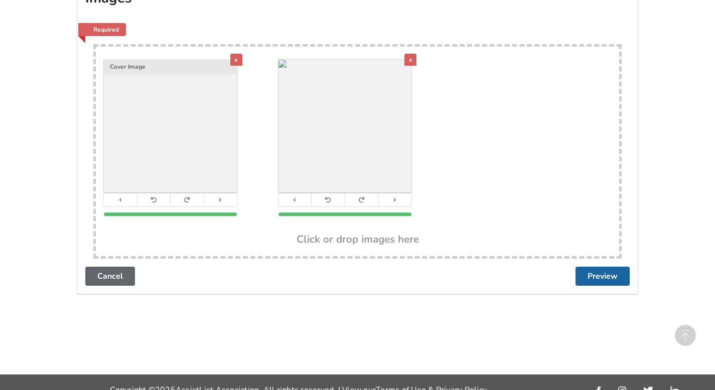
click at [328, 111] on img at bounding box center [344, 126] width 133 height 133
click at [590, 280] on button "Preview" at bounding box center [603, 276] width 54 height 19
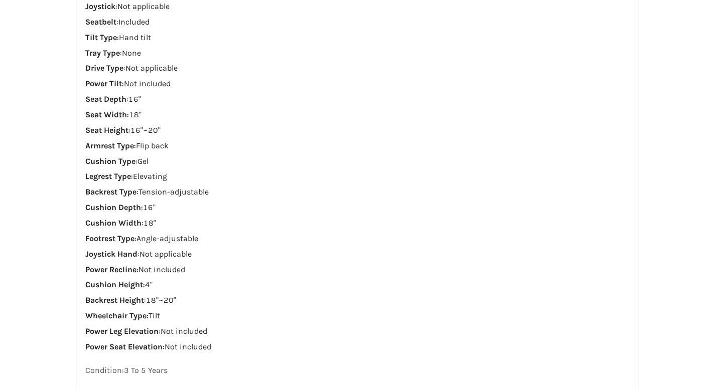
scroll to position [566, 0]
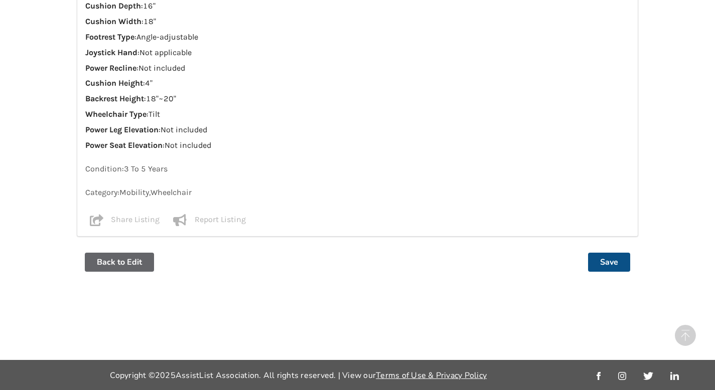
click at [621, 265] on button "Save" at bounding box center [609, 262] width 42 height 19
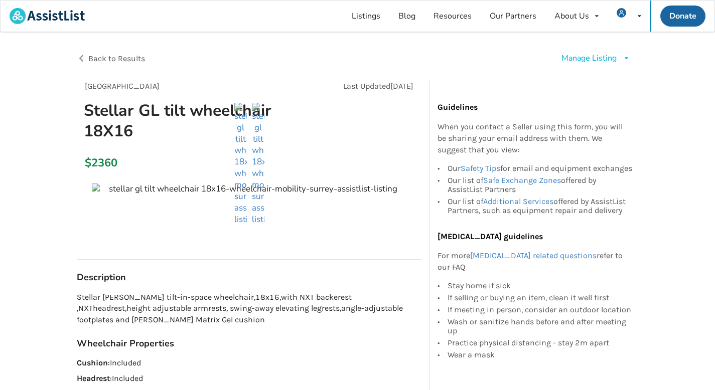
click at [608, 58] on div "Manage Listing" at bounding box center [588, 59] width 55 height 12
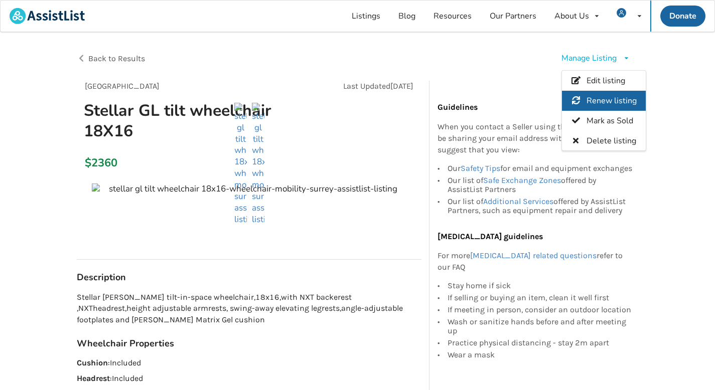
click at [605, 100] on span "Renew listing" at bounding box center [612, 100] width 50 height 11
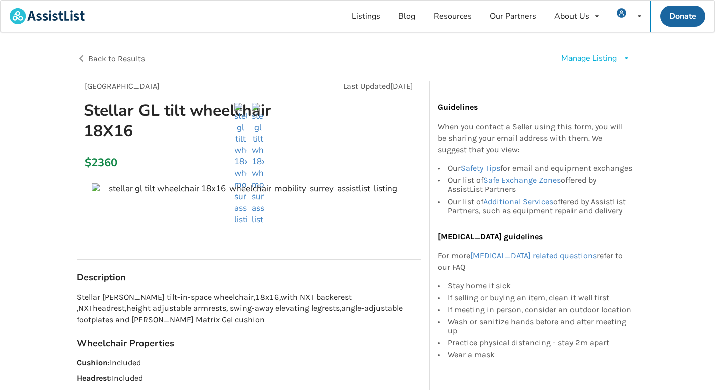
click at [83, 59] on div "Back to Results" at bounding box center [217, 59] width 281 height 28
click at [103, 58] on span "Back to Results" at bounding box center [116, 59] width 57 height 10
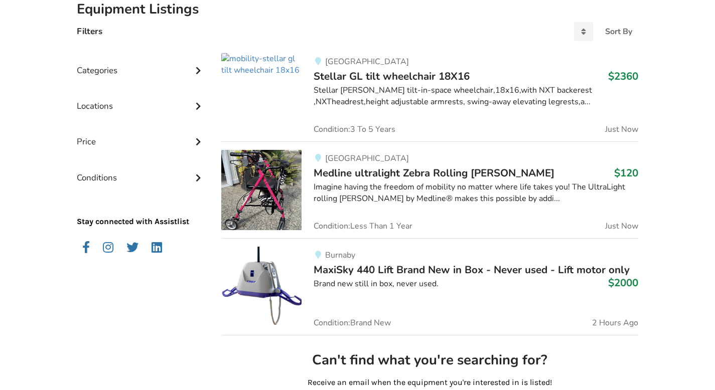
scroll to position [268, 0]
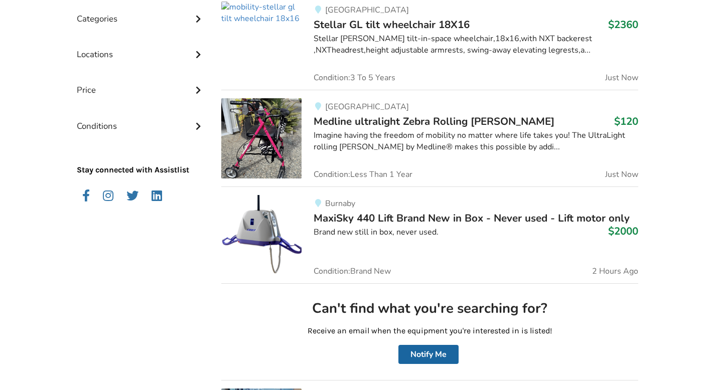
click at [270, 126] on img at bounding box center [261, 138] width 80 height 80
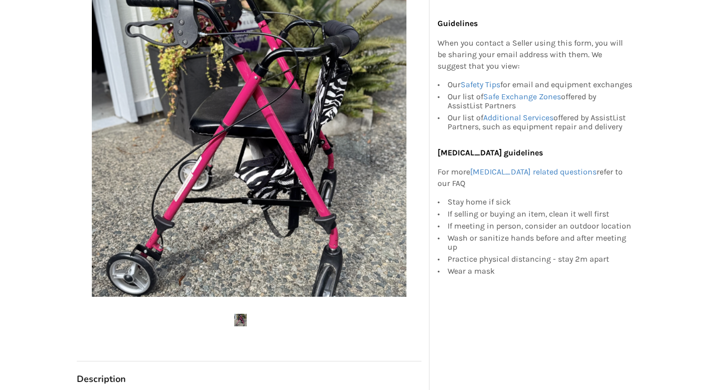
scroll to position [265, 0]
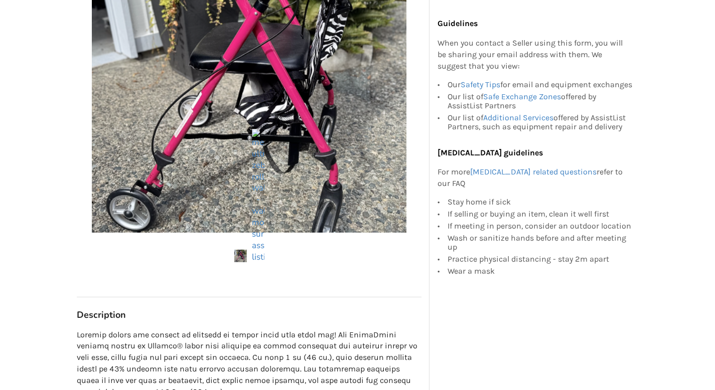
click at [241, 258] on img at bounding box center [240, 256] width 13 height 13
click at [243, 200] on ul at bounding box center [249, 196] width 345 height 134
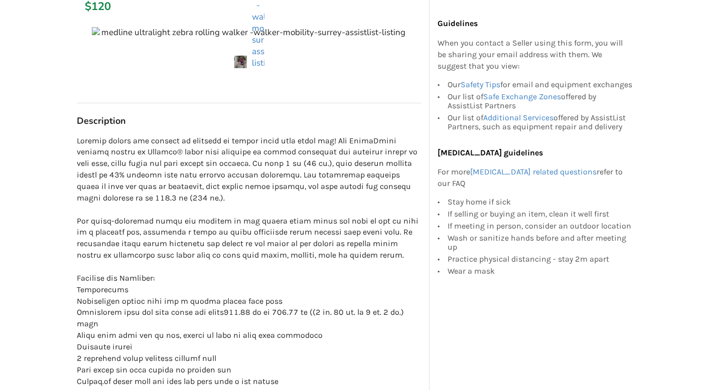
scroll to position [0, 0]
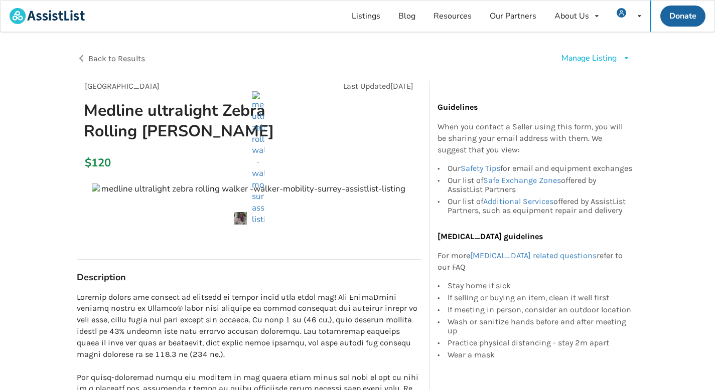
click at [241, 221] on img at bounding box center [240, 218] width 13 height 13
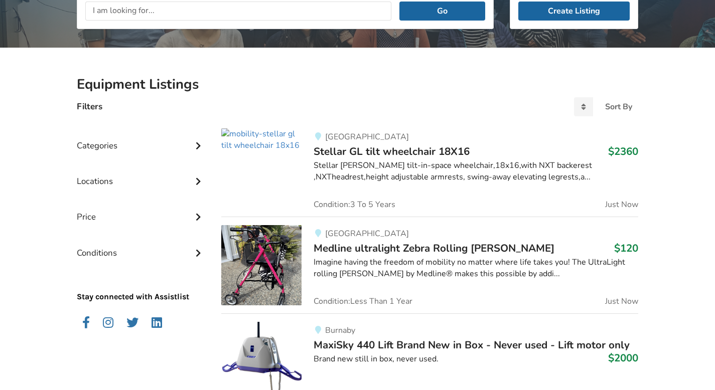
scroll to position [49, 0]
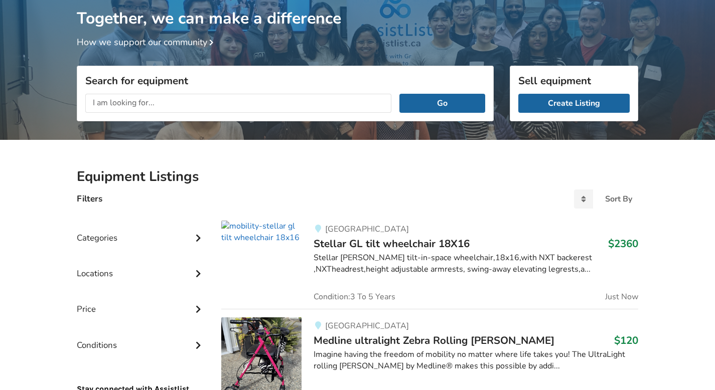
click at [234, 236] on img at bounding box center [261, 232] width 80 height 23
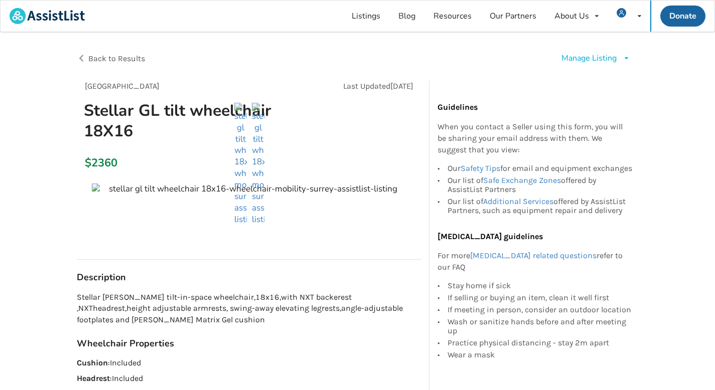
click at [95, 191] on ul at bounding box center [249, 164] width 345 height 123
click at [304, 192] on ul at bounding box center [249, 164] width 345 height 123
click at [254, 204] on img at bounding box center [258, 164] width 13 height 123
